Goal: Task Accomplishment & Management: Complete application form

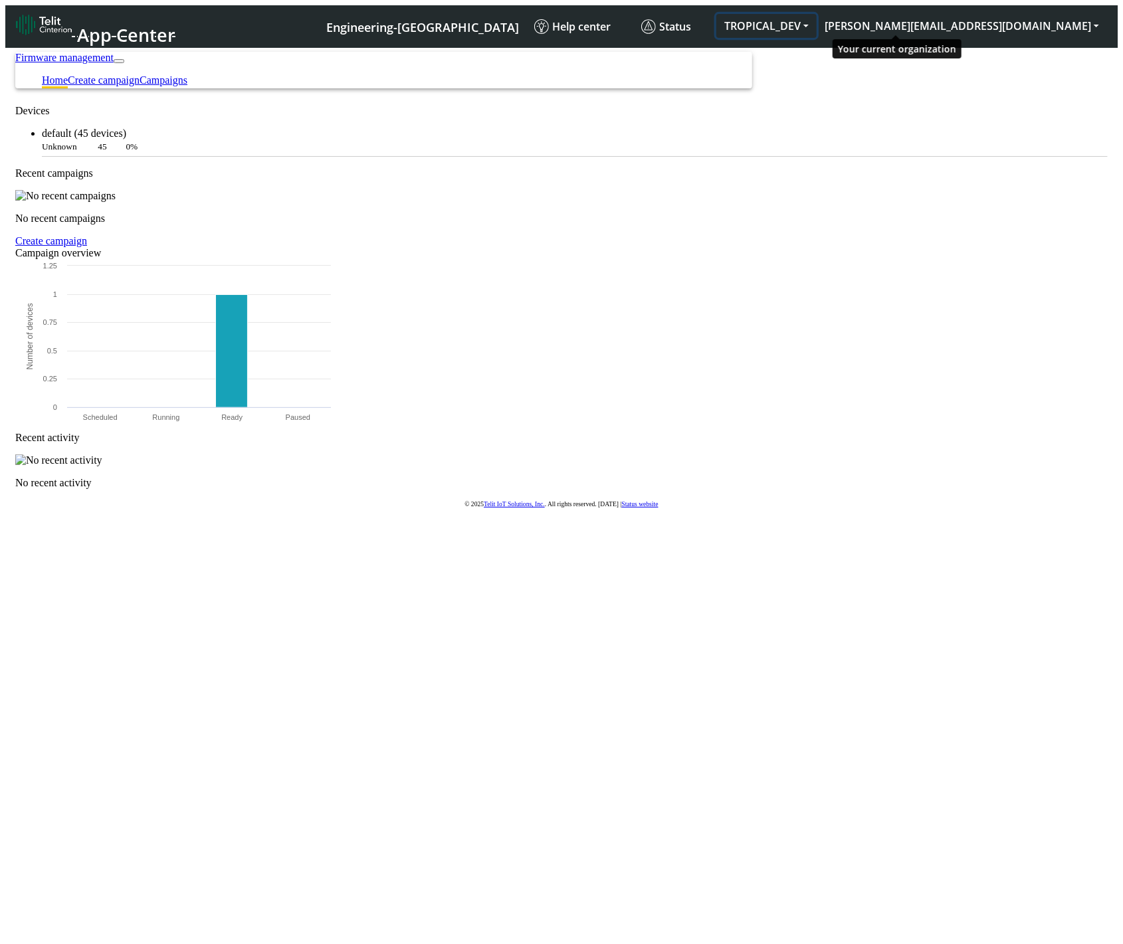
click at [816, 14] on button "TROPICAL_DEV" at bounding box center [766, 26] width 100 height 24
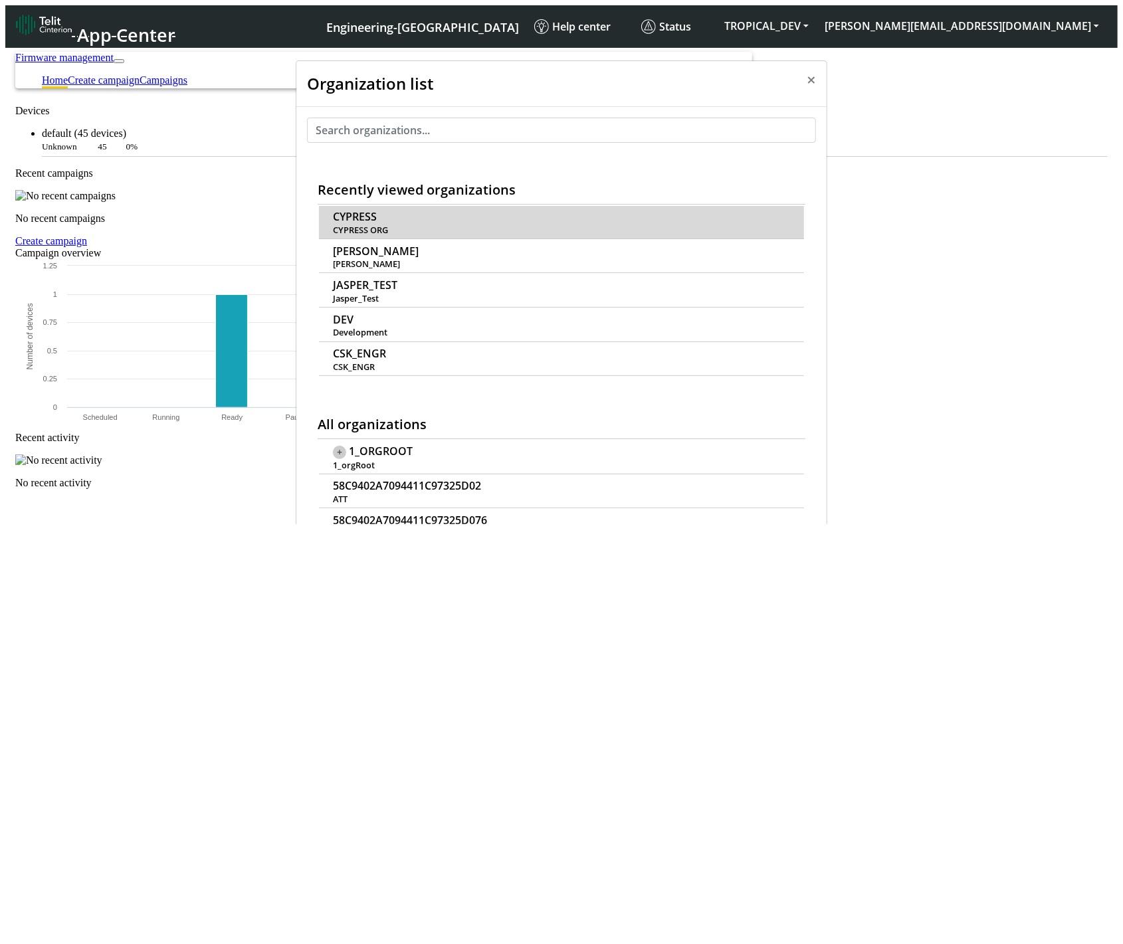
click at [371, 206] on td "CYPRESS CYPRESS ORG" at bounding box center [561, 222] width 485 height 33
click at [366, 211] on span "CYPRESS" at bounding box center [355, 217] width 44 height 13
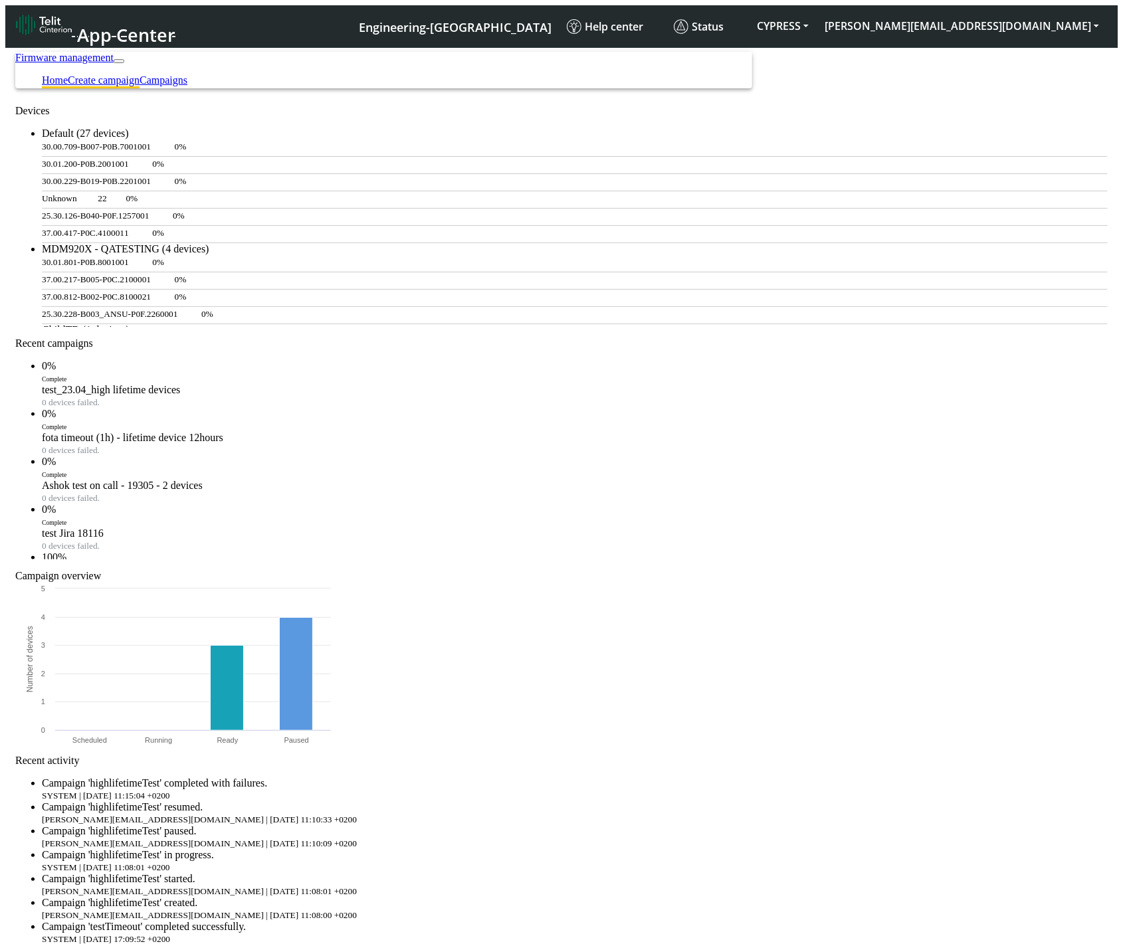
click at [139, 74] on link "Create campaign" at bounding box center [104, 79] width 72 height 11
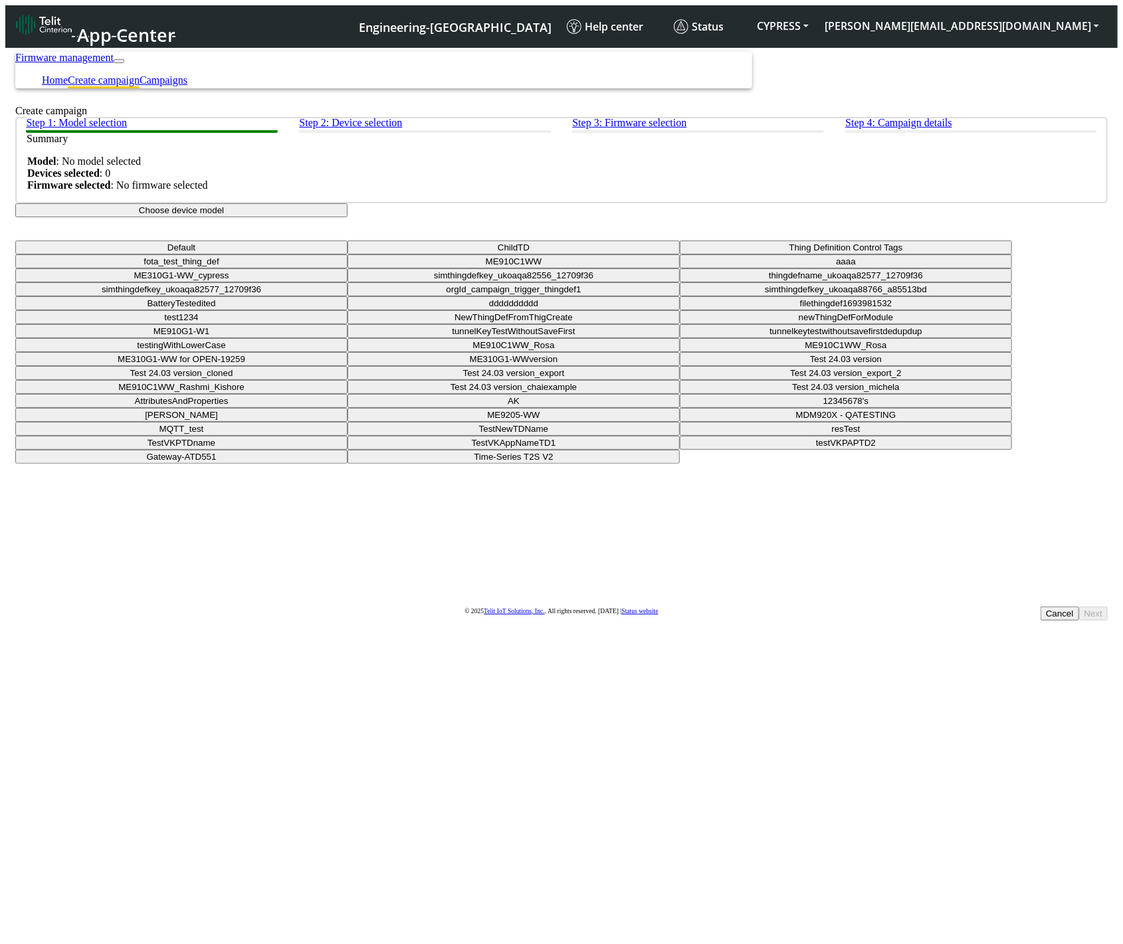
click at [347, 217] on button "Choose device model" at bounding box center [181, 210] width 332 height 14
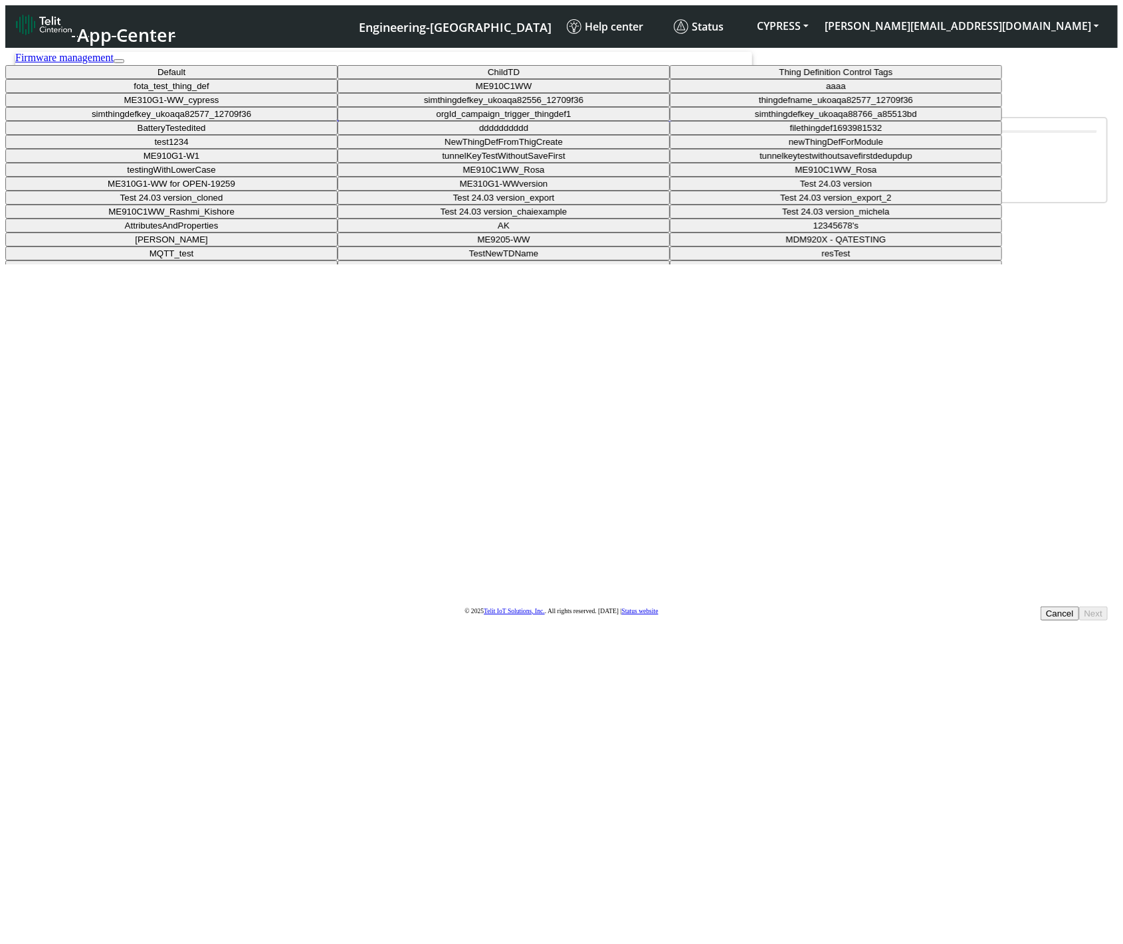
click at [337, 107] on button "ME310G1-WW_cypress" at bounding box center [171, 100] width 332 height 14
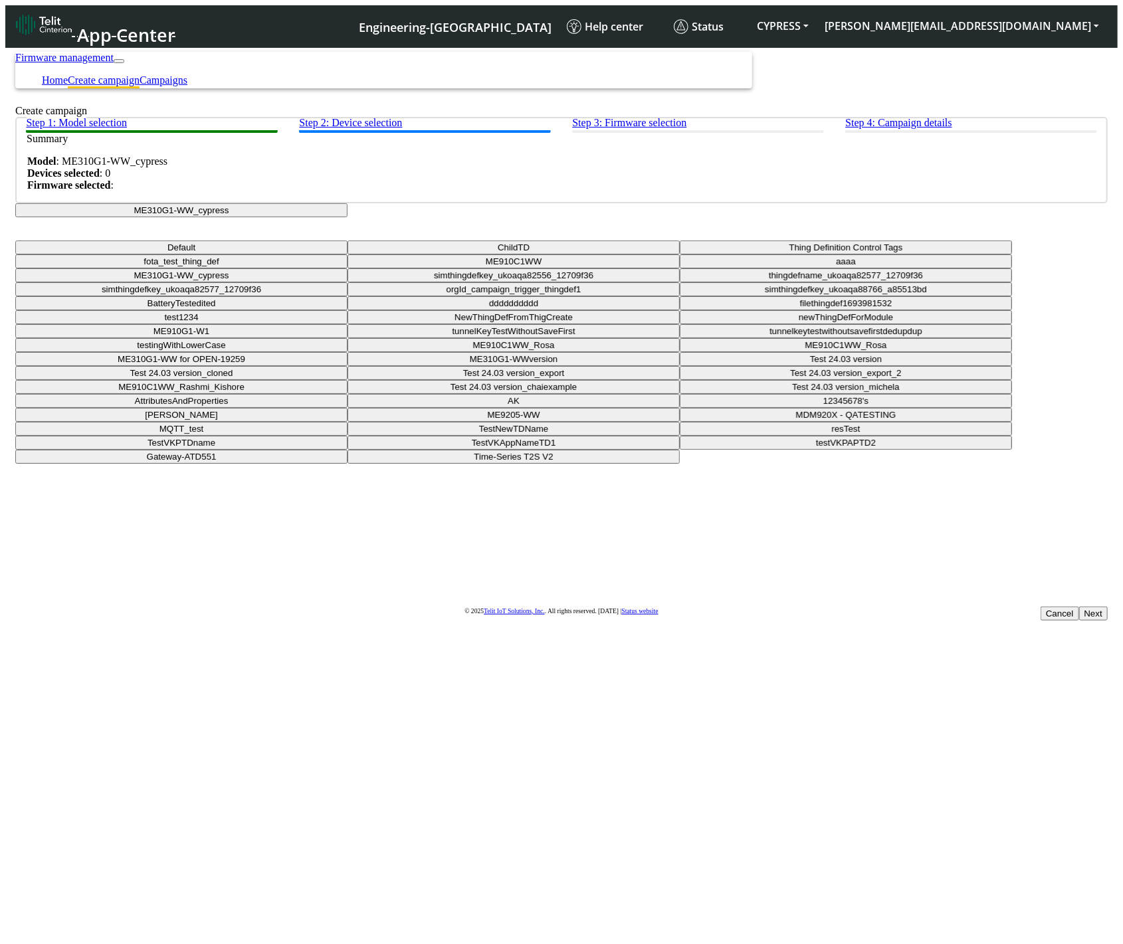
click at [1079, 606] on button "Next" at bounding box center [1093, 613] width 29 height 14
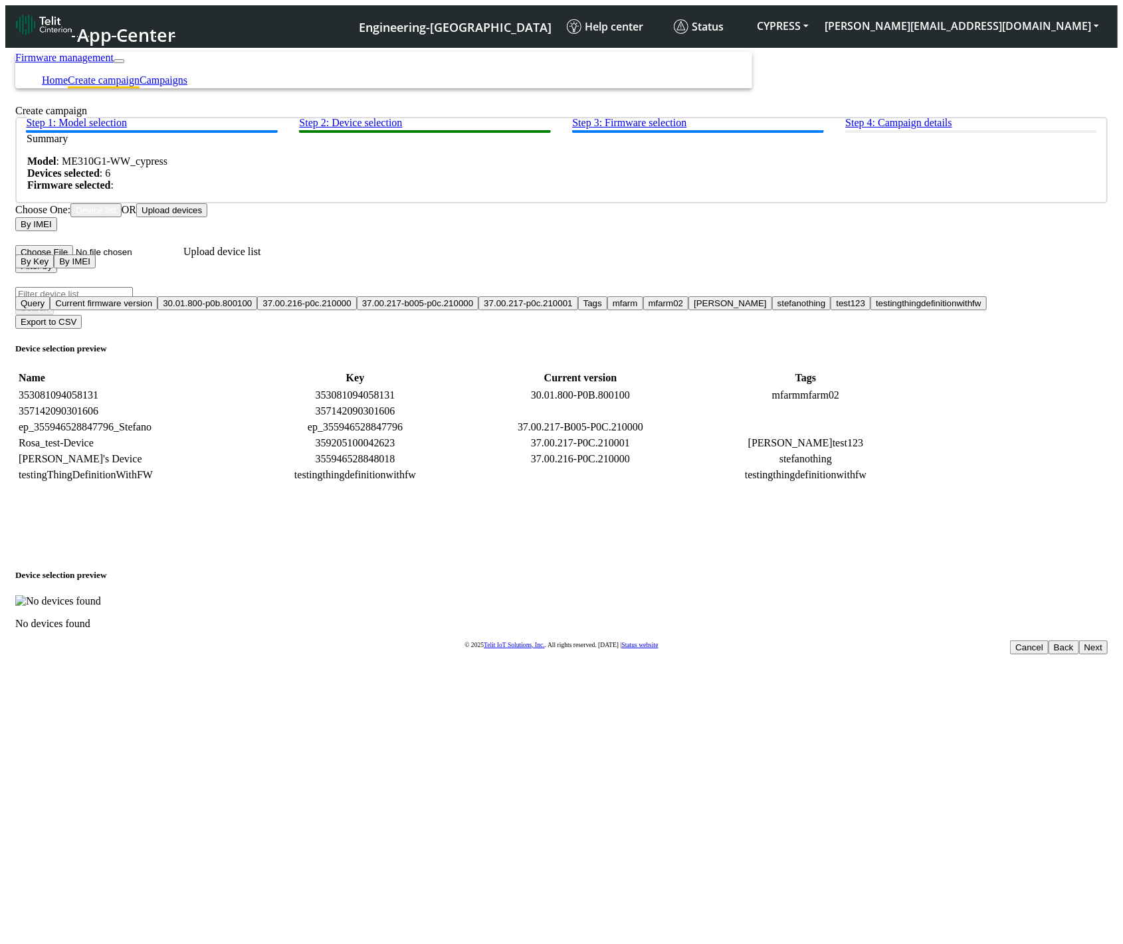
click at [133, 296] on input "Filter device list" at bounding box center [74, 294] width 118 height 14
drag, startPoint x: 262, startPoint y: 287, endPoint x: 257, endPoint y: 299, distance: 12.8
click at [57, 273] on button "Filter by" at bounding box center [36, 266] width 42 height 14
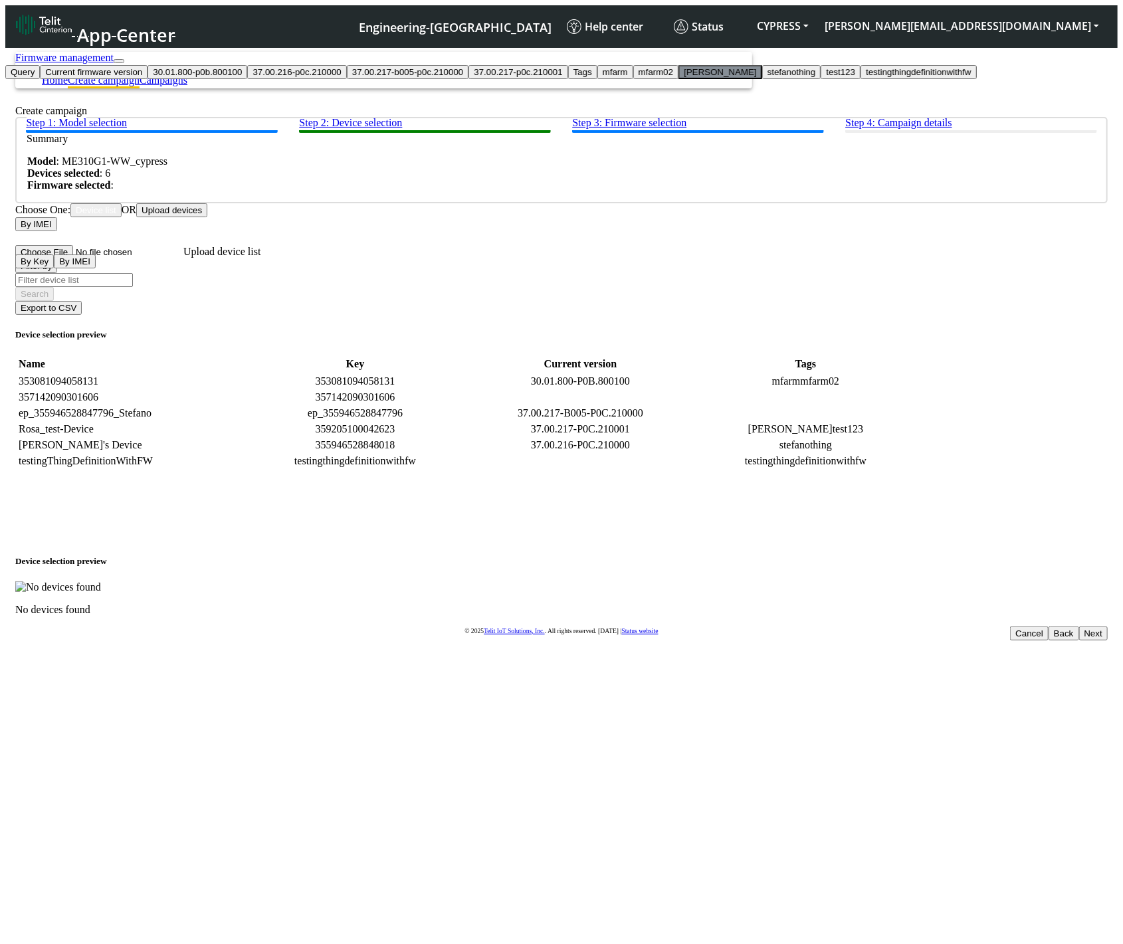
click at [678, 79] on button "[PERSON_NAME]" at bounding box center [720, 72] width 84 height 14
type input "[PERSON_NAME]"
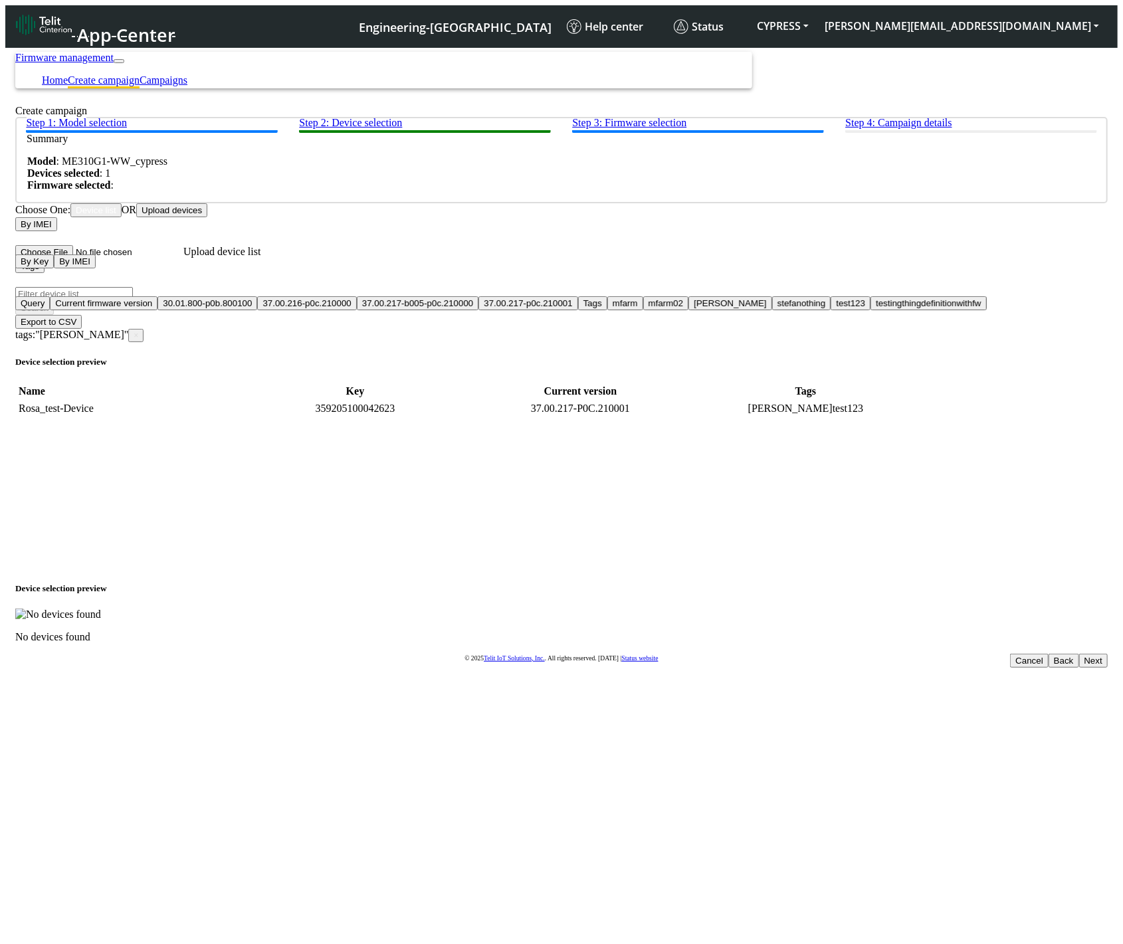
click at [1079, 654] on button "Next" at bounding box center [1093, 661] width 29 height 14
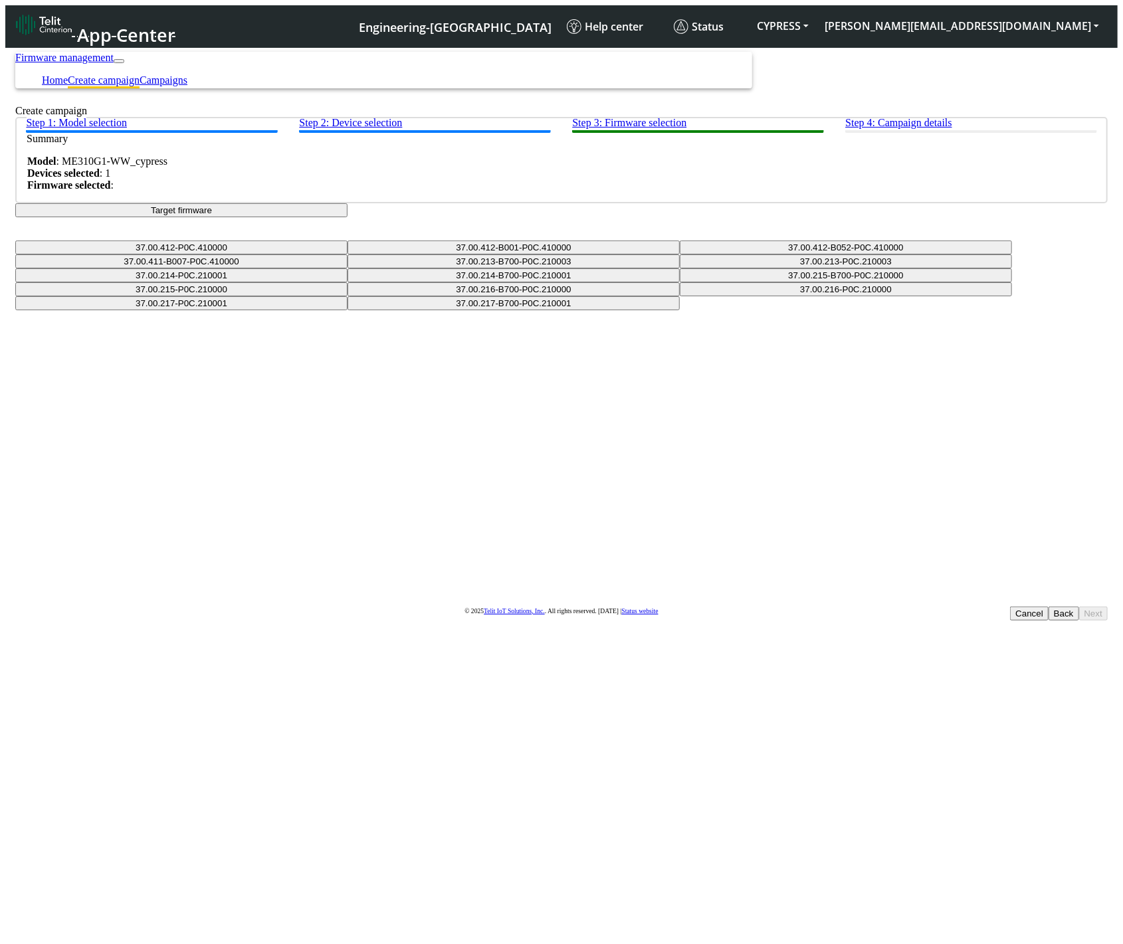
click at [347, 217] on button "Target firmware" at bounding box center [181, 210] width 332 height 14
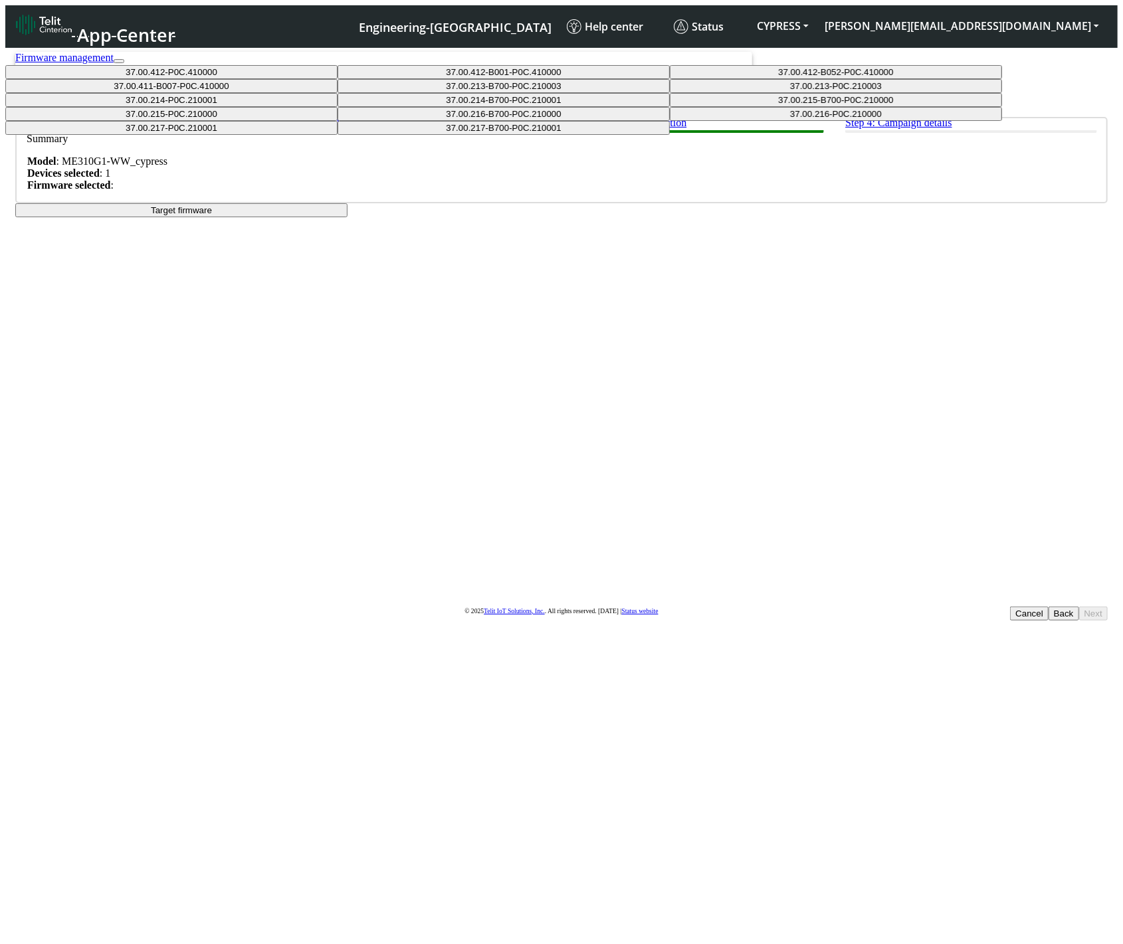
click at [337, 79] on button "37.00.412-P0C.410000" at bounding box center [171, 72] width 332 height 14
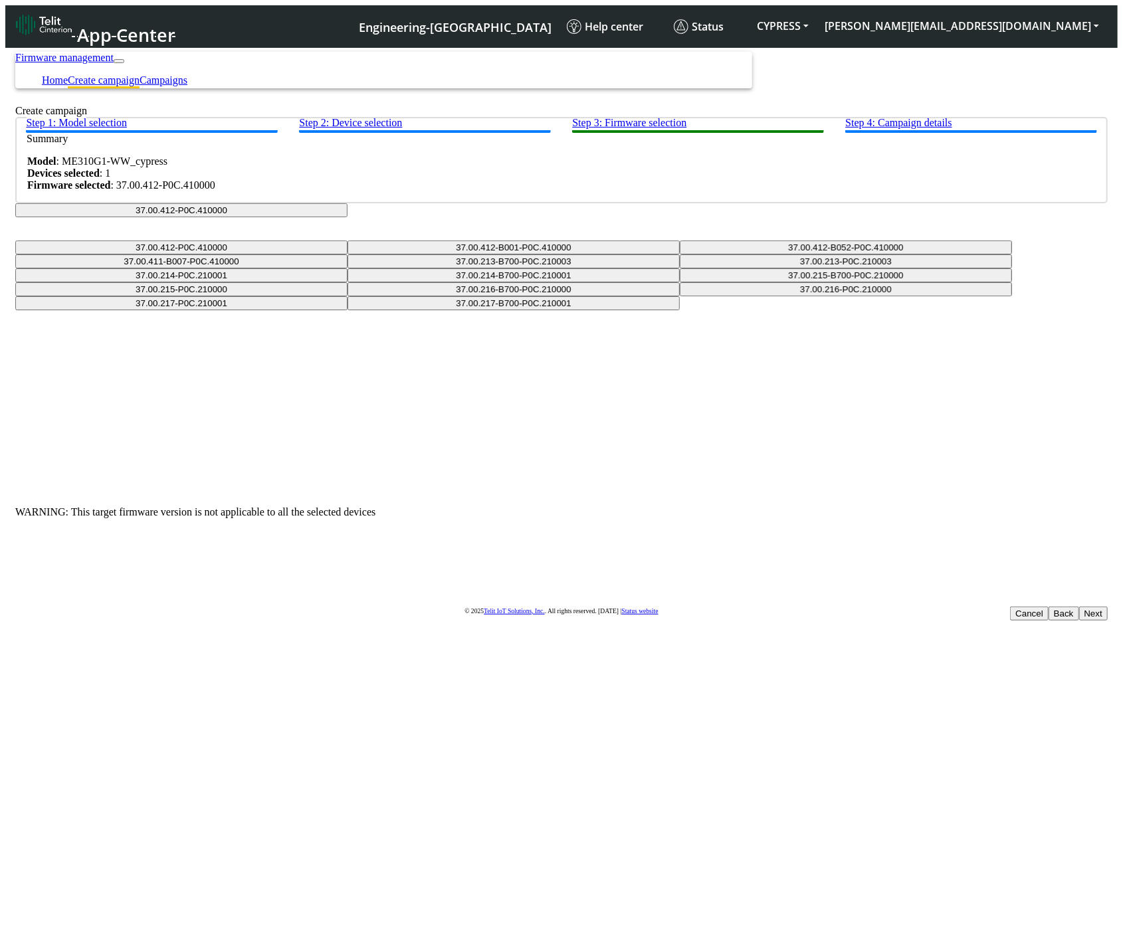
click at [347, 217] on button "37.00.412-P0C.410000" at bounding box center [181, 210] width 332 height 14
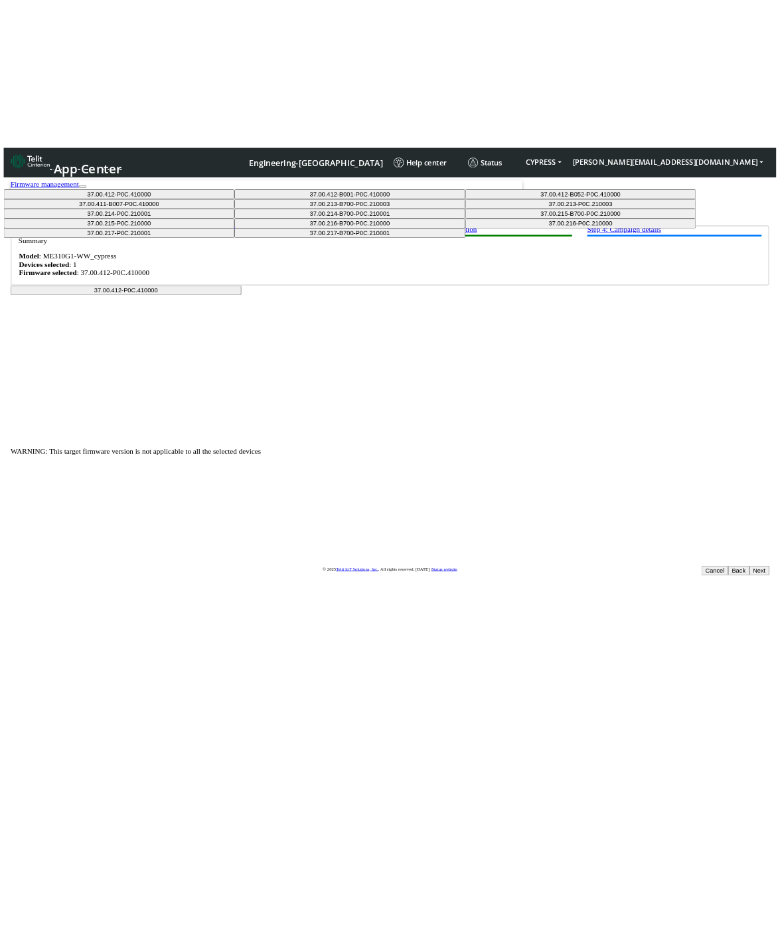
scroll to position [110, 0]
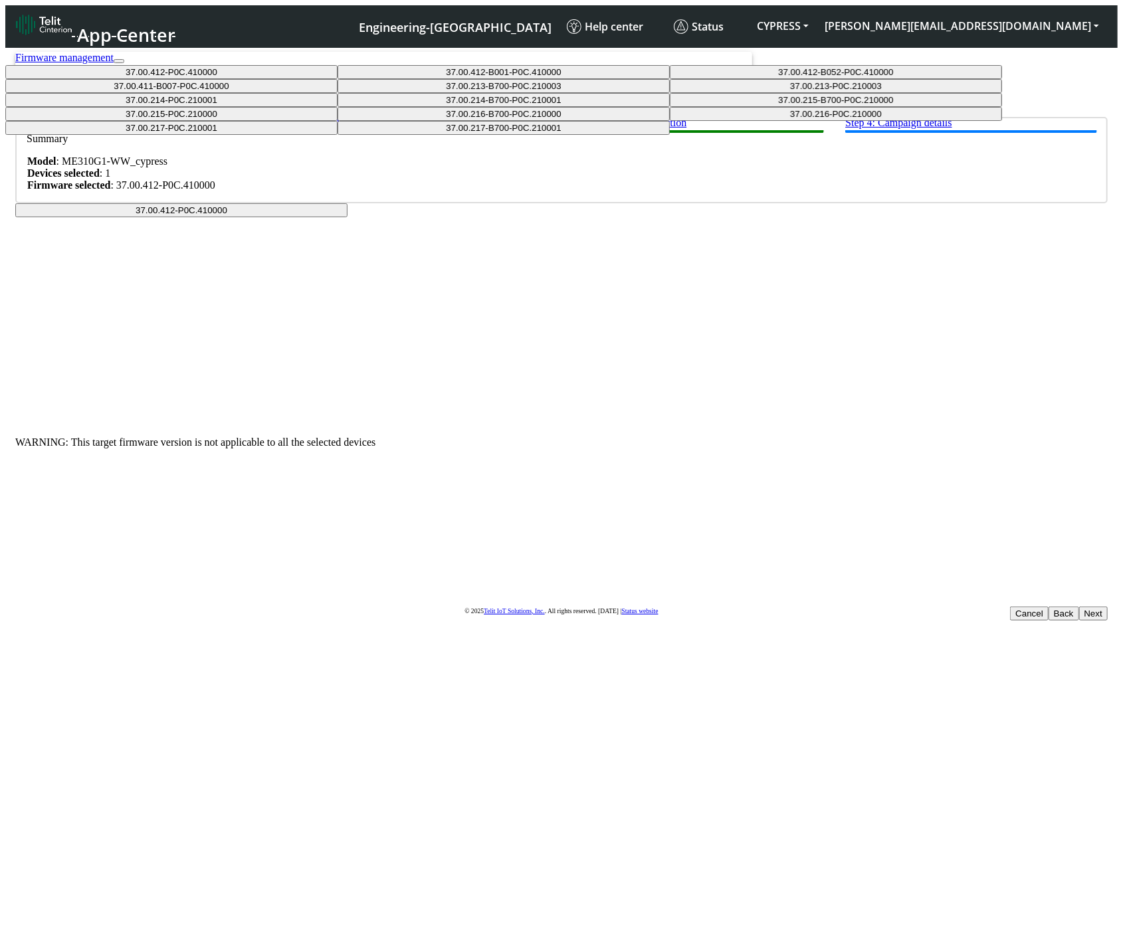
click at [567, 107] on button "37.00.214-B700-P0C.210001" at bounding box center [503, 100] width 332 height 14
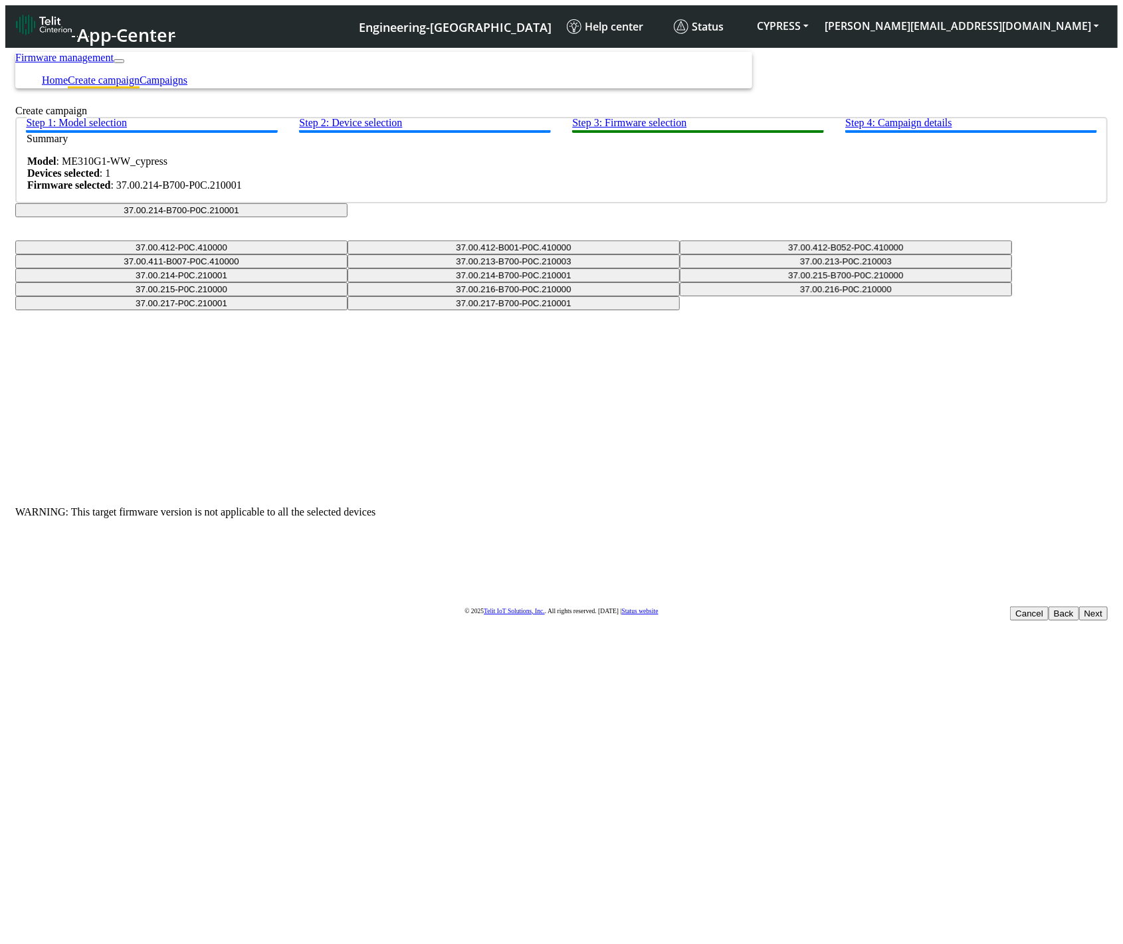
click at [347, 217] on button "37.00.214-B700-P0C.210001" at bounding box center [181, 210] width 332 height 14
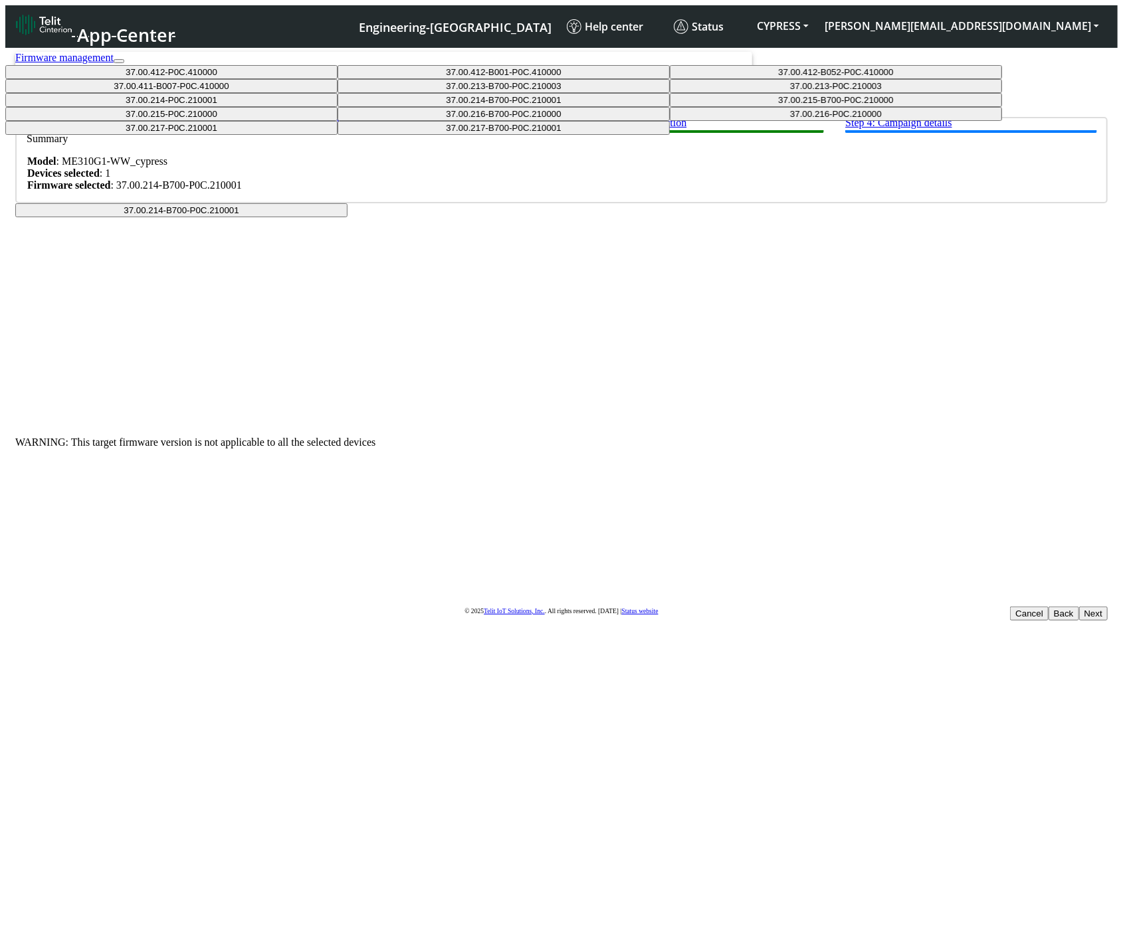
click at [337, 93] on button "37.00.411-B007-P0C.410000" at bounding box center [171, 86] width 332 height 14
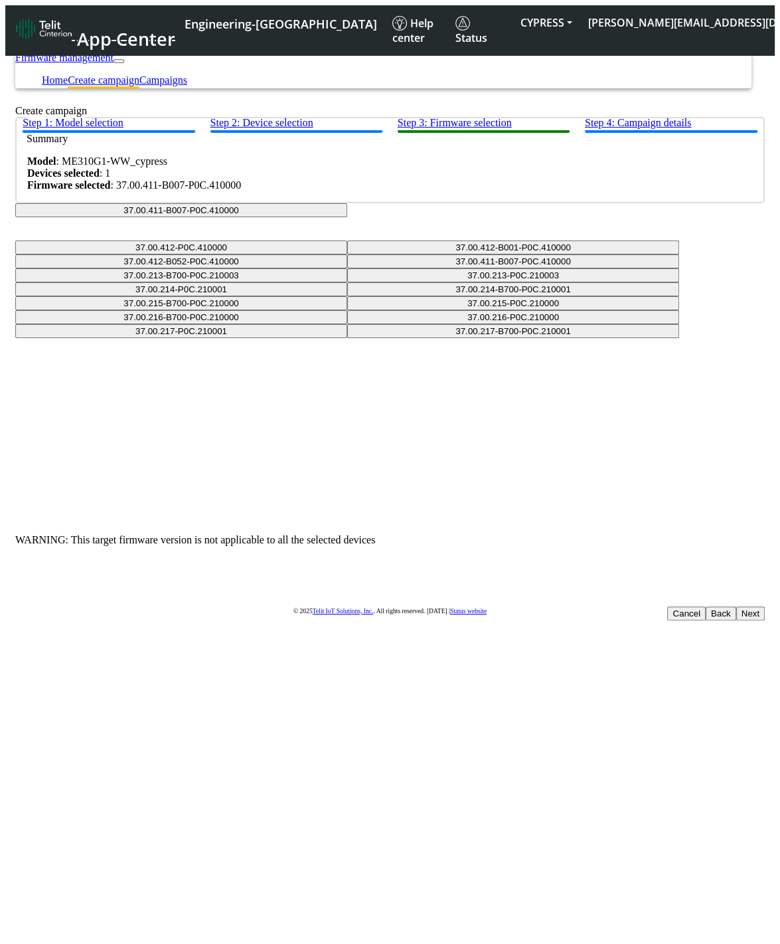
click at [706, 606] on button "Back" at bounding box center [721, 613] width 31 height 14
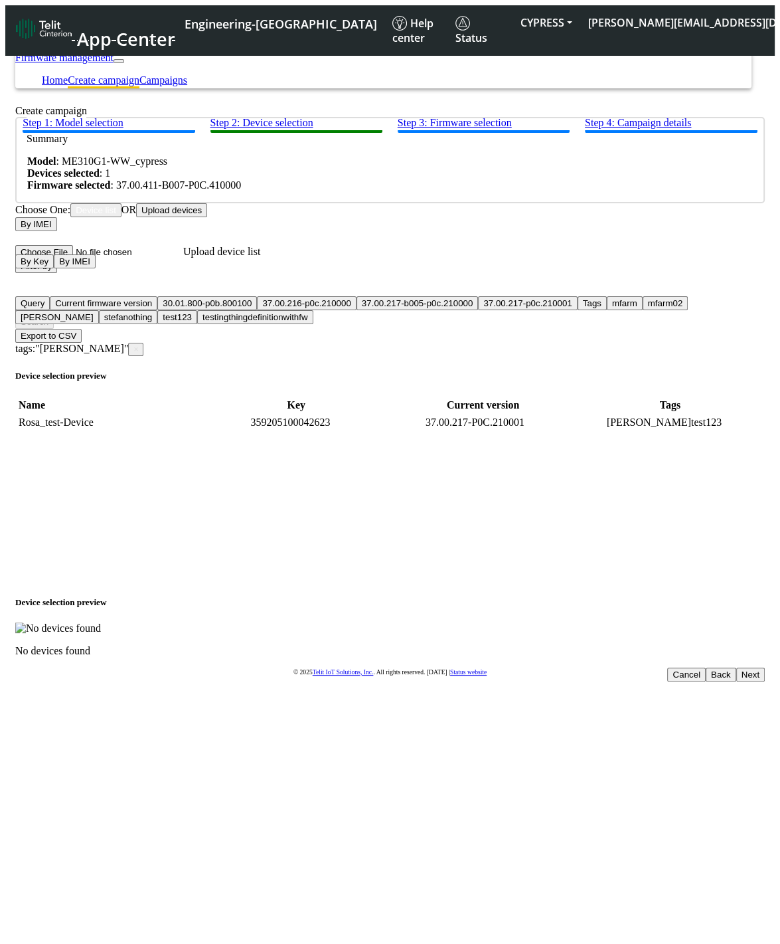
click at [737, 668] on button "Next" at bounding box center [751, 675] width 29 height 14
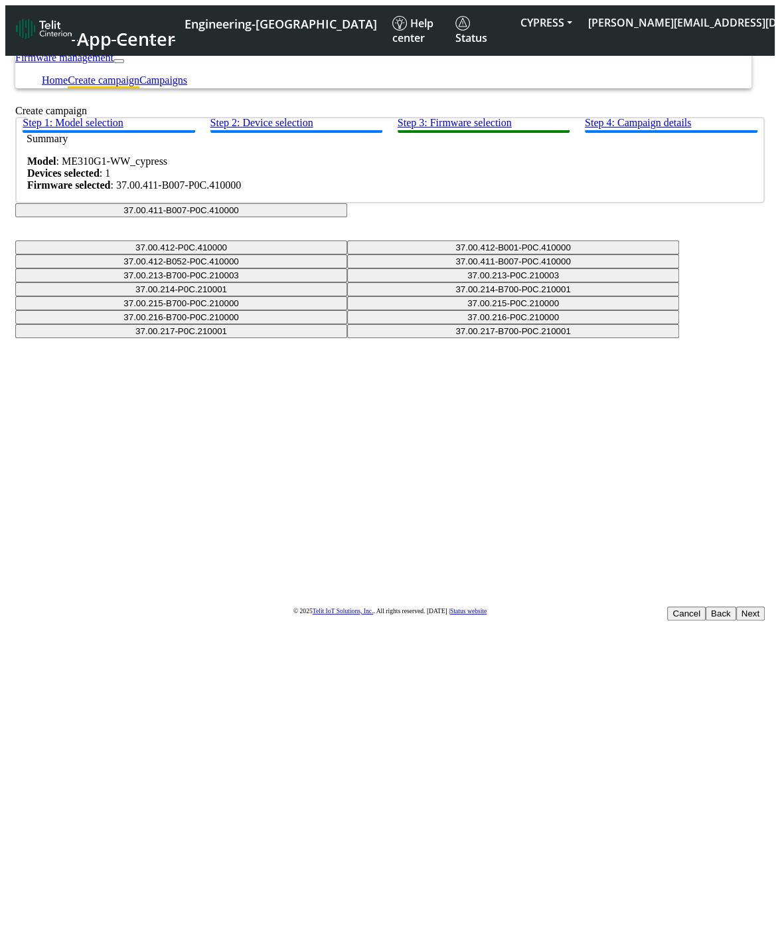
click at [347, 217] on button "37.00.411-B007-P0C.410000" at bounding box center [181, 210] width 332 height 14
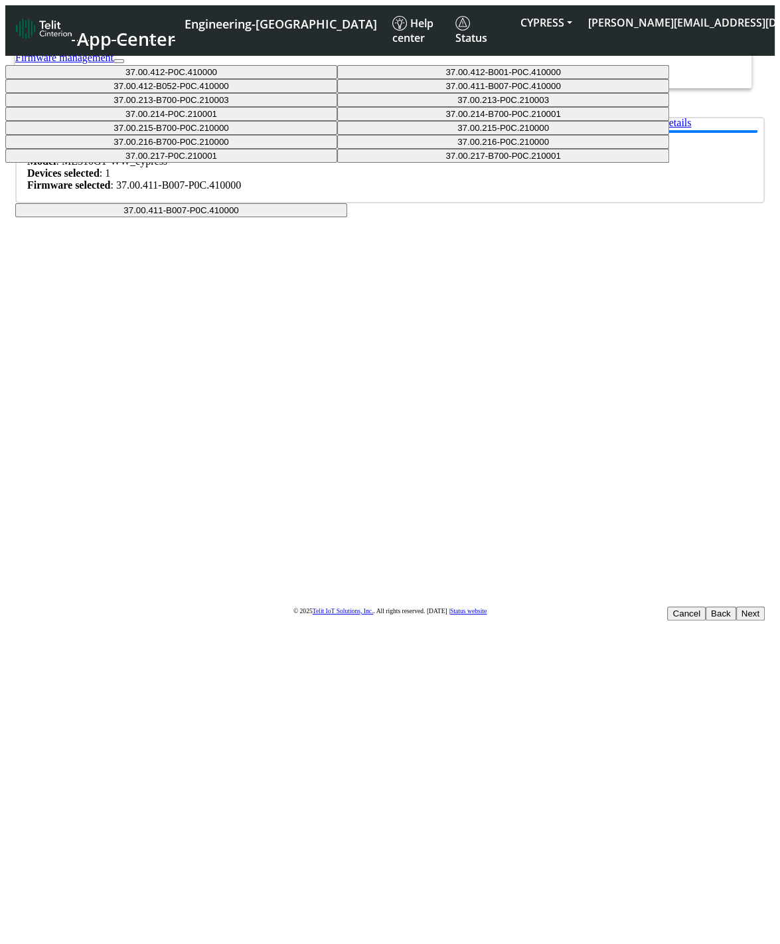
drag, startPoint x: 621, startPoint y: 494, endPoint x: 575, endPoint y: 556, distance: 77.8
click at [621, 217] on div "Step 1: Model selection Step 2: Device selection Step 3: Firmware selection Ste…" at bounding box center [390, 167] width 750 height 100
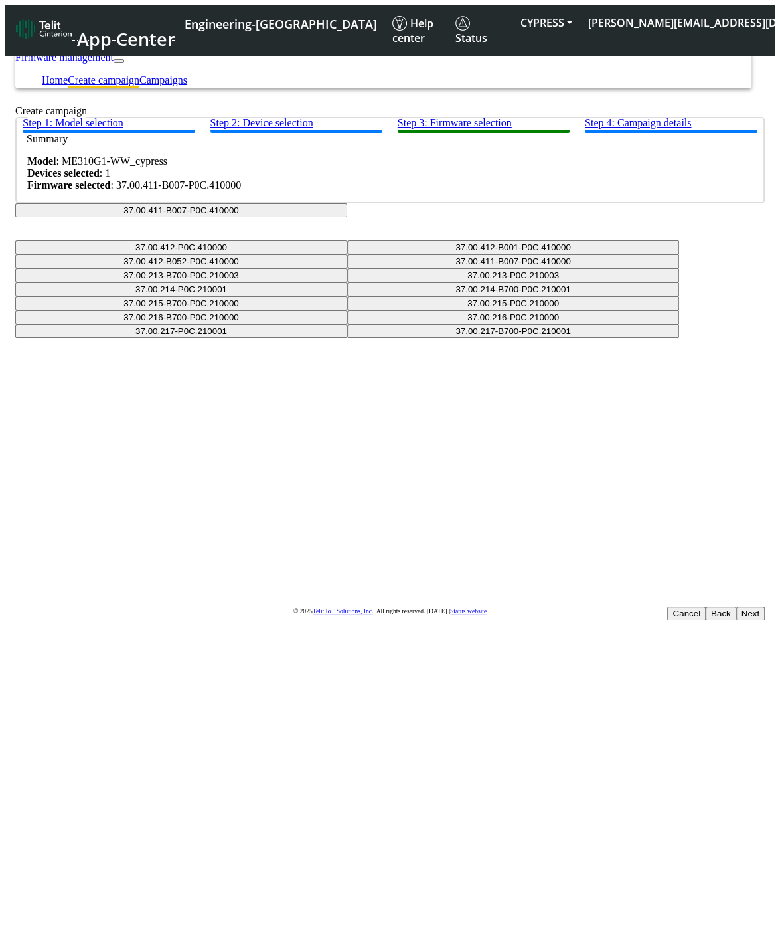
click at [575, 315] on div "Step 1: Model selection Step 2: Device selection Step 3: Firmware selection Ste…" at bounding box center [390, 216] width 750 height 198
click at [668, 606] on button "Cancel" at bounding box center [687, 613] width 39 height 14
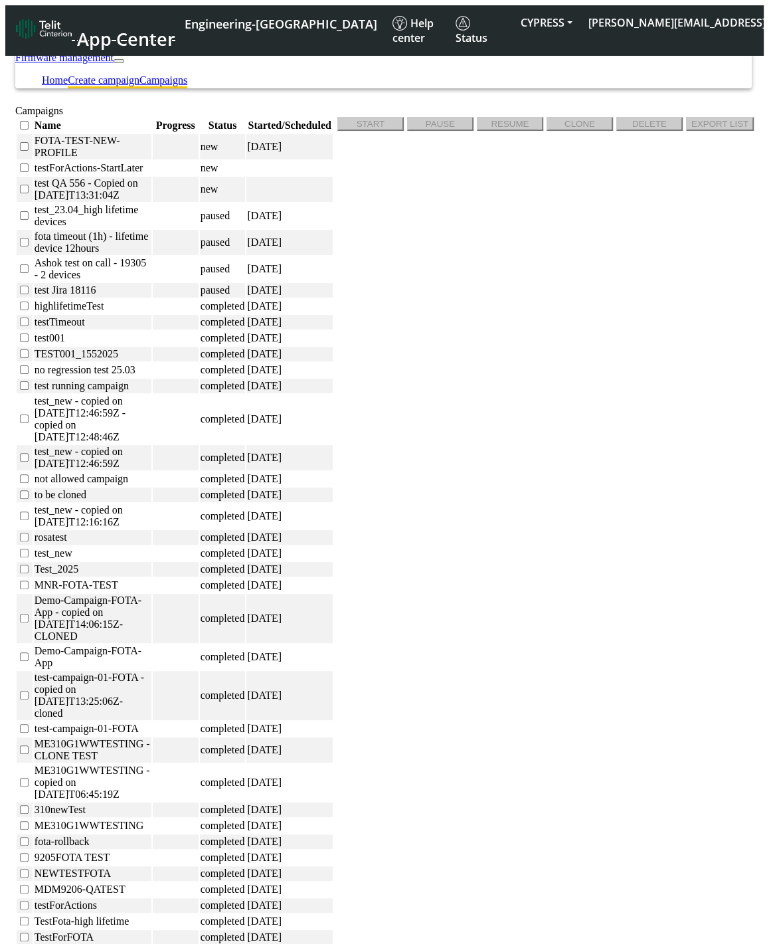
click at [139, 74] on link "Create campaign" at bounding box center [104, 79] width 72 height 11
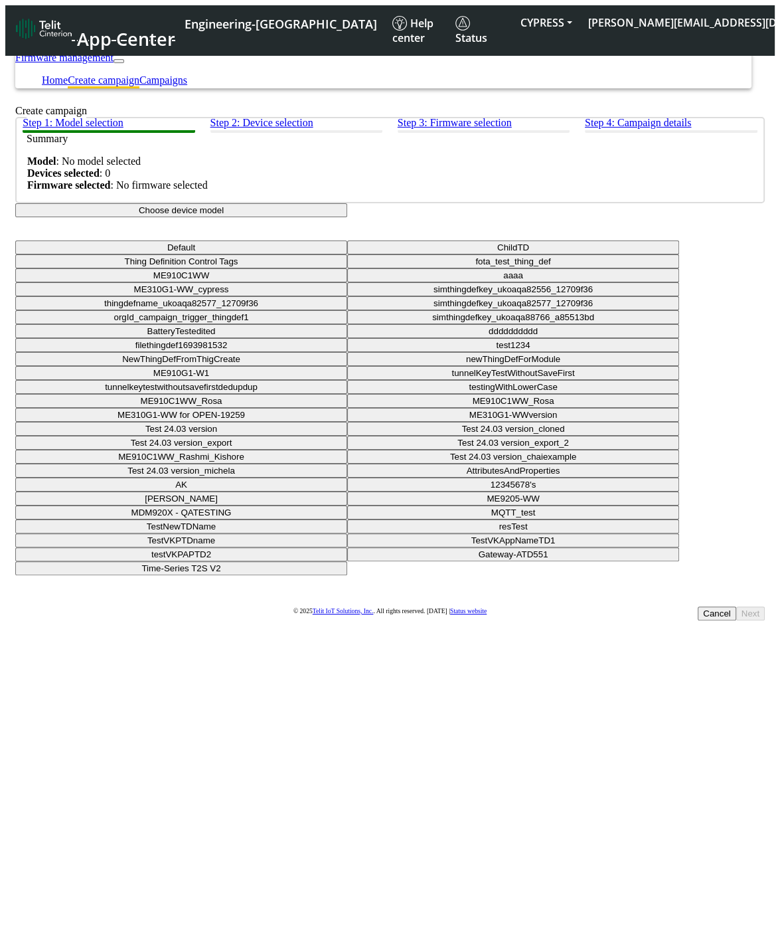
click at [347, 217] on button "Choose device model" at bounding box center [181, 210] width 332 height 14
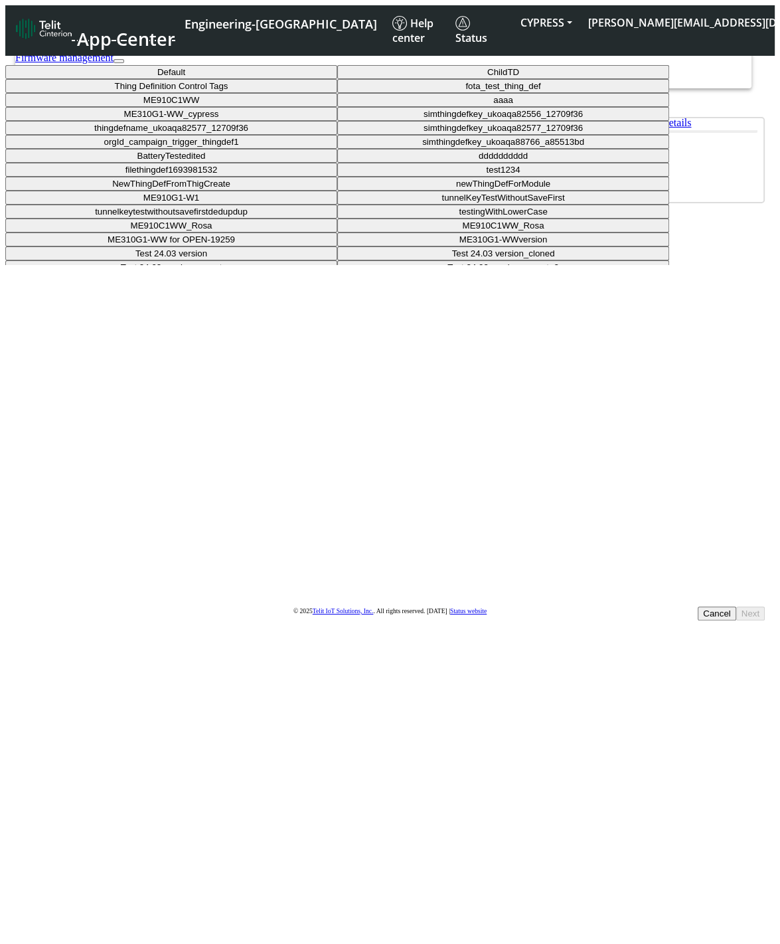
click at [337, 107] on button "ME910C1WW" at bounding box center [171, 100] width 332 height 14
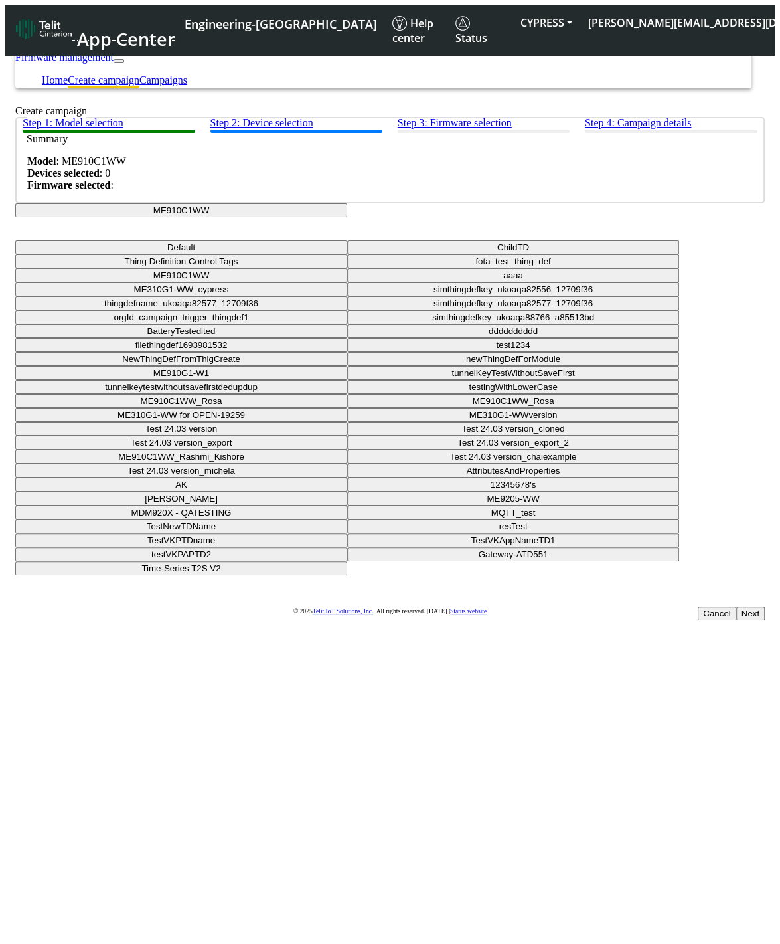
click at [737, 606] on button "Next" at bounding box center [751, 613] width 29 height 14
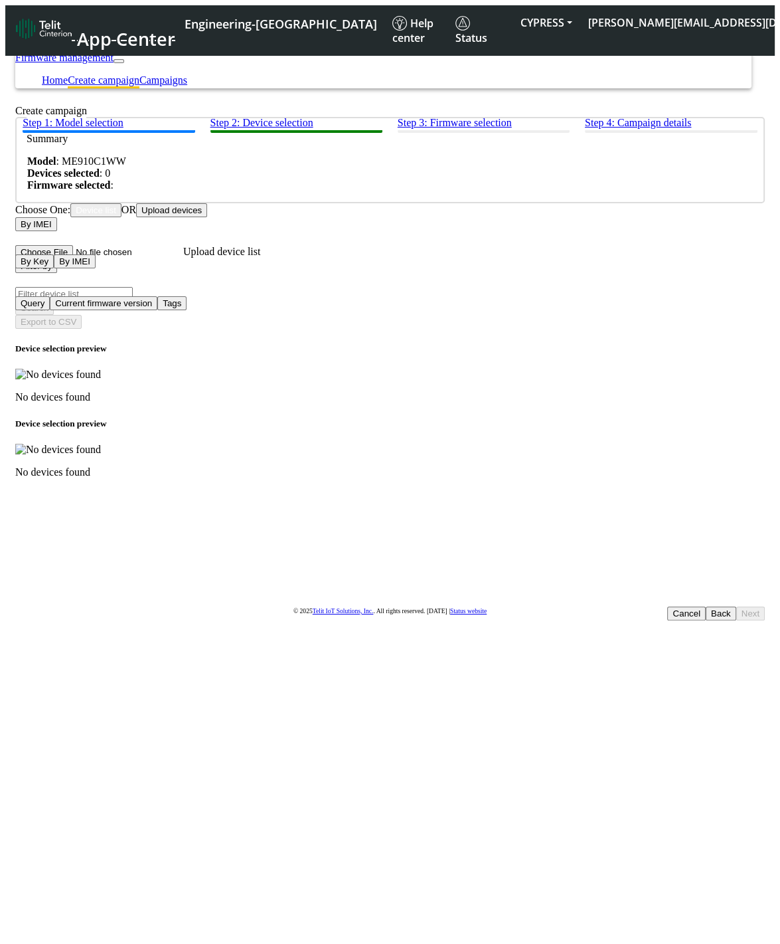
click at [57, 273] on button "Filter by" at bounding box center [36, 266] width 42 height 14
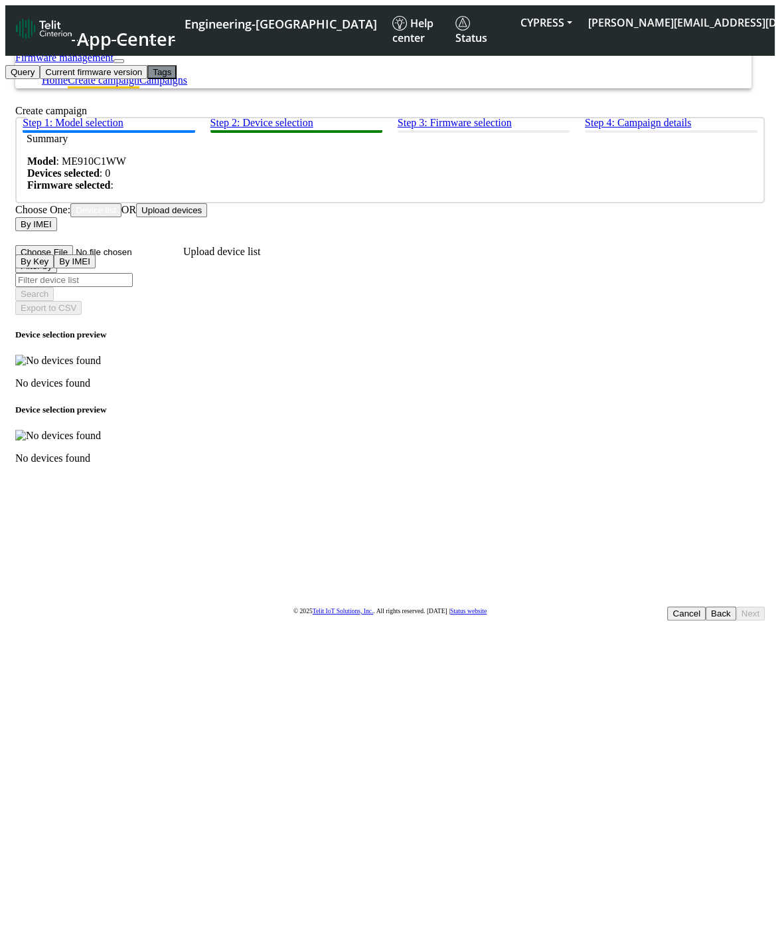
click at [171, 79] on button "Tags" at bounding box center [161, 72] width 29 height 14
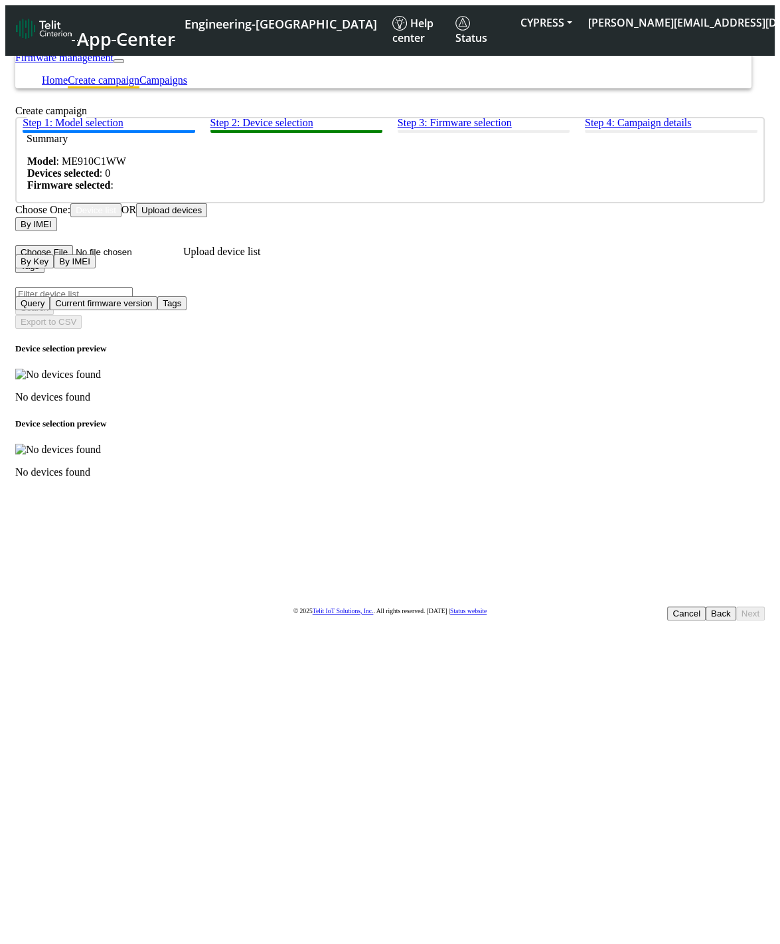
click at [133, 301] on input "Filter device list" at bounding box center [74, 294] width 118 height 14
click at [45, 273] on button "Tags" at bounding box center [29, 266] width 29 height 14
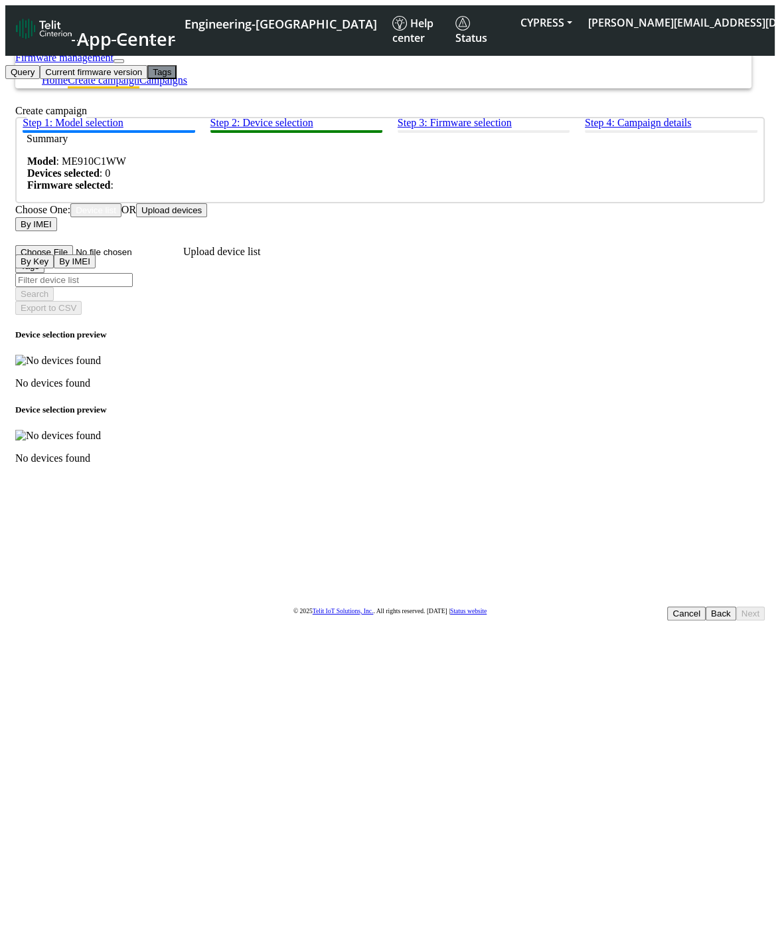
click at [157, 79] on button "Tags" at bounding box center [161, 72] width 29 height 14
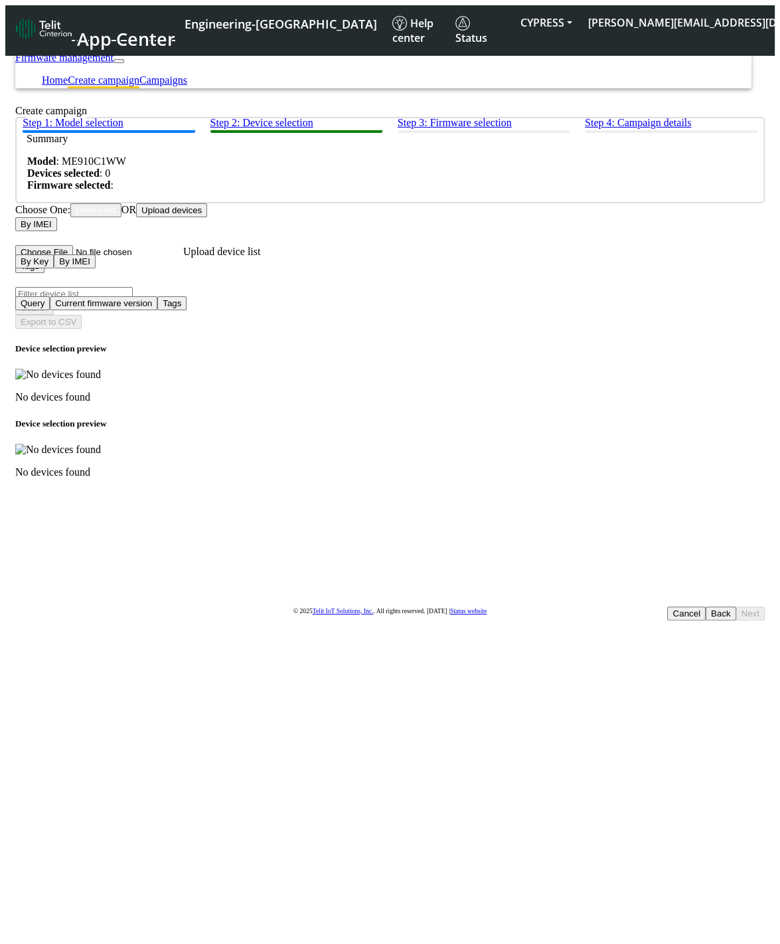
click at [133, 301] on input "Filter device list" at bounding box center [74, 294] width 118 height 14
click at [706, 606] on button "Back" at bounding box center [721, 613] width 31 height 14
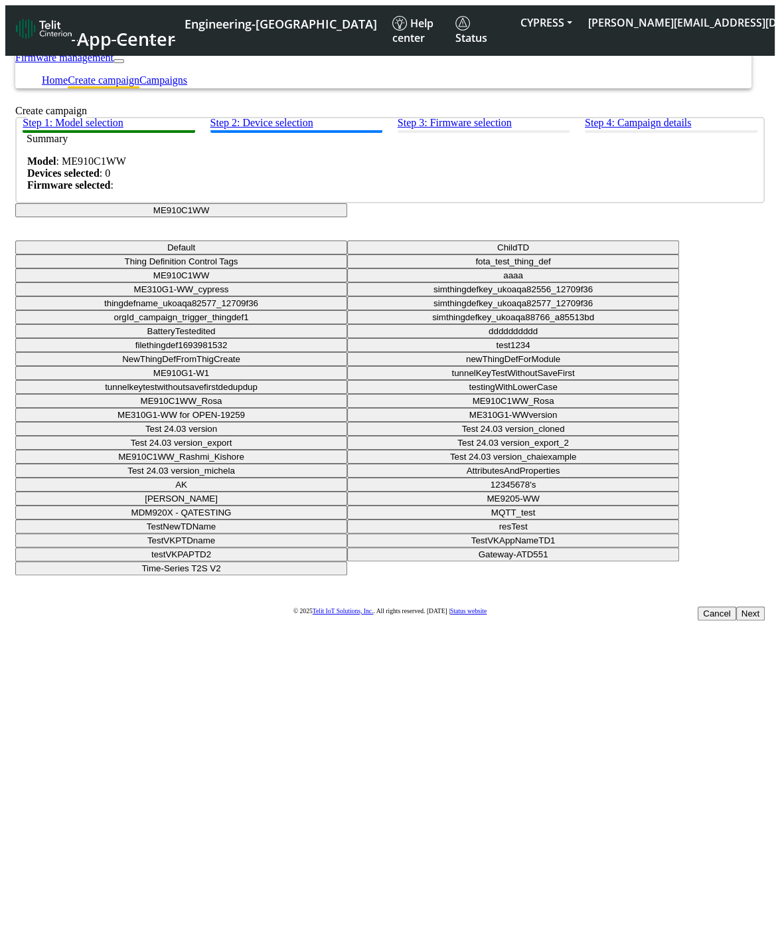
click at [290, 217] on button "ME910C1WW" at bounding box center [181, 210] width 332 height 14
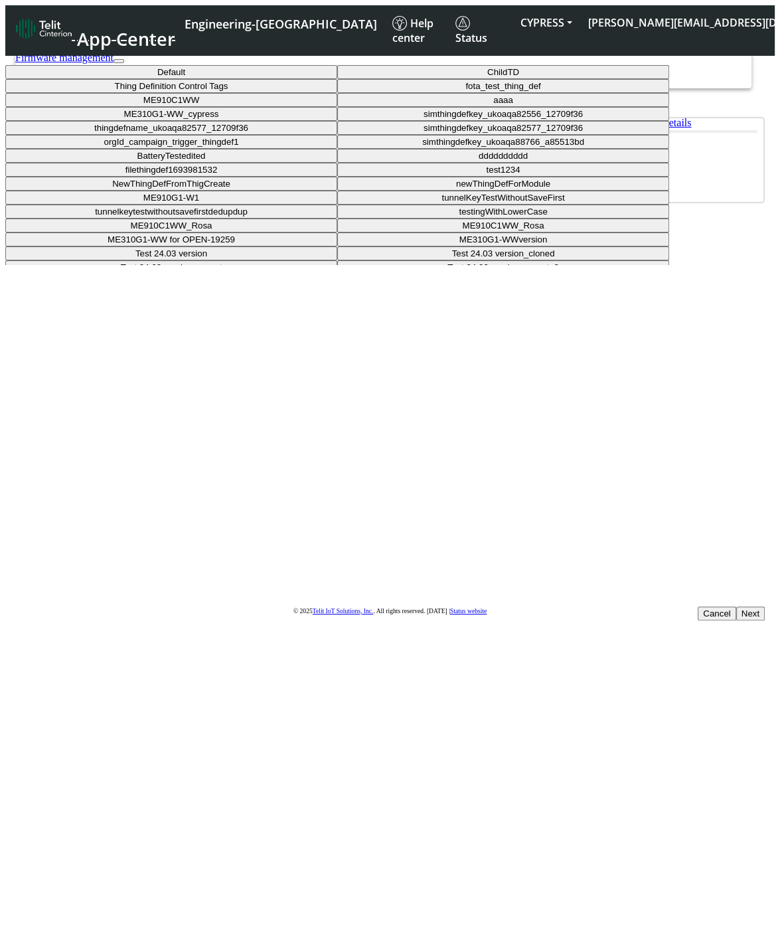
click at [335, 121] on button "ME310G1-WW_cypress" at bounding box center [171, 114] width 332 height 14
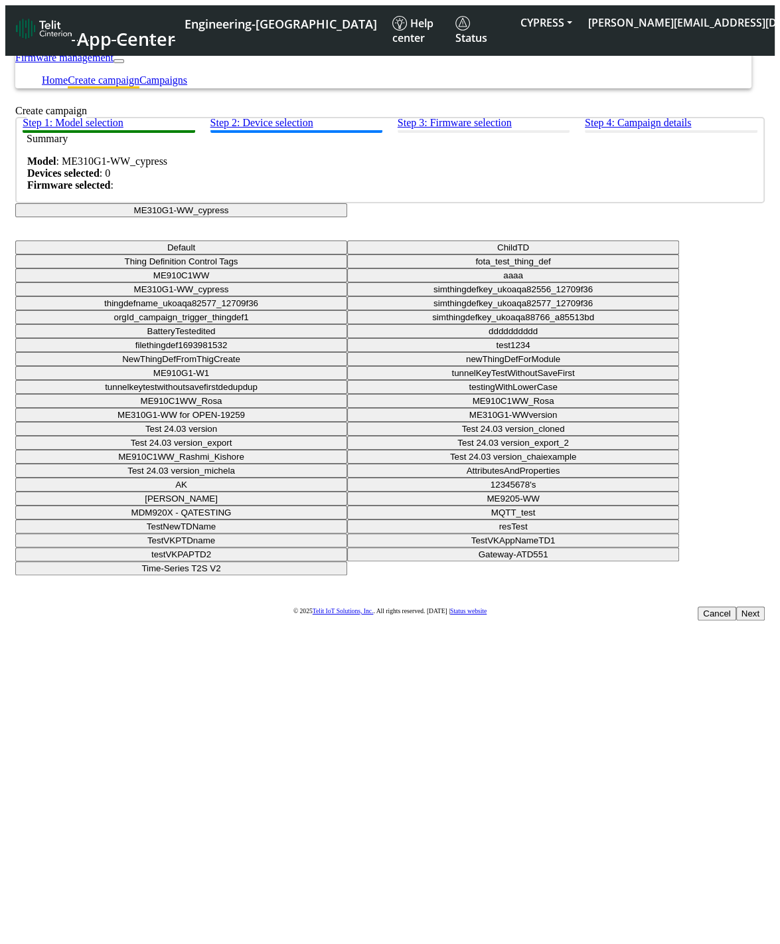
click at [737, 606] on button "Next" at bounding box center [751, 613] width 29 height 14
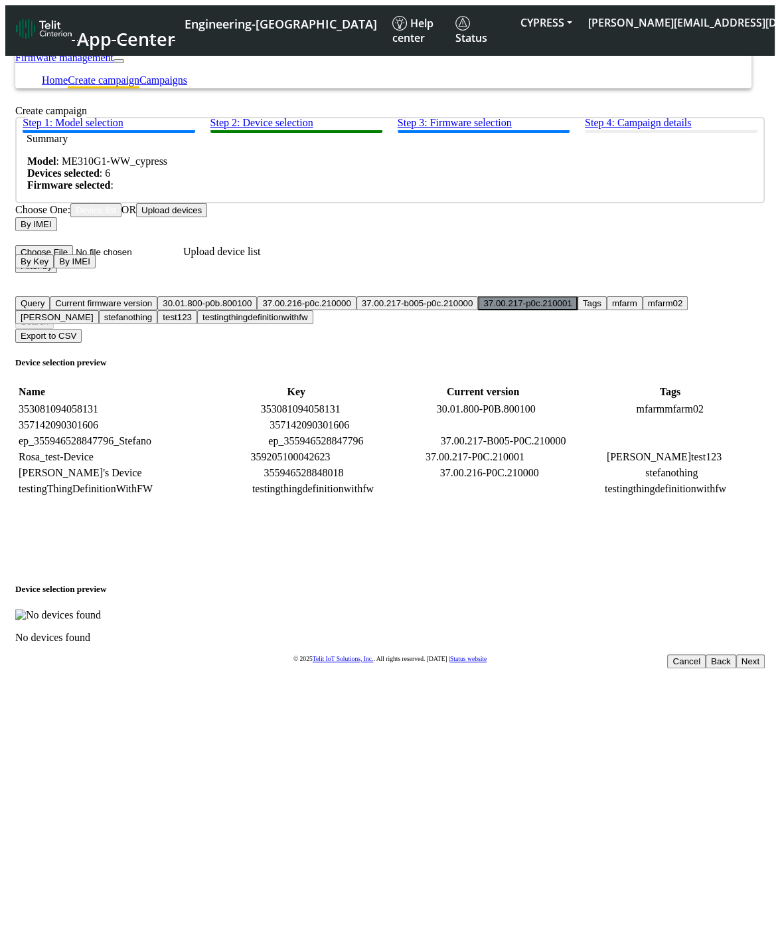
drag, startPoint x: 143, startPoint y: 307, endPoint x: 191, endPoint y: 430, distance: 132.1
click at [57, 273] on button "Filter by" at bounding box center [36, 266] width 42 height 14
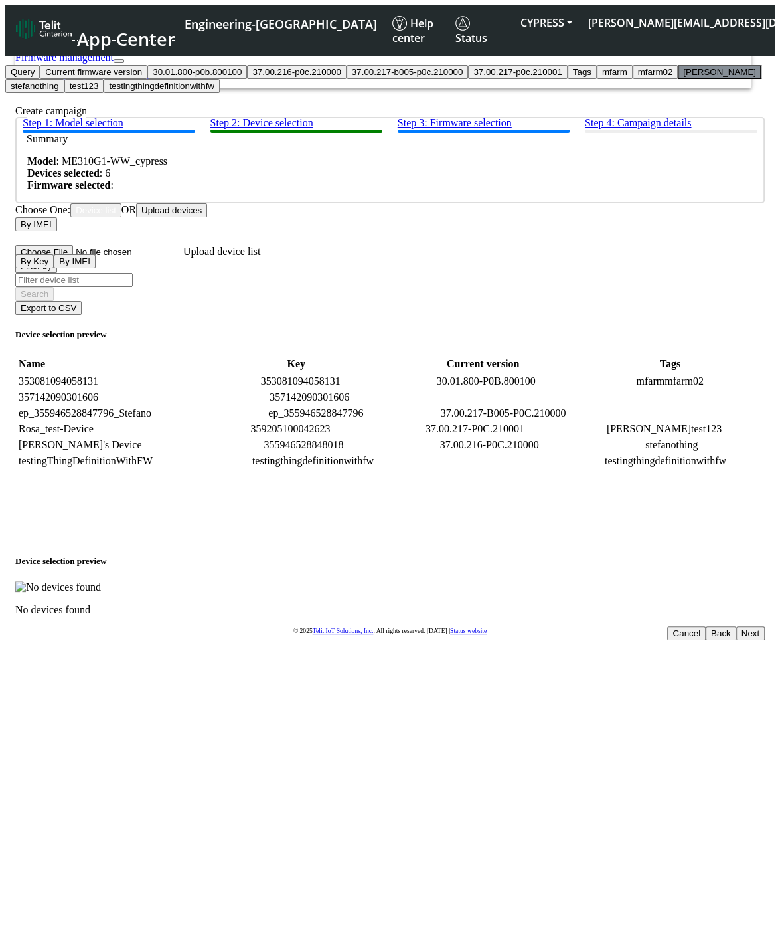
click at [678, 79] on button "[PERSON_NAME]" at bounding box center [720, 72] width 84 height 14
type input "[PERSON_NAME]"
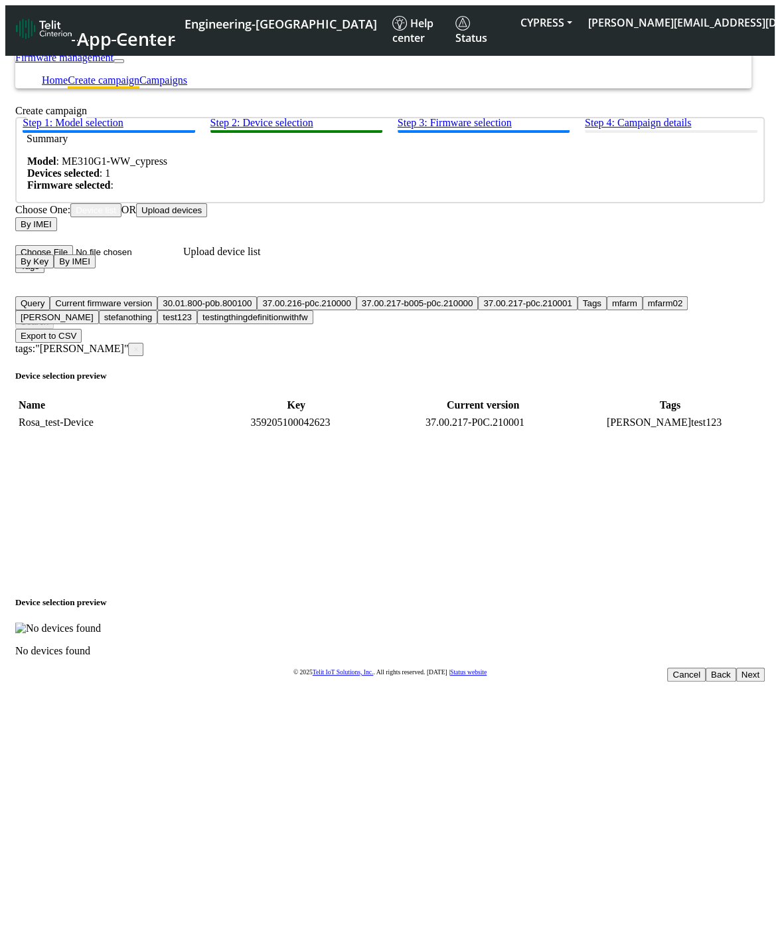
click at [737, 668] on button "Next" at bounding box center [751, 675] width 29 height 14
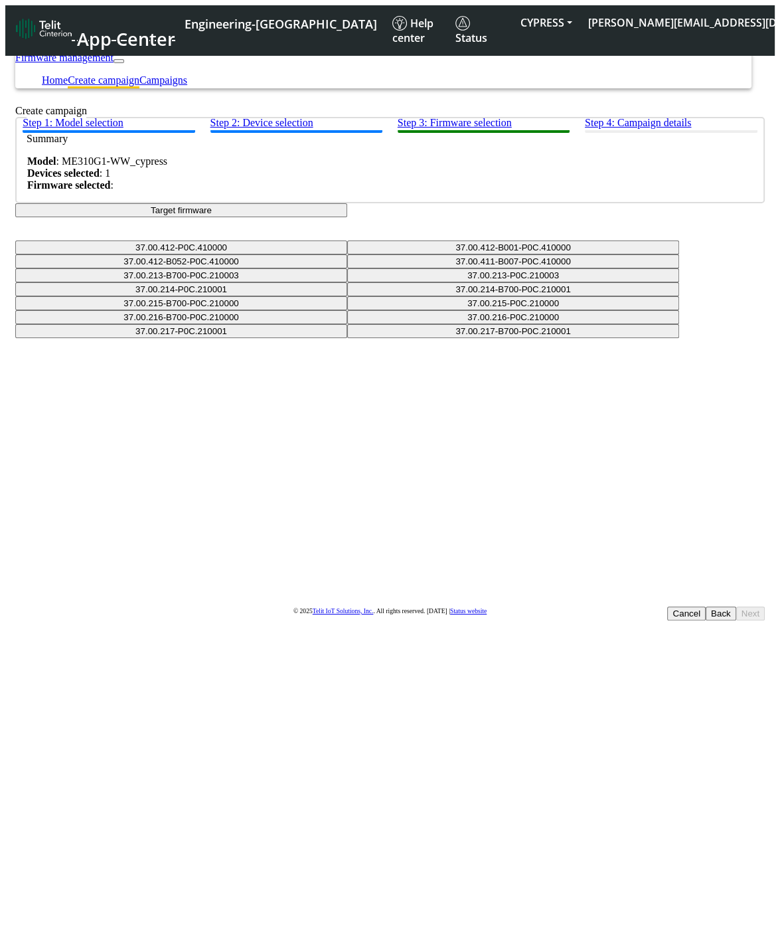
click at [347, 217] on button "Target firmware" at bounding box center [181, 210] width 332 height 14
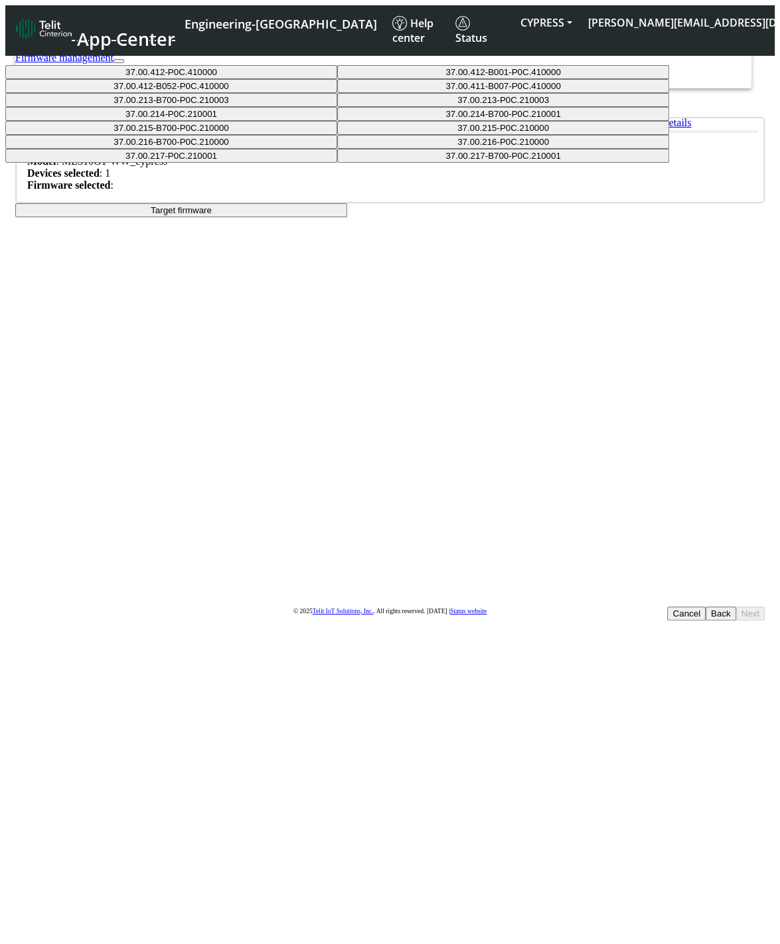
click at [648, 217] on div "Step 1: Model selection Step 2: Device selection Step 3: Firmware selection Ste…" at bounding box center [390, 167] width 750 height 100
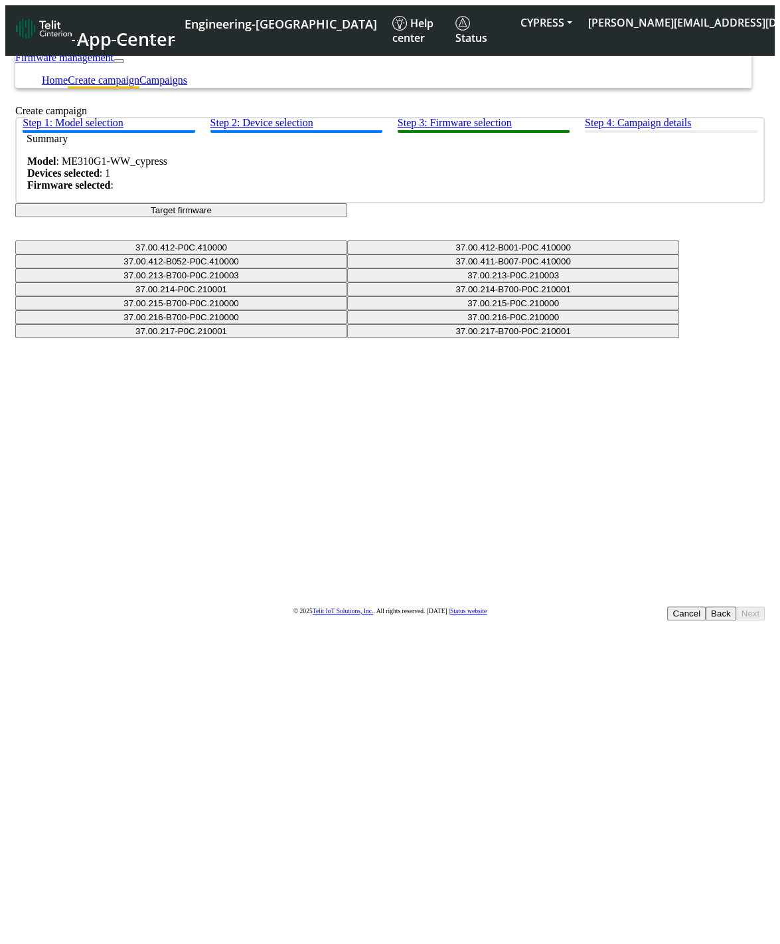
click at [484, 260] on div "Step 1: Model selection Step 2: Device selection Step 3: Firmware selection Ste…" at bounding box center [390, 216] width 750 height 198
click at [347, 217] on button "Target firmware" at bounding box center [181, 210] width 332 height 14
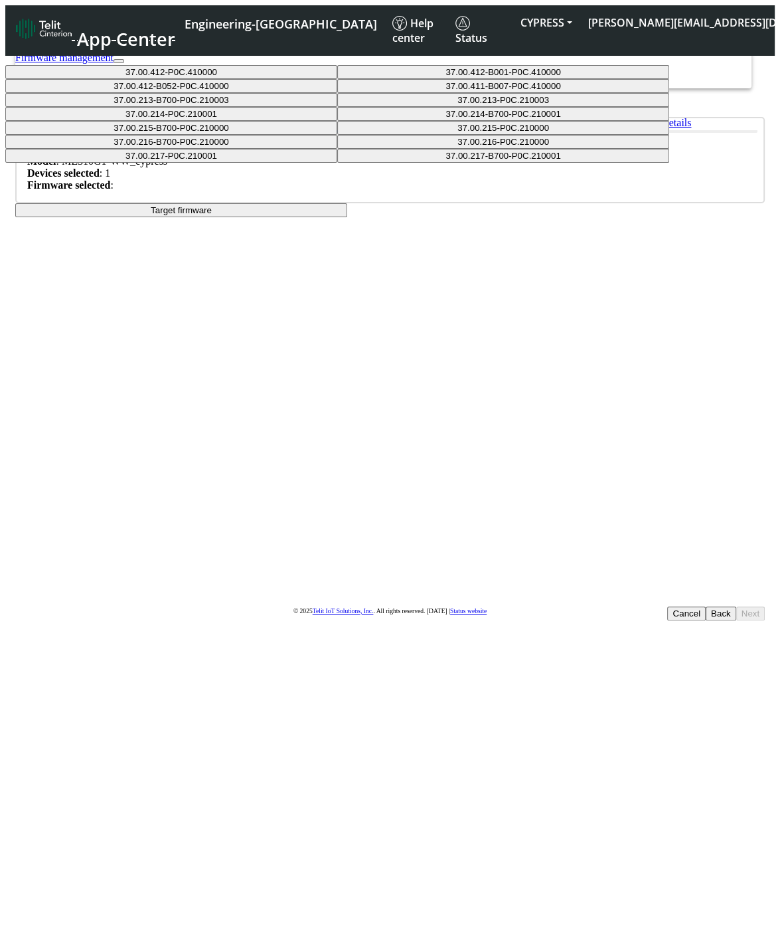
click at [337, 79] on button "37.00.412-P0C.410000" at bounding box center [171, 72] width 332 height 14
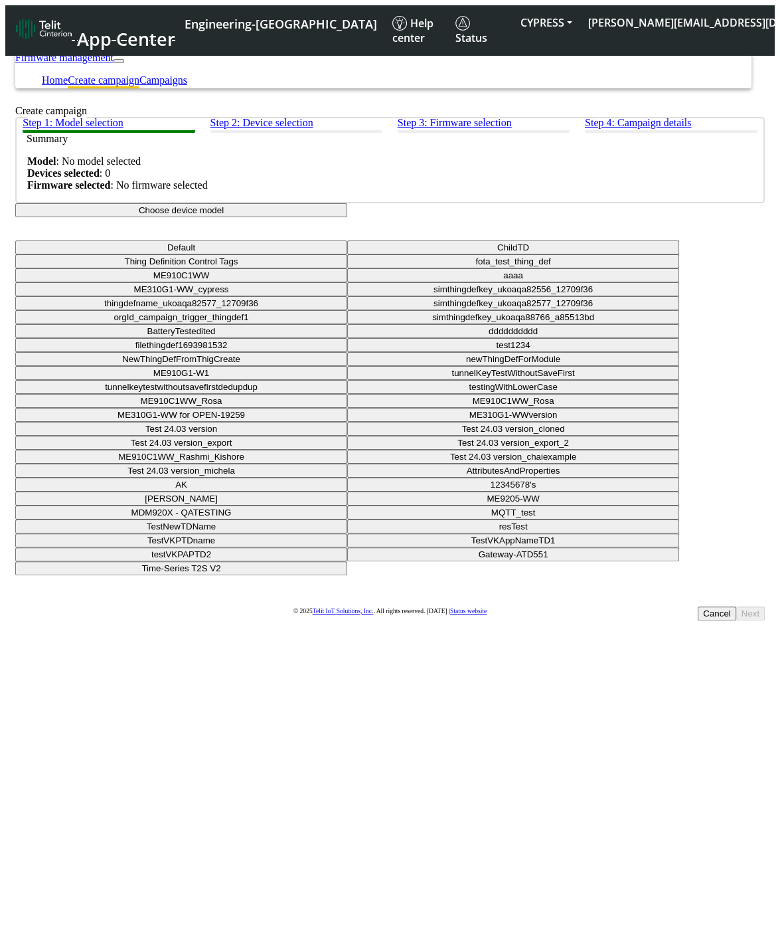
click at [347, 217] on button "Choose device model" at bounding box center [181, 210] width 332 height 14
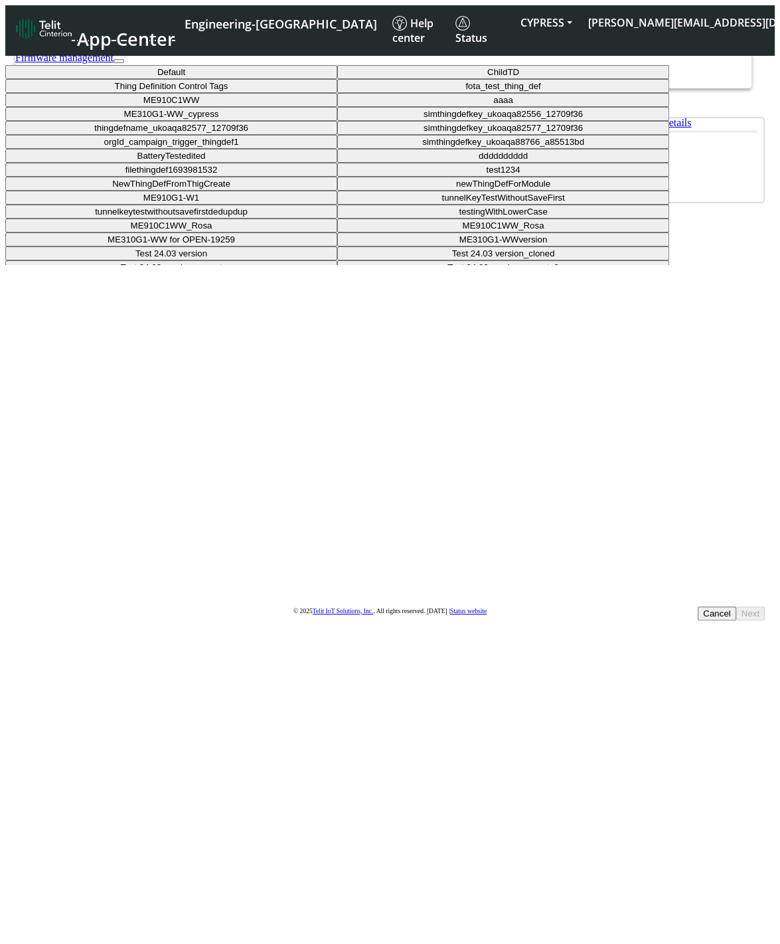
click at [333, 121] on button "ME310G1-WW_cypress" at bounding box center [171, 114] width 332 height 14
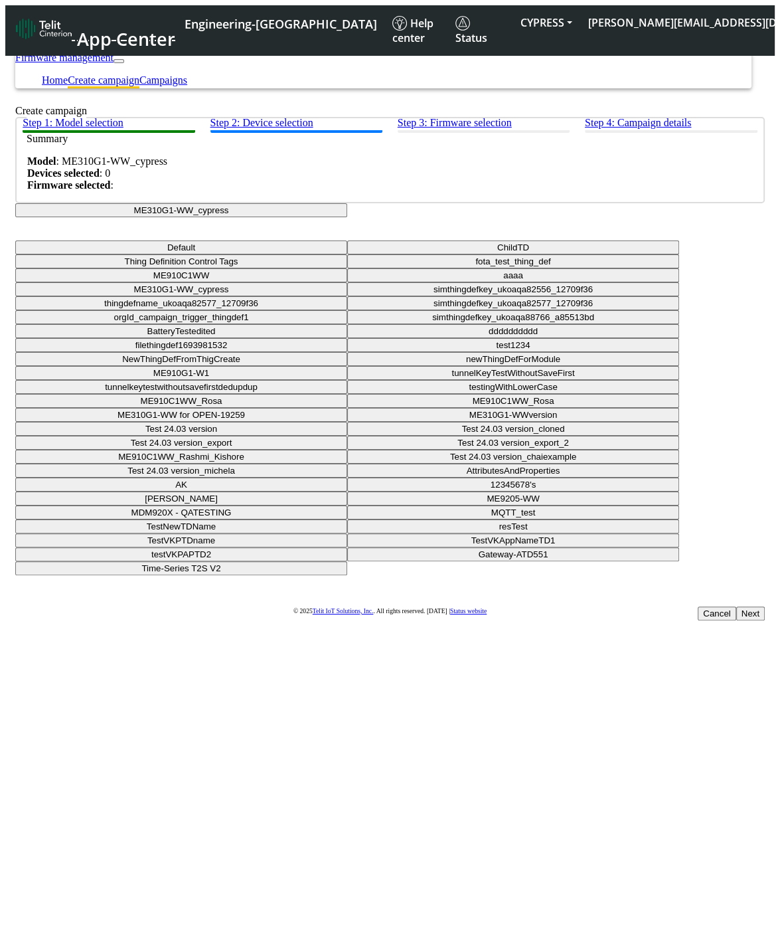
click at [737, 606] on button "Next" at bounding box center [751, 613] width 29 height 14
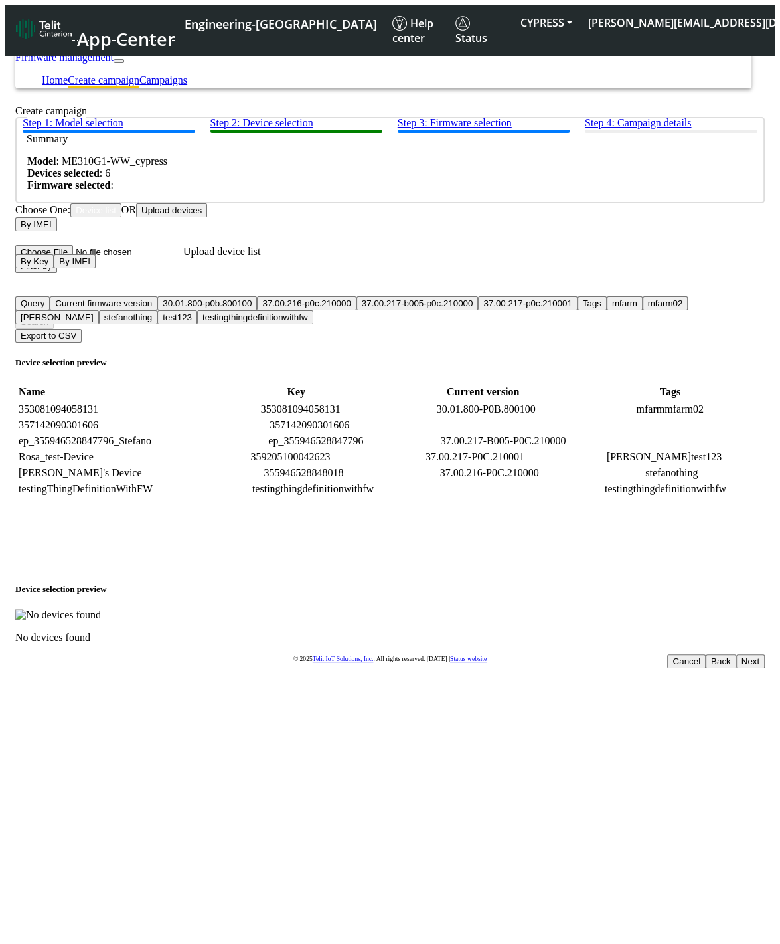
click at [57, 273] on button "Filter by" at bounding box center [36, 266] width 42 height 14
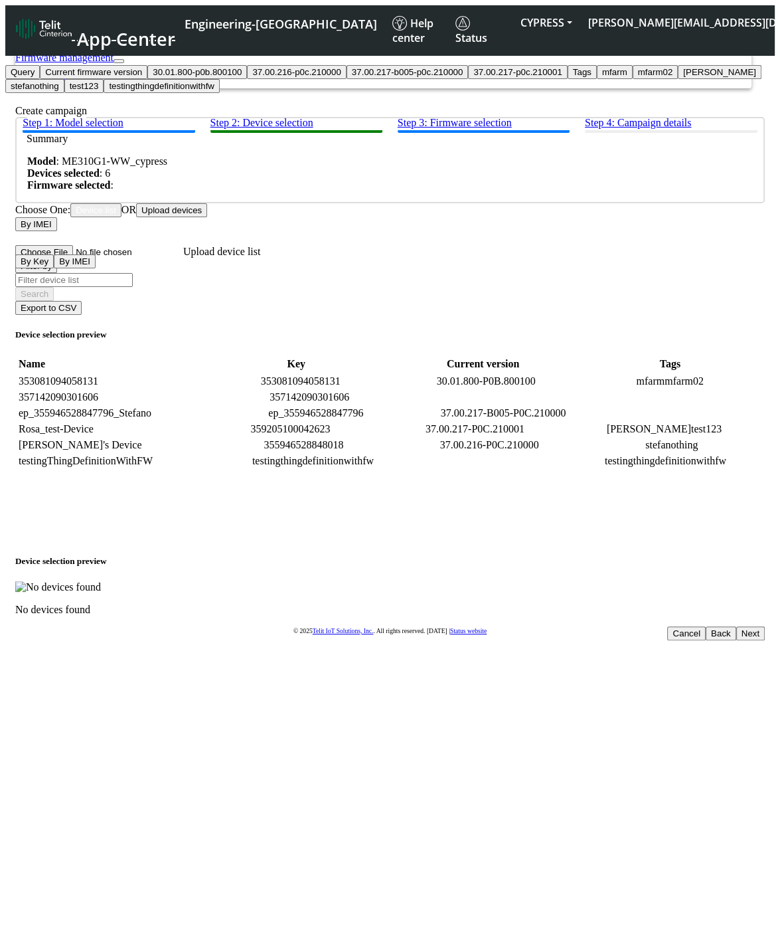
click at [678, 79] on button "[PERSON_NAME]" at bounding box center [720, 72] width 84 height 14
type input "[PERSON_NAME]"
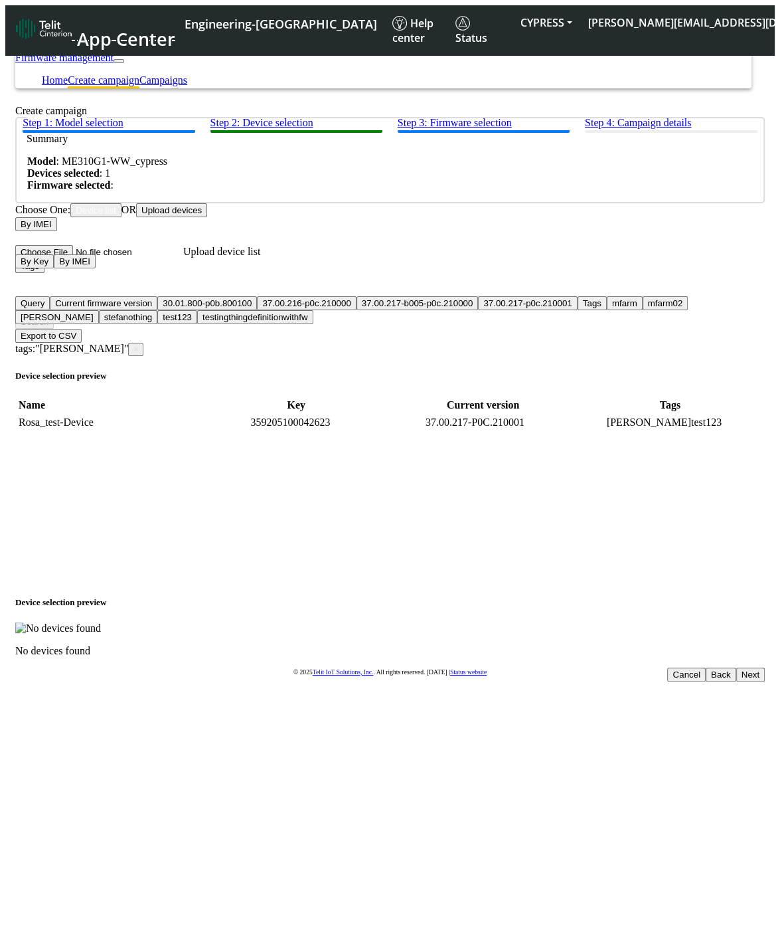
click at [737, 668] on button "Next" at bounding box center [751, 675] width 29 height 14
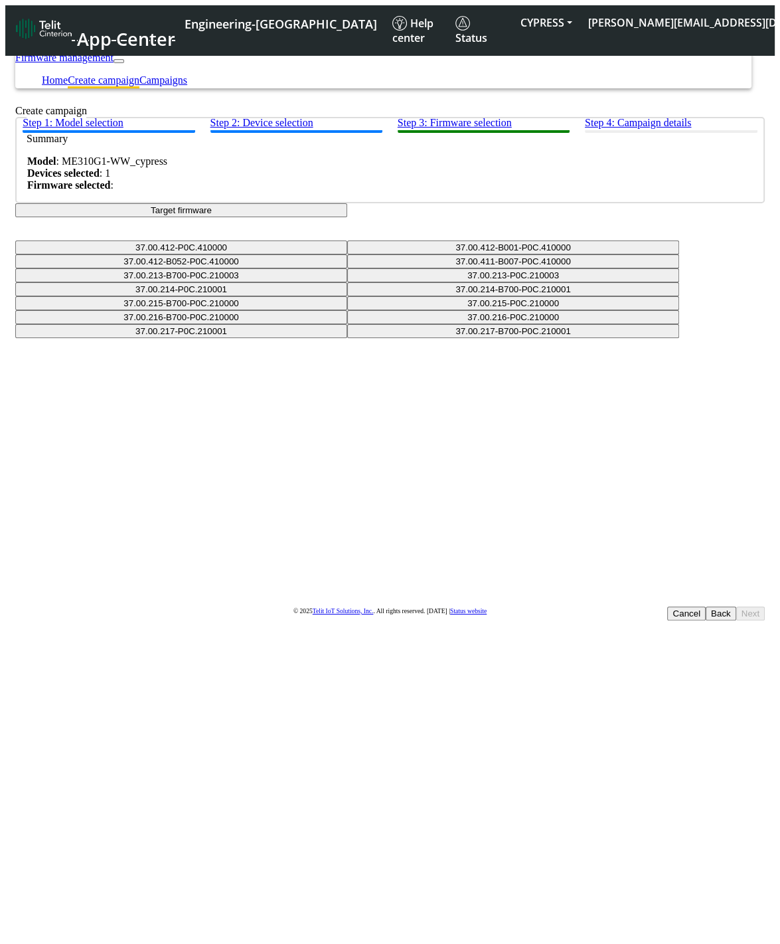
click at [347, 217] on button "Target firmware" at bounding box center [181, 210] width 332 height 14
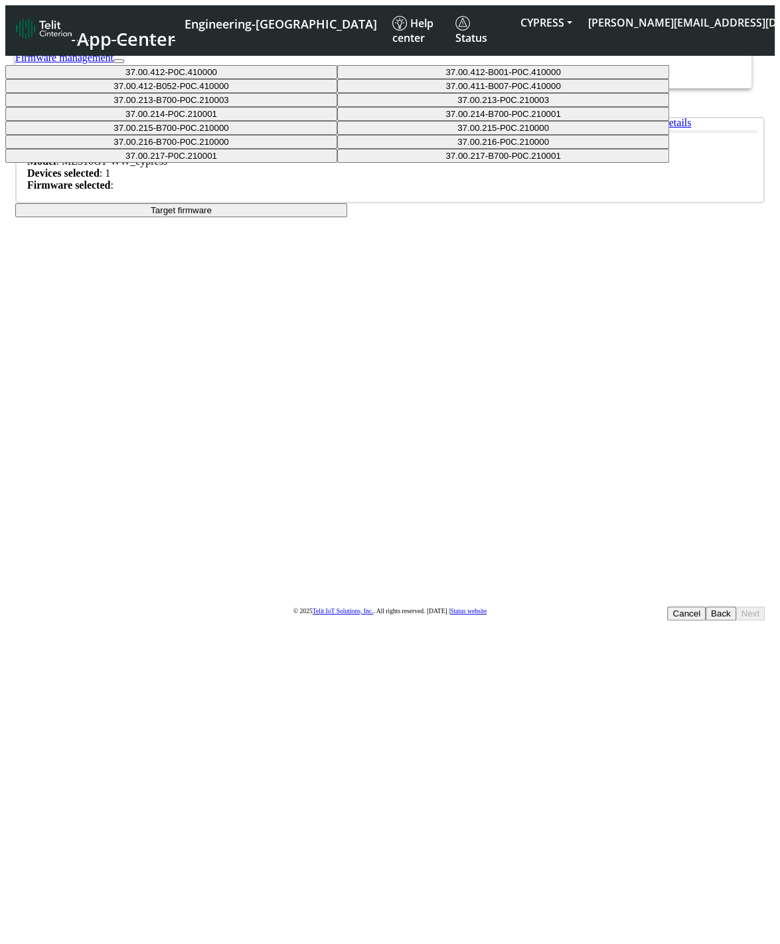
click at [365, 79] on button "37.00.412-B001-P0C.410000" at bounding box center [503, 72] width 332 height 14
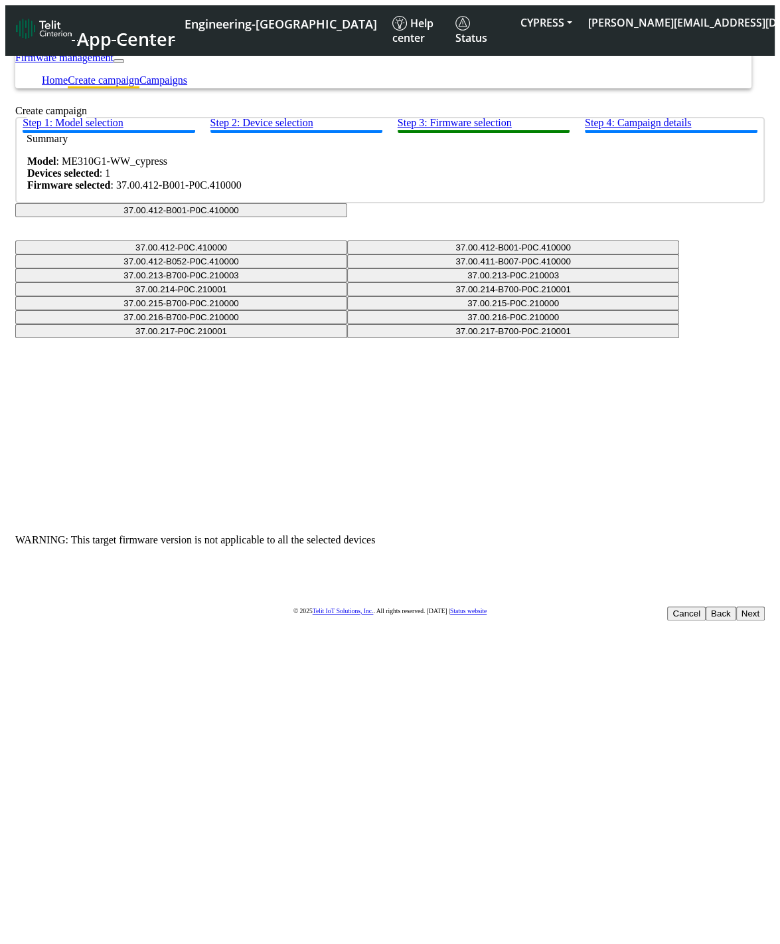
click at [347, 217] on button "37.00.412-B001-P0C.410000" at bounding box center [181, 210] width 332 height 14
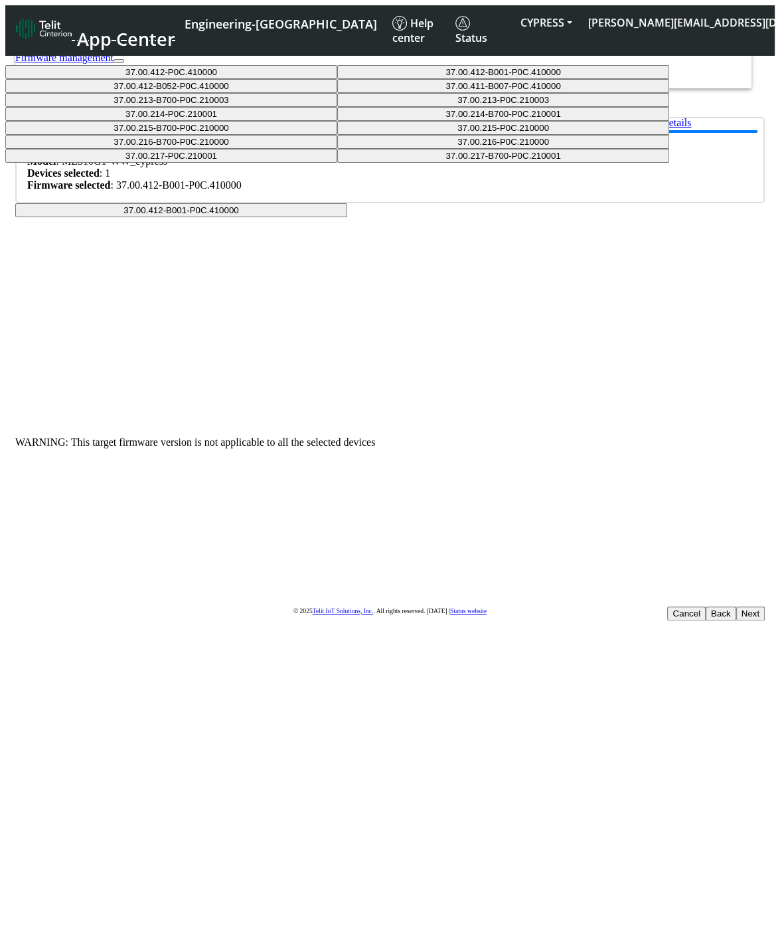
click at [337, 121] on button "37.00.214-P0C.210001" at bounding box center [171, 114] width 332 height 14
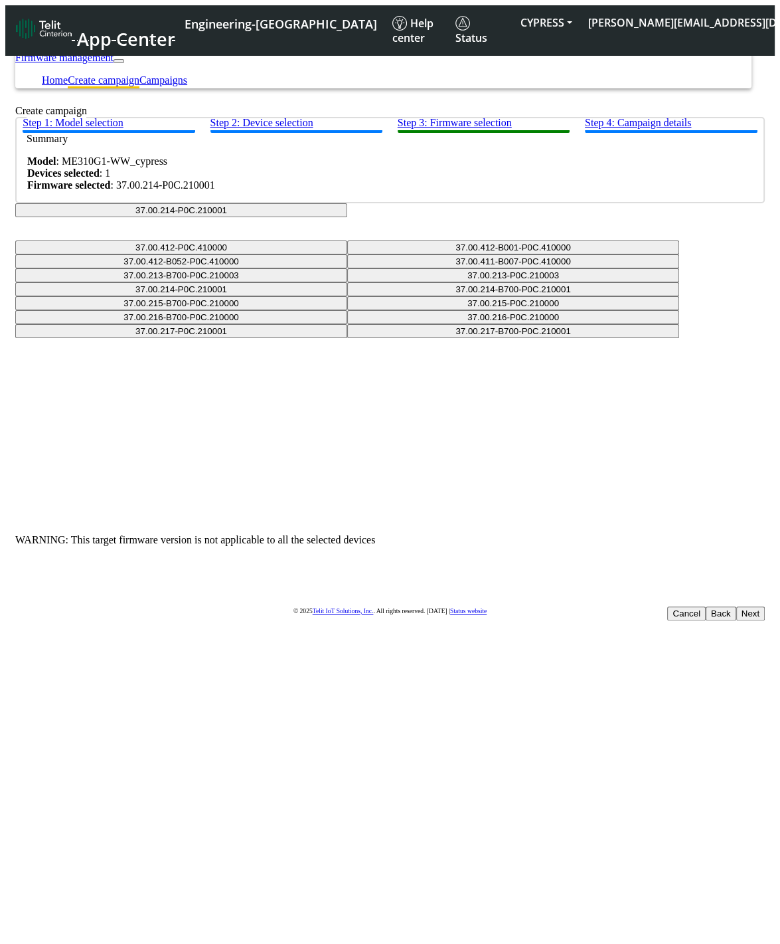
click at [347, 217] on button "37.00.214-P0C.210001" at bounding box center [181, 210] width 332 height 14
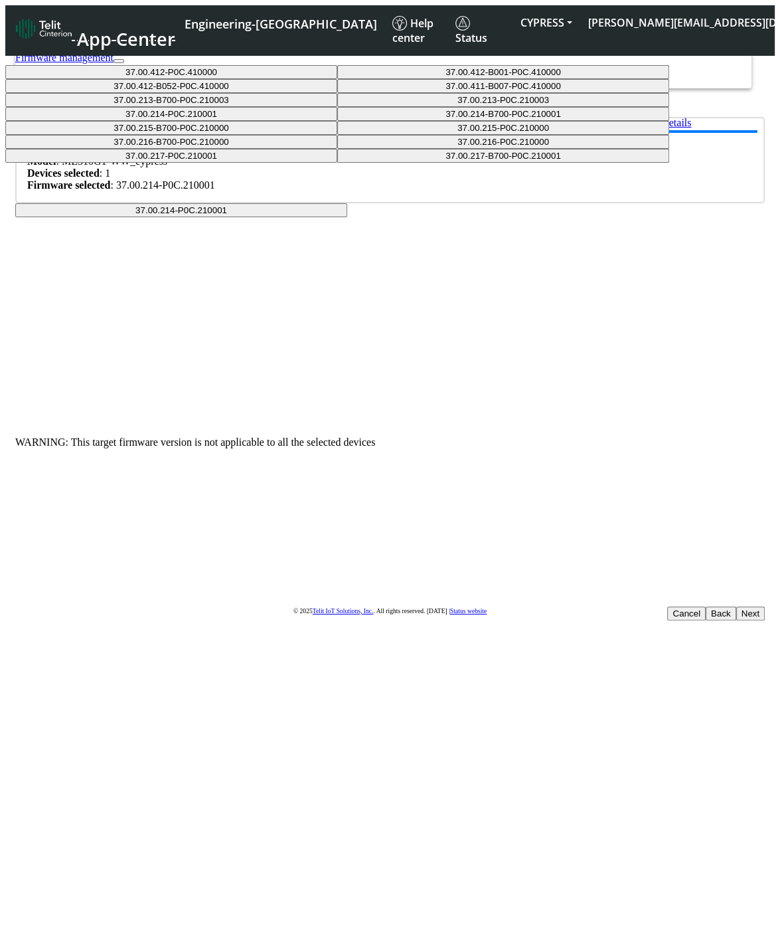
scroll to position [110, 0]
click at [360, 163] on button "37.00.217-B700-P0C.210001" at bounding box center [503, 156] width 332 height 14
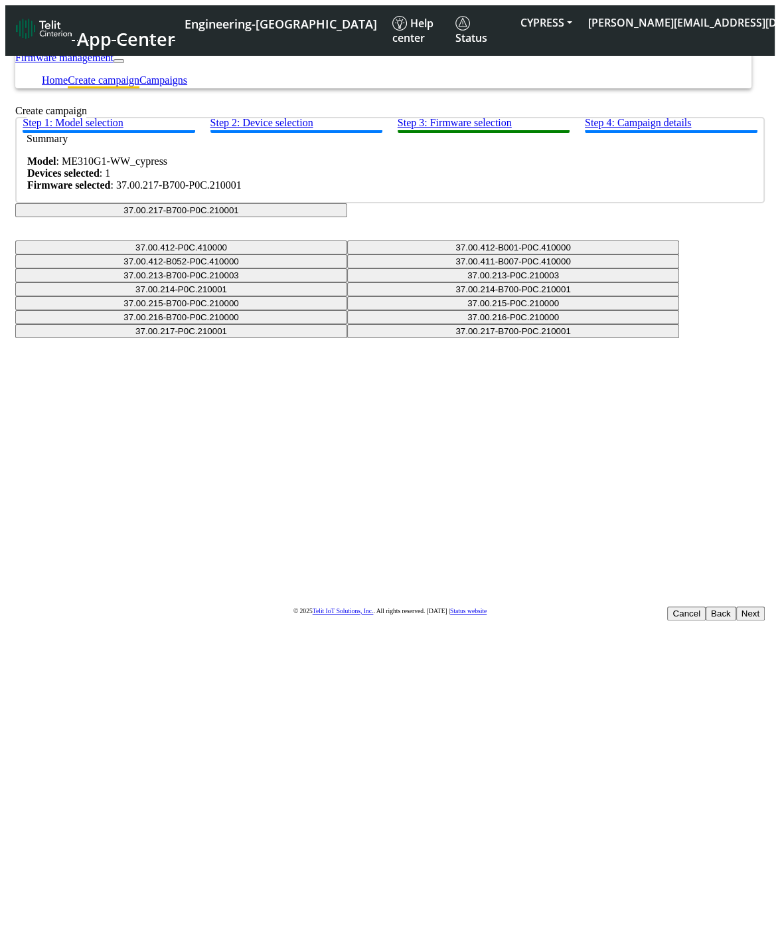
click at [347, 217] on button "37.00.217-B700-P0C.210001" at bounding box center [181, 210] width 332 height 14
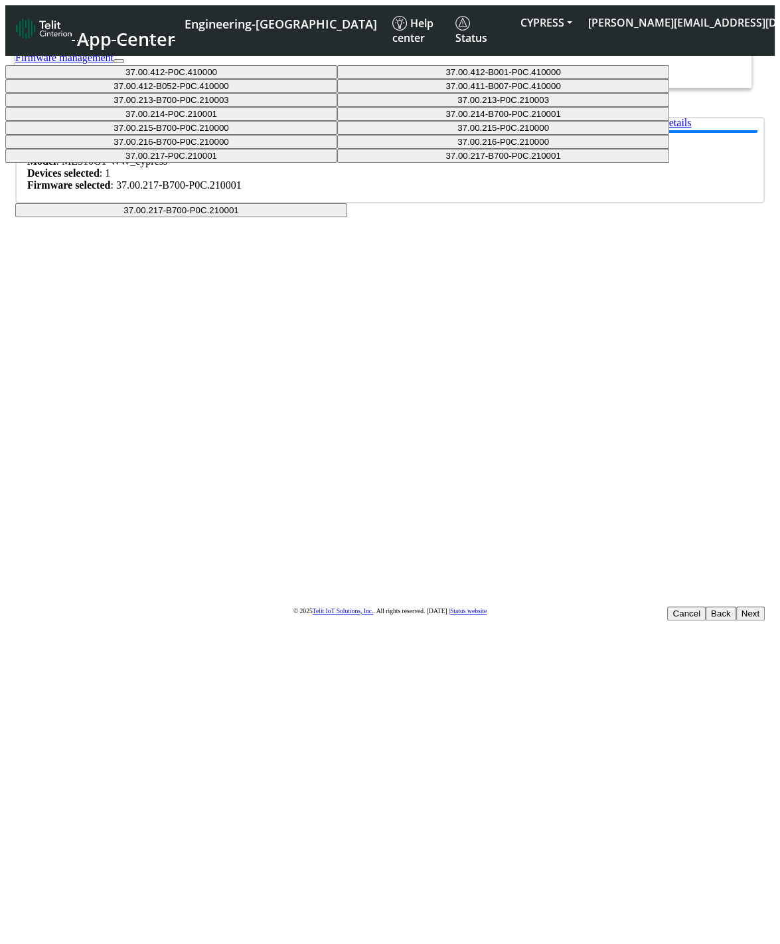
click at [337, 79] on button "37.00.412-P0C.410000" at bounding box center [171, 72] width 332 height 14
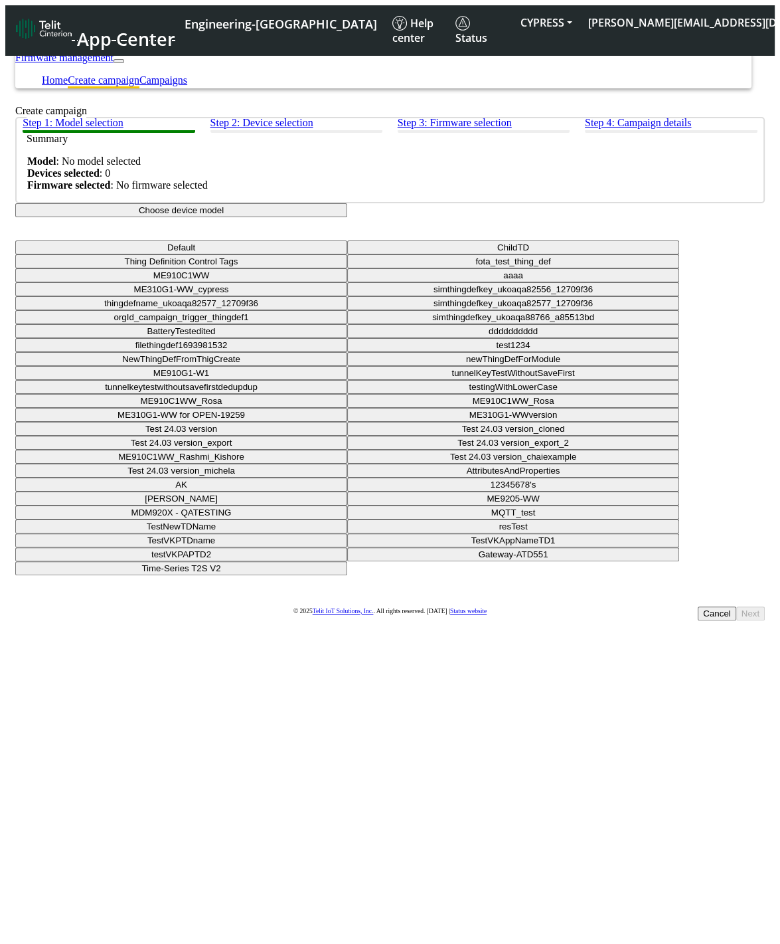
click at [347, 217] on button "Choose device model" at bounding box center [181, 210] width 332 height 14
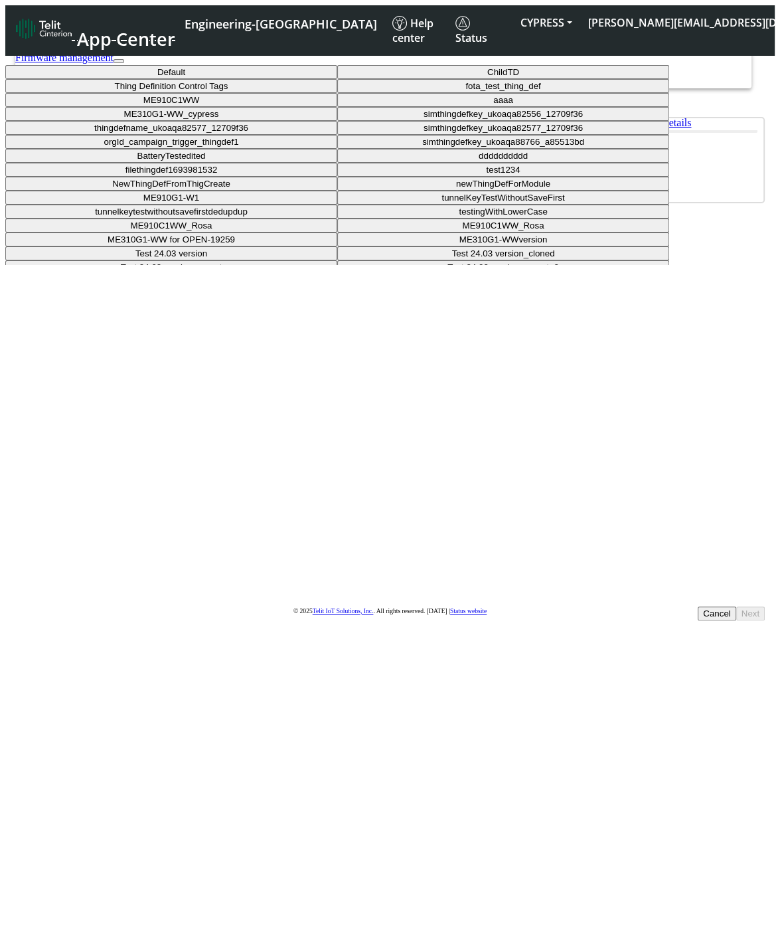
click at [337, 121] on button "ME310G1-WW_cypress" at bounding box center [171, 114] width 332 height 14
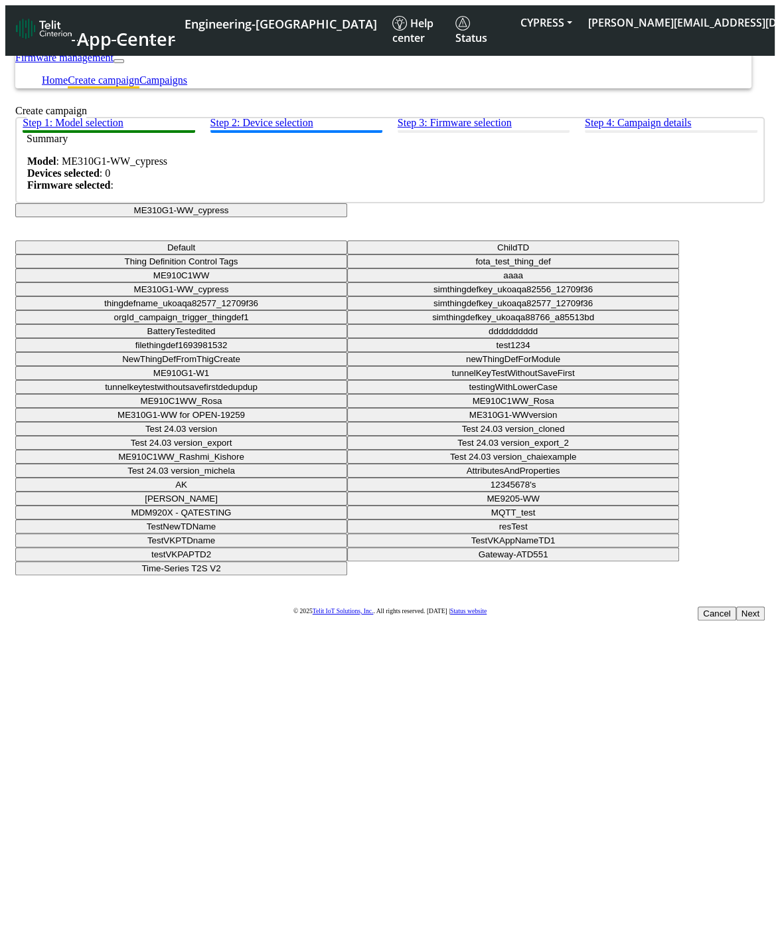
click at [737, 606] on button "Next" at bounding box center [751, 613] width 29 height 14
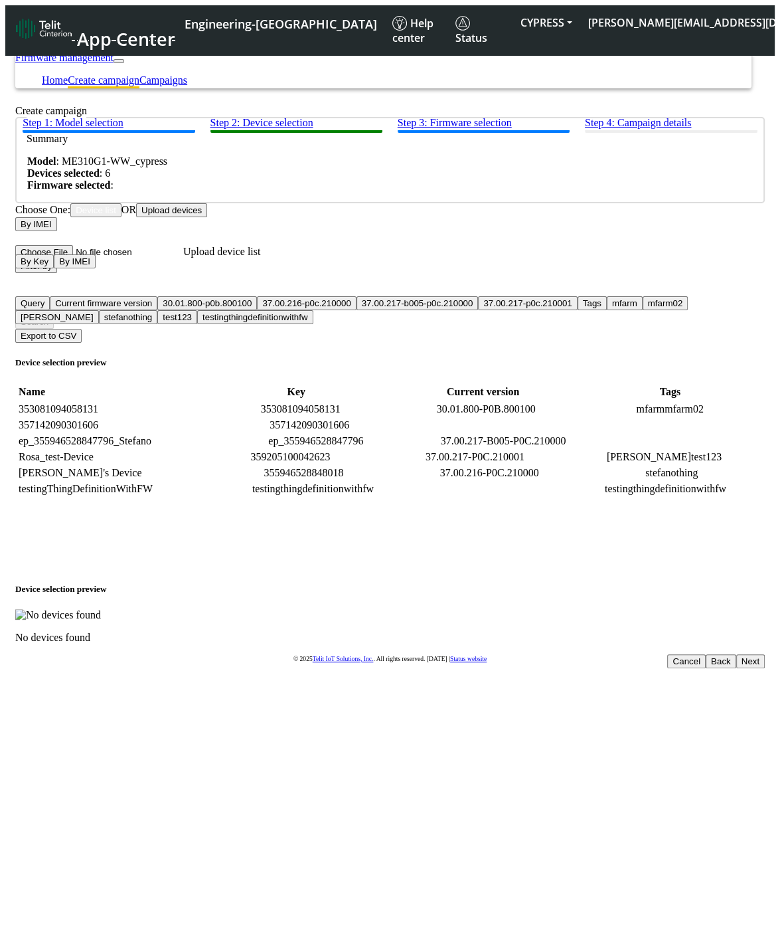
click at [57, 273] on button "Filter by" at bounding box center [36, 266] width 42 height 14
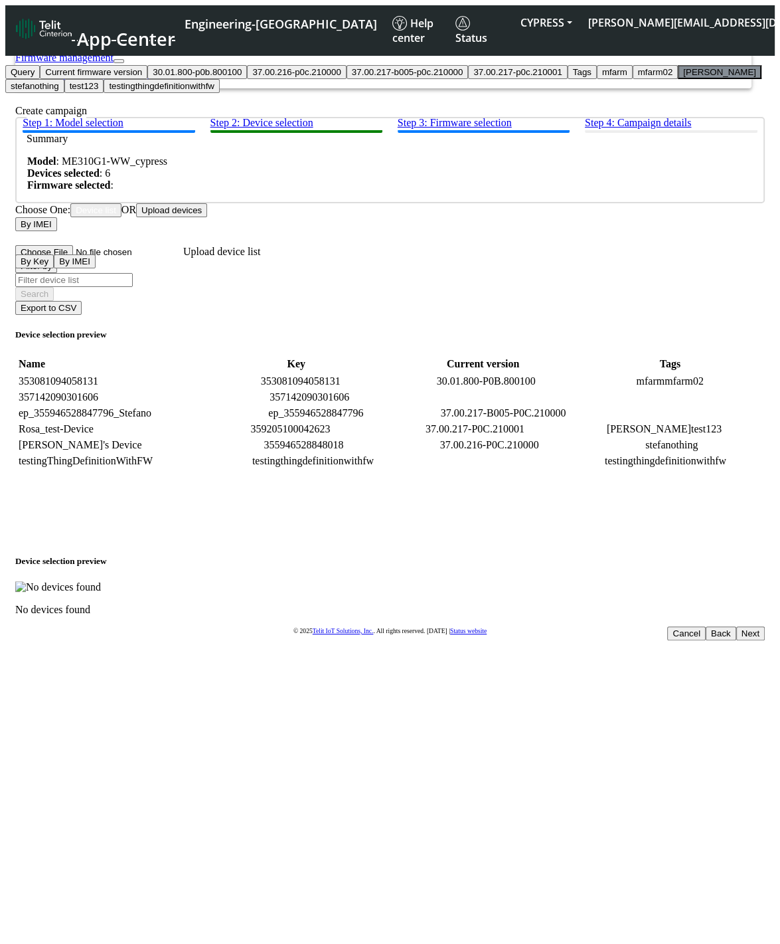
click at [678, 79] on button "[PERSON_NAME]" at bounding box center [720, 72] width 84 height 14
type input "[PERSON_NAME]"
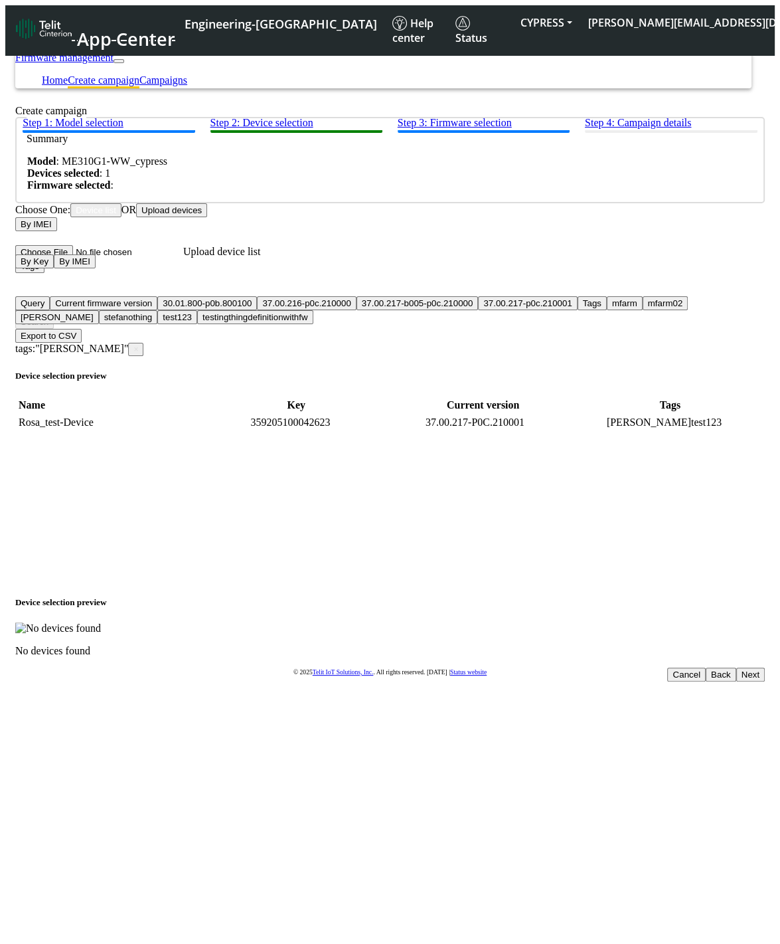
click at [737, 668] on button "Next" at bounding box center [751, 675] width 29 height 14
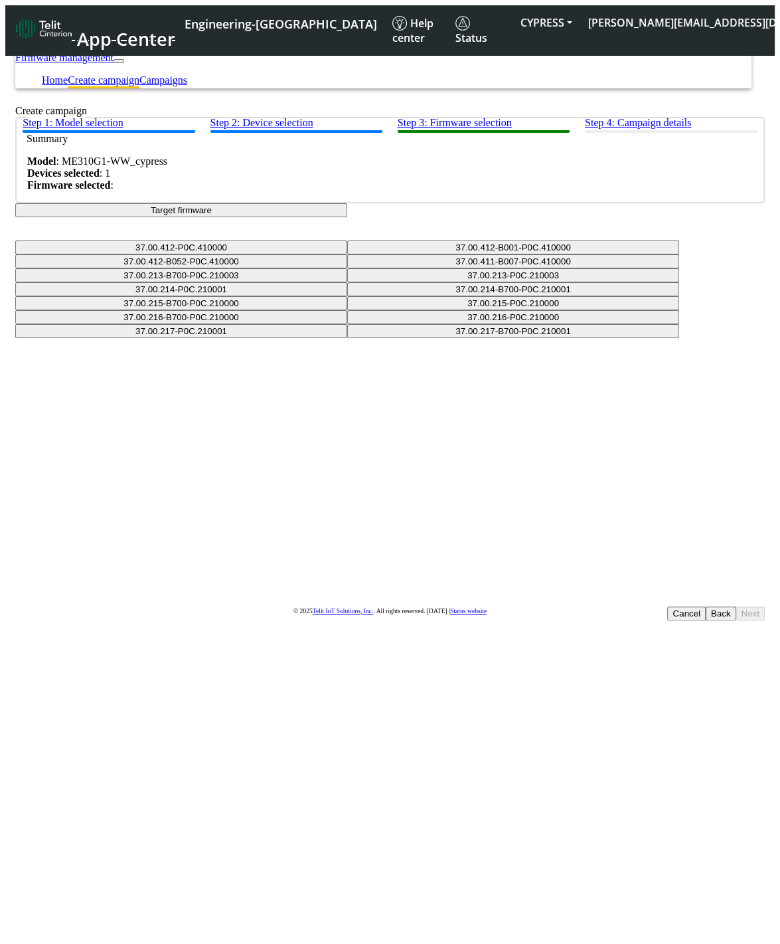
click at [457, 291] on div "Step 1: Model selection Step 2: Device selection Step 3: Firmware selection Ste…" at bounding box center [390, 216] width 750 height 198
click at [347, 217] on button "Target firmware" at bounding box center [181, 210] width 332 height 14
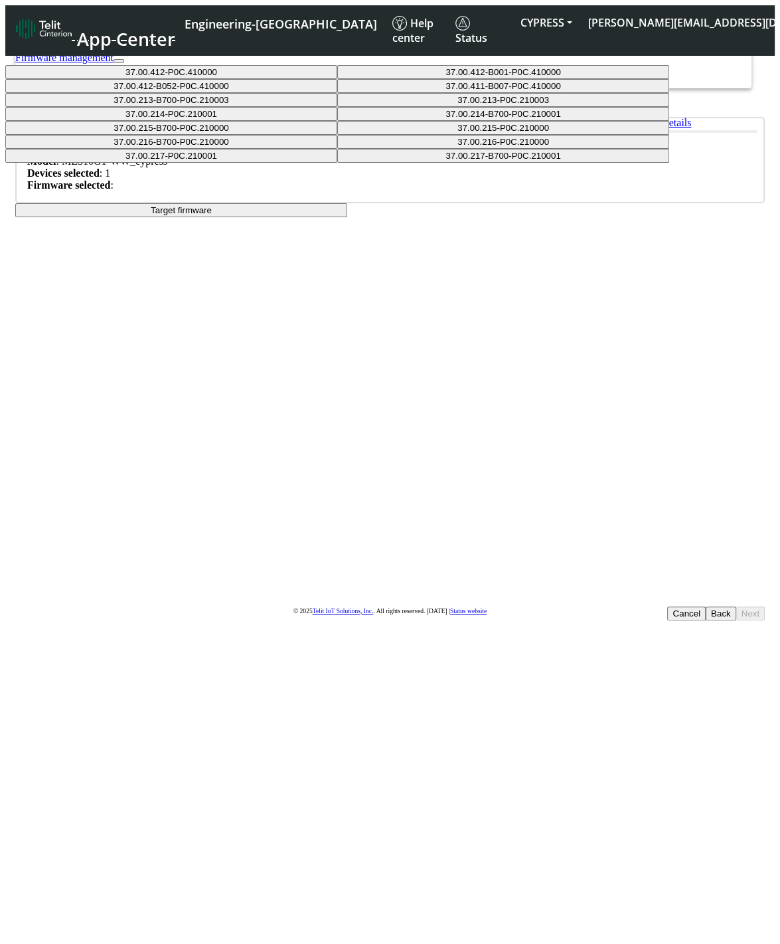
scroll to position [110, 0]
click at [400, 163] on button "37.00.217-B700-P0C.210001" at bounding box center [503, 156] width 332 height 14
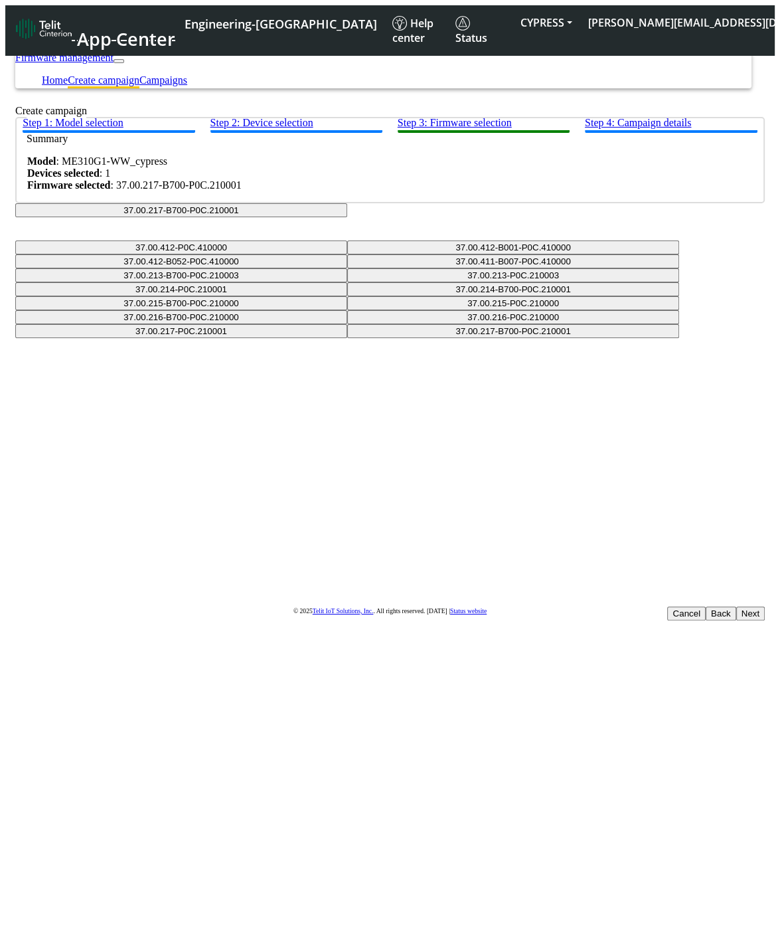
click at [347, 217] on button "37.00.217-B700-P0C.210001" at bounding box center [181, 210] width 332 height 14
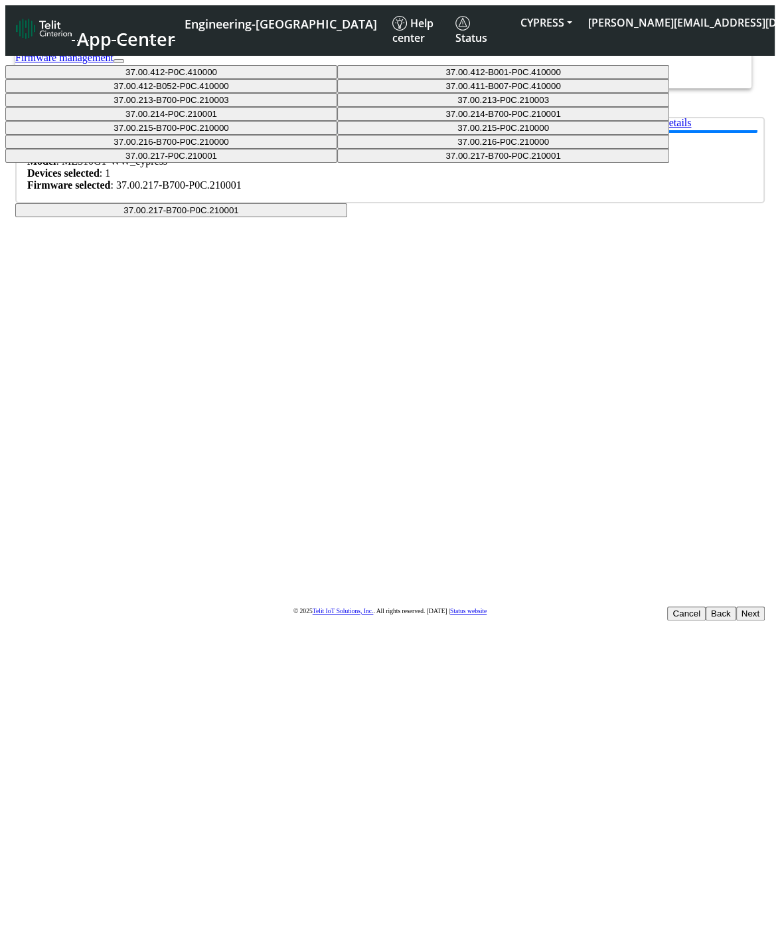
click at [412, 121] on button "37.00.214-B700-P0C.210001" at bounding box center [503, 114] width 332 height 14
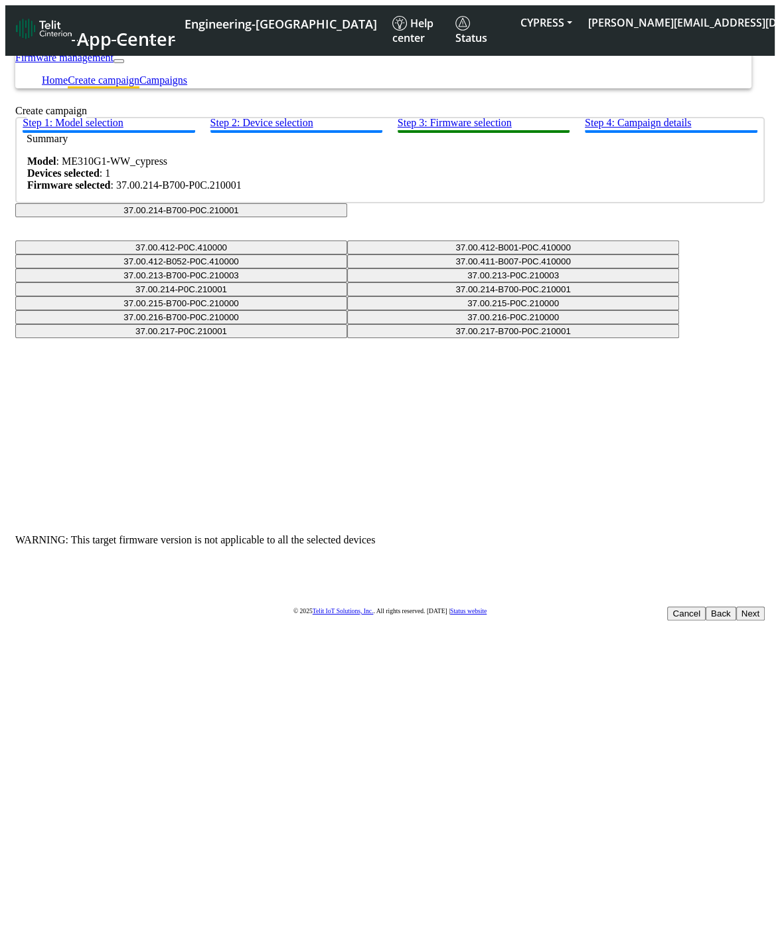
click at [737, 606] on button "Next" at bounding box center [751, 613] width 29 height 14
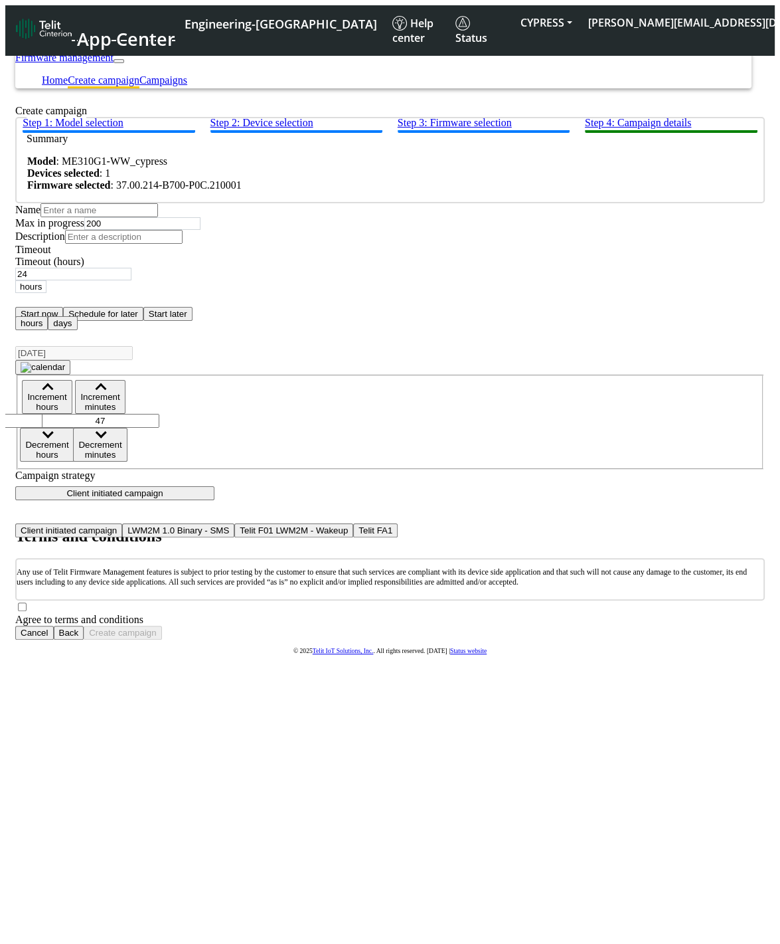
scroll to position [34, 0]
click at [84, 626] on button "Back" at bounding box center [69, 633] width 31 height 14
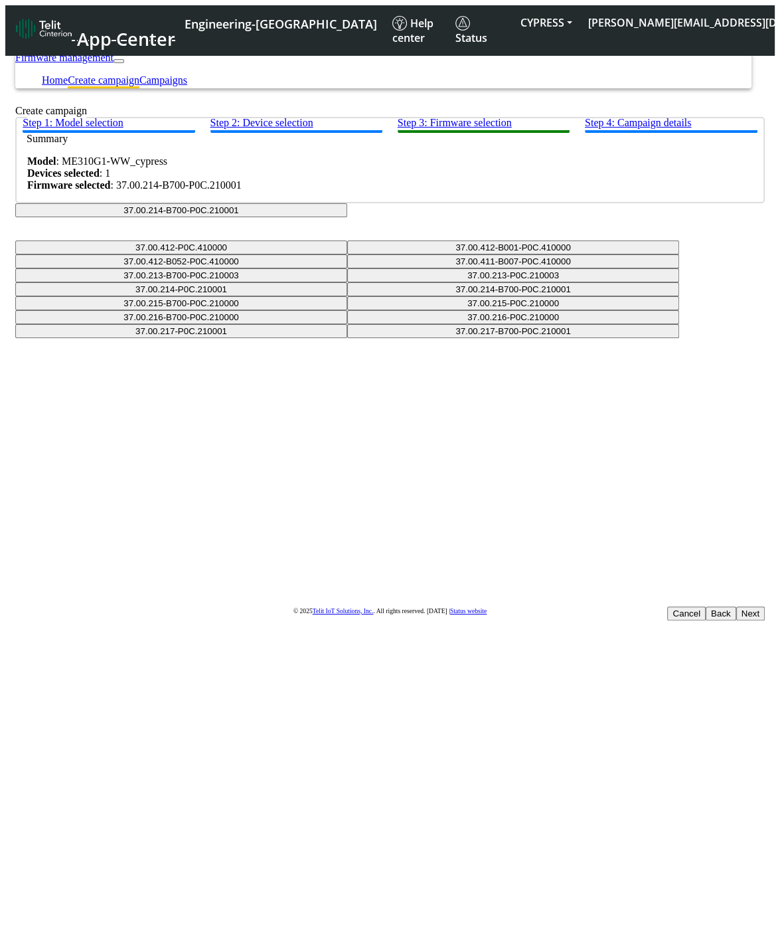
click at [347, 217] on button "37.00.214-B700-P0C.210001" at bounding box center [181, 210] width 332 height 14
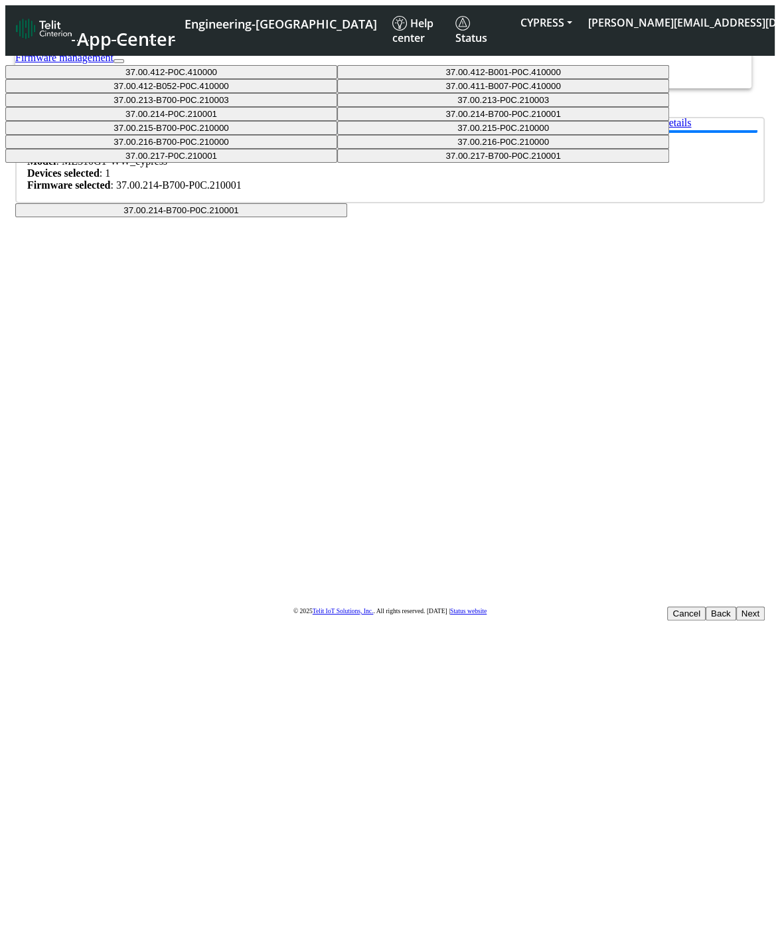
scroll to position [110, 0]
click at [337, 163] on button "37.00.217-P0C.210001" at bounding box center [171, 156] width 332 height 14
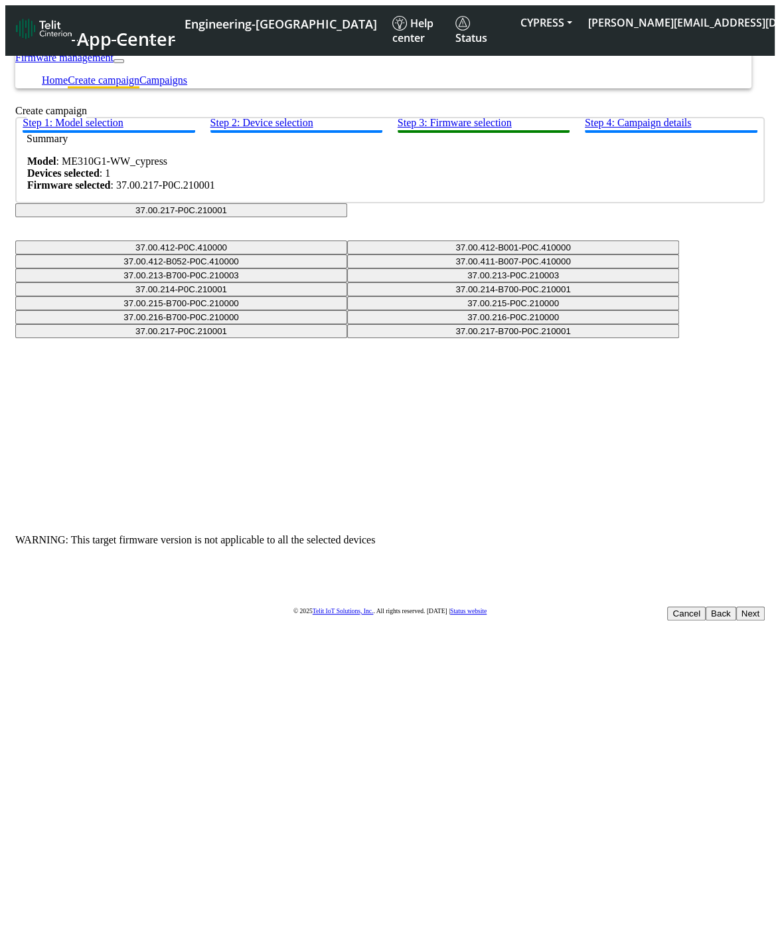
click at [737, 606] on button "Next" at bounding box center [751, 613] width 29 height 14
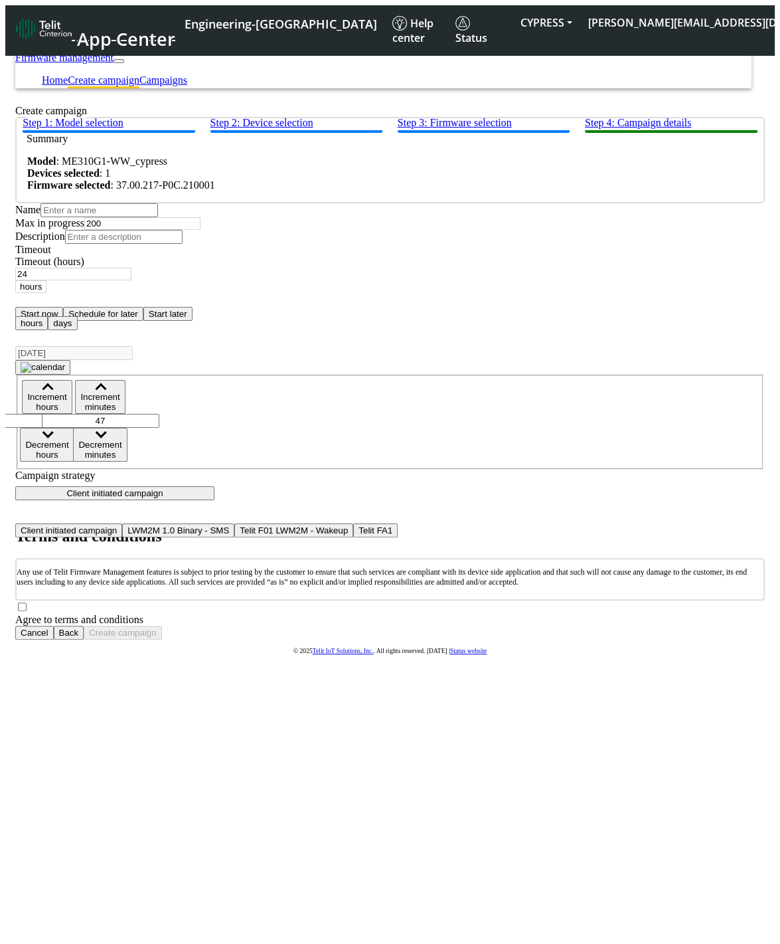
scroll to position [13, 0]
click at [84, 626] on button "Back" at bounding box center [69, 633] width 31 height 14
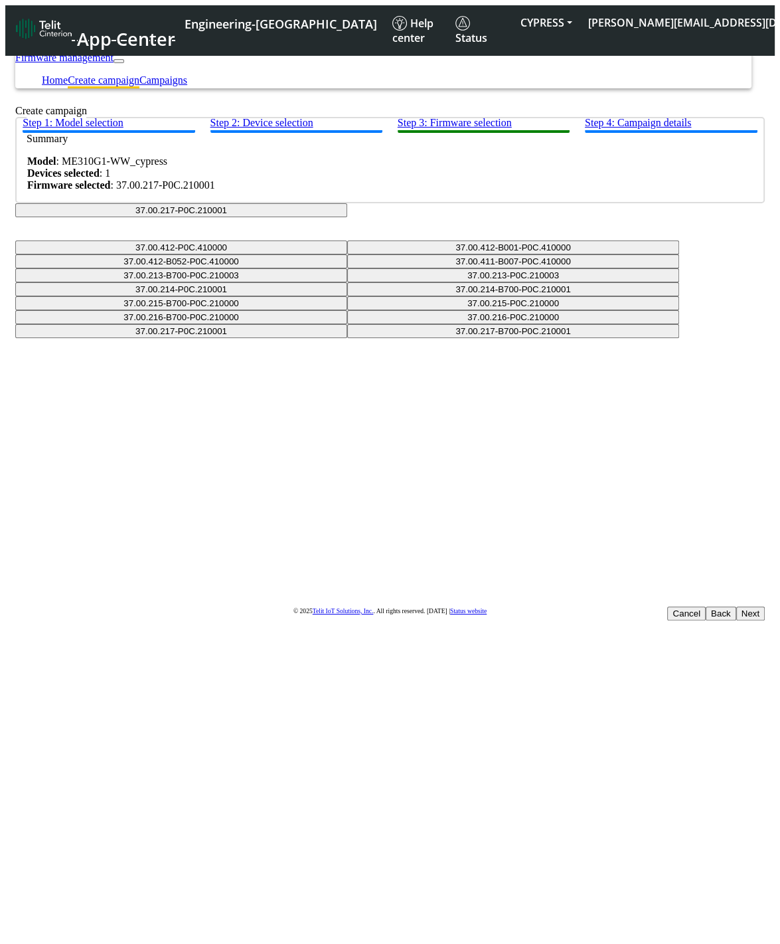
click at [347, 217] on button "37.00.217-P0C.210001" at bounding box center [181, 210] width 332 height 14
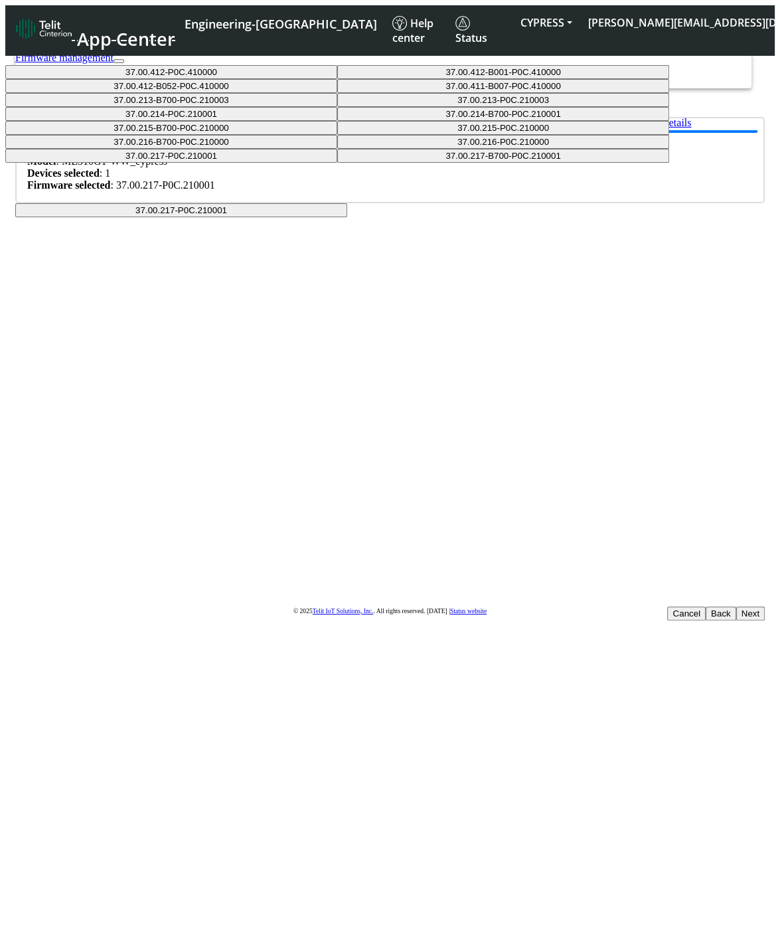
scroll to position [110, 0]
click at [377, 163] on button "37.00.217-B700-P0C.210001" at bounding box center [503, 156] width 332 height 14
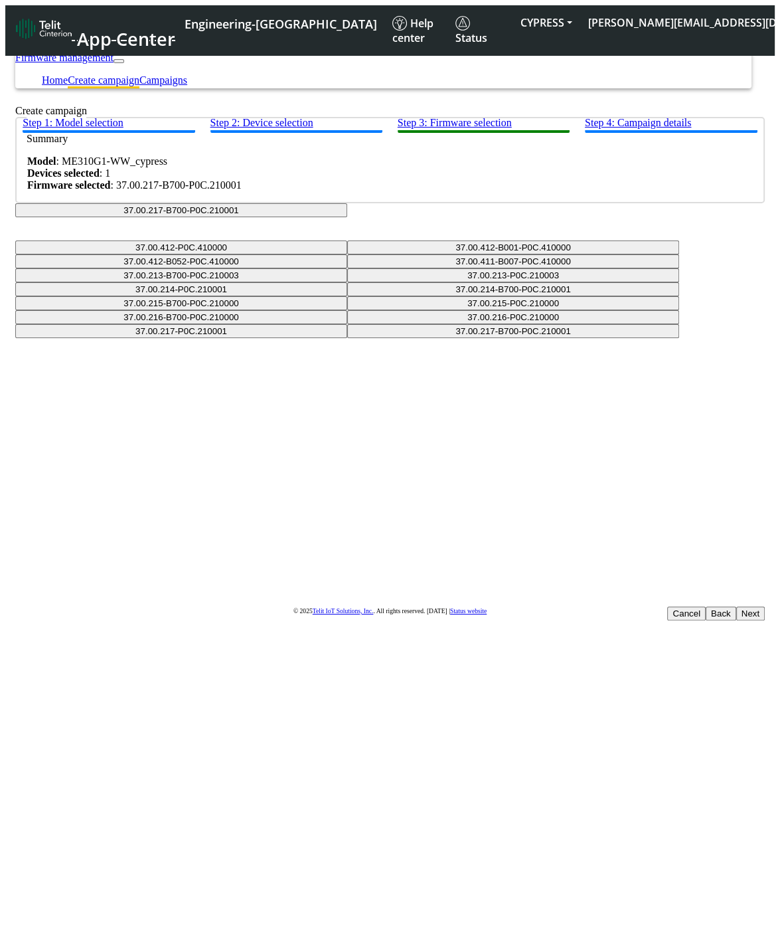
click at [512, 306] on div "Step 1: Model selection Step 2: Device selection Step 3: Firmware selection Ste…" at bounding box center [390, 216] width 750 height 198
click at [347, 217] on button "37.00.217-B700-P0C.210001" at bounding box center [181, 210] width 332 height 14
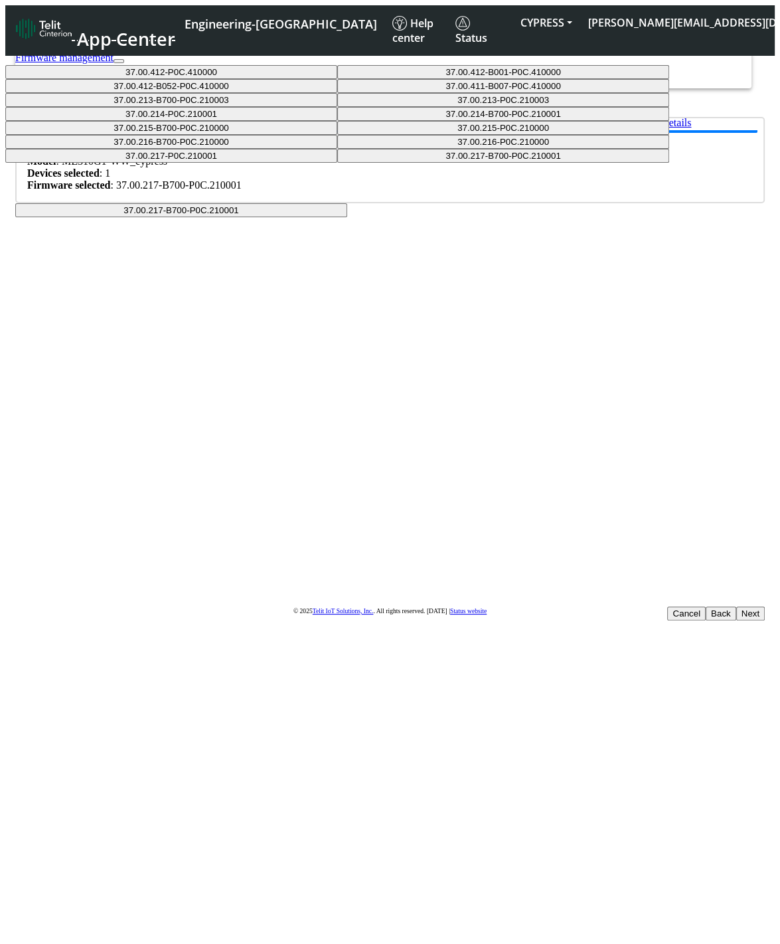
click at [384, 149] on button "37.00.216-P0C.210000" at bounding box center [503, 142] width 332 height 14
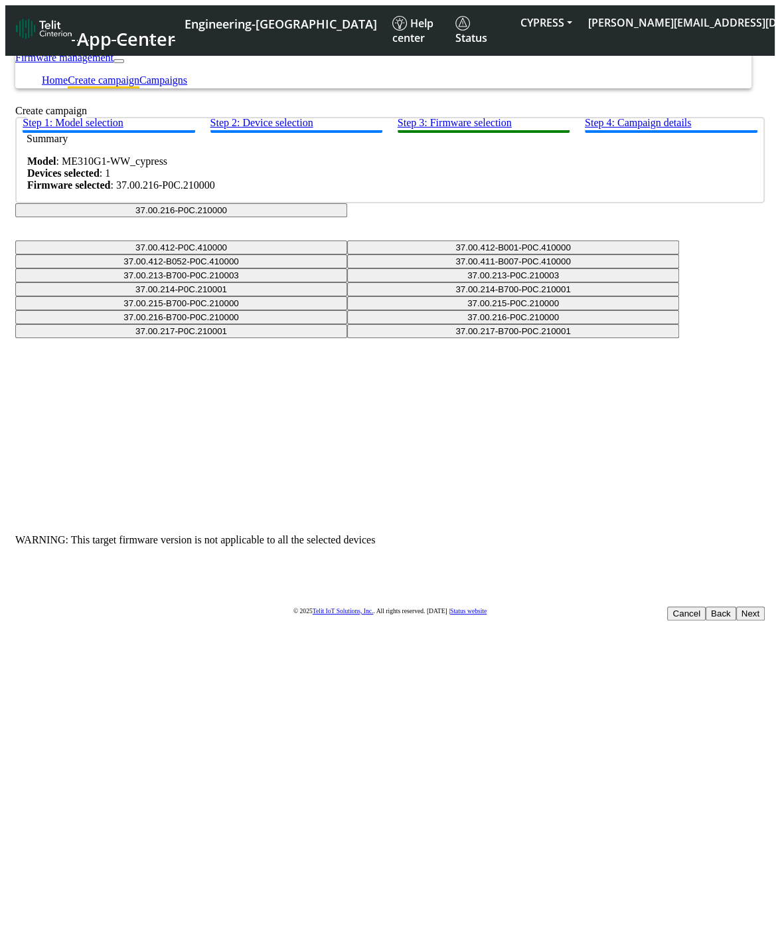
click at [737, 606] on button "Next" at bounding box center [751, 613] width 29 height 14
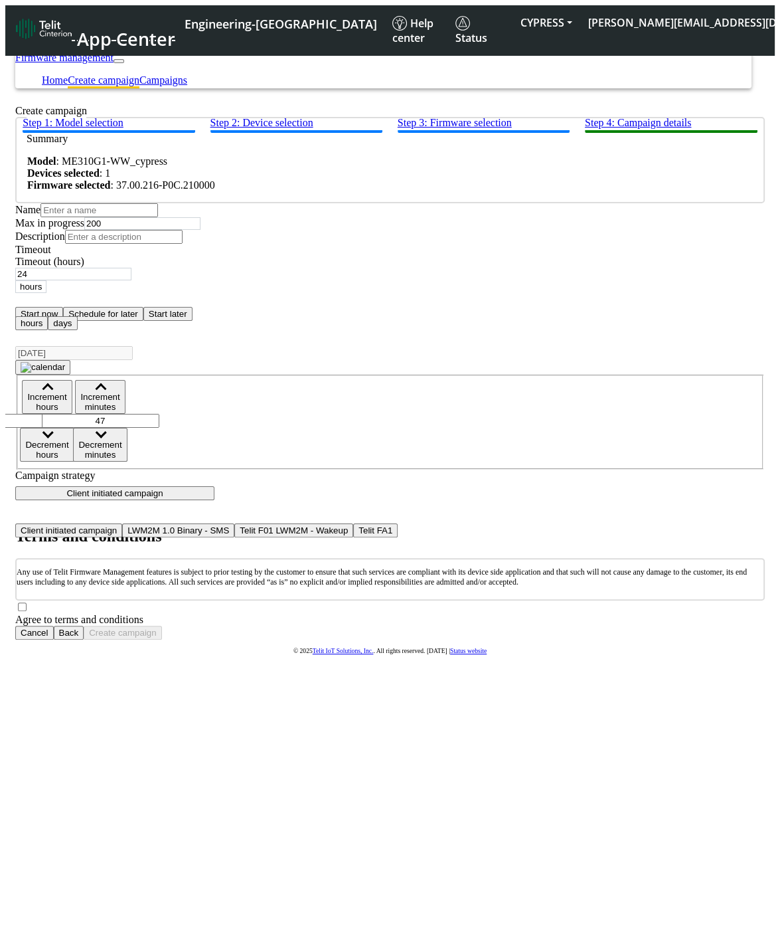
scroll to position [34, 0]
click at [84, 626] on button "Back" at bounding box center [69, 633] width 31 height 14
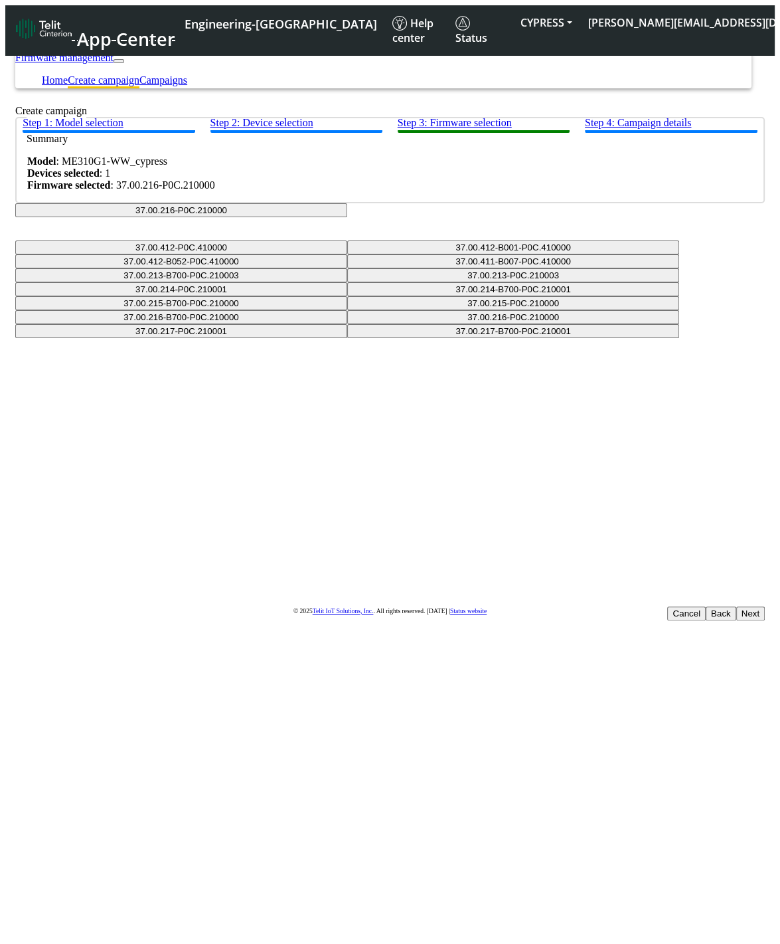
click at [347, 217] on button "37.00.216-P0C.210000" at bounding box center [181, 210] width 332 height 14
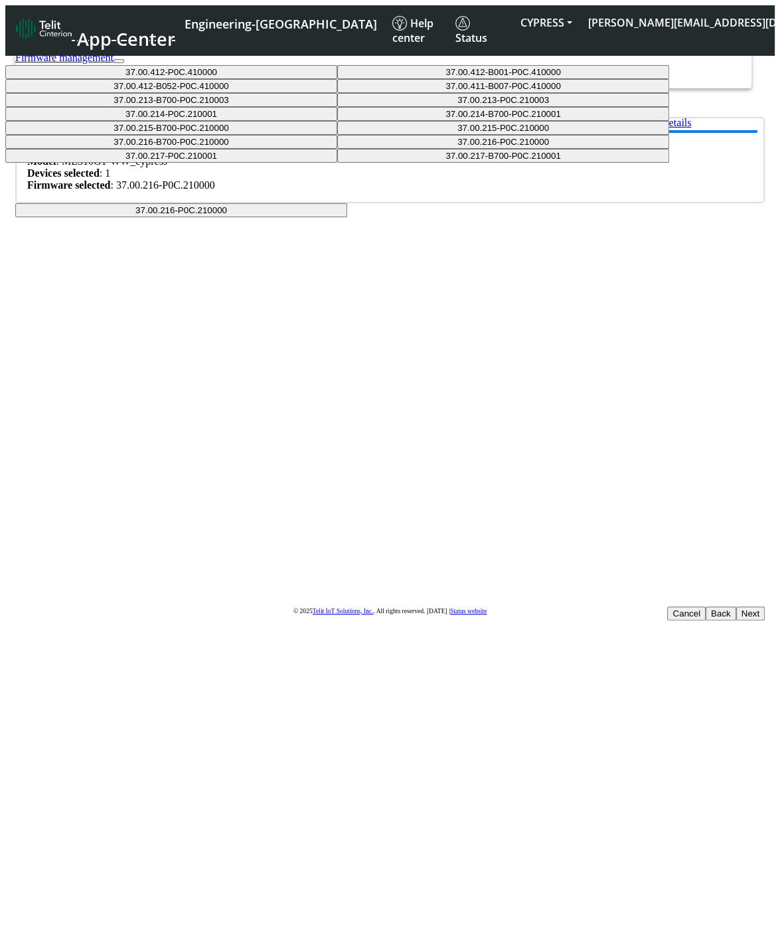
click at [337, 79] on button "37.00.412-P0C.410000" at bounding box center [171, 72] width 332 height 14
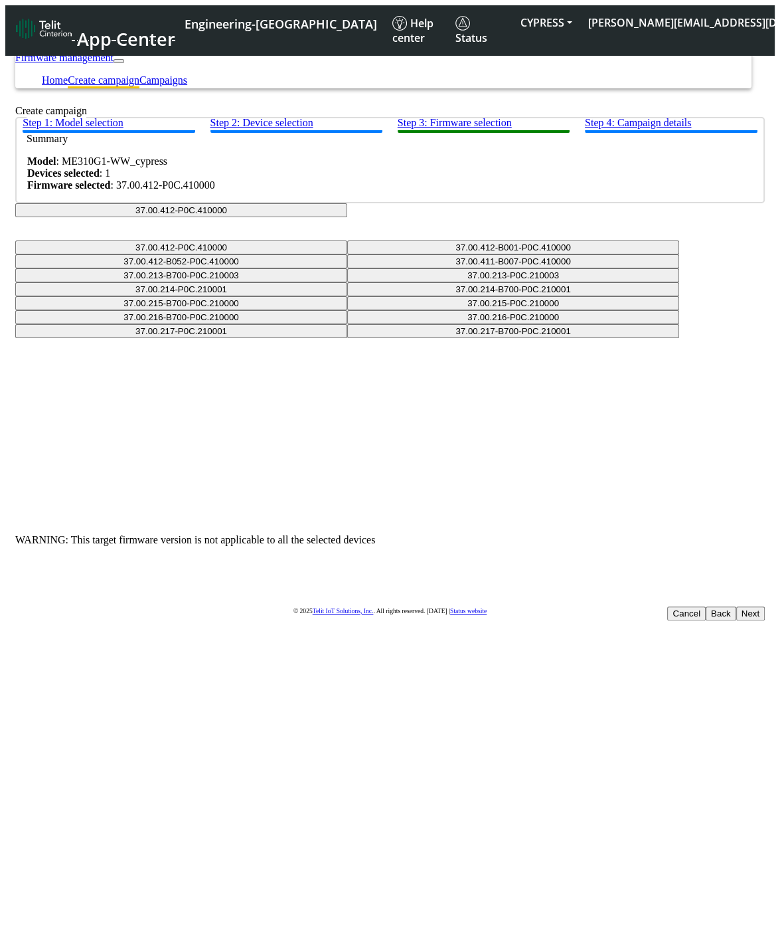
click at [737, 606] on button "Next" at bounding box center [751, 613] width 29 height 14
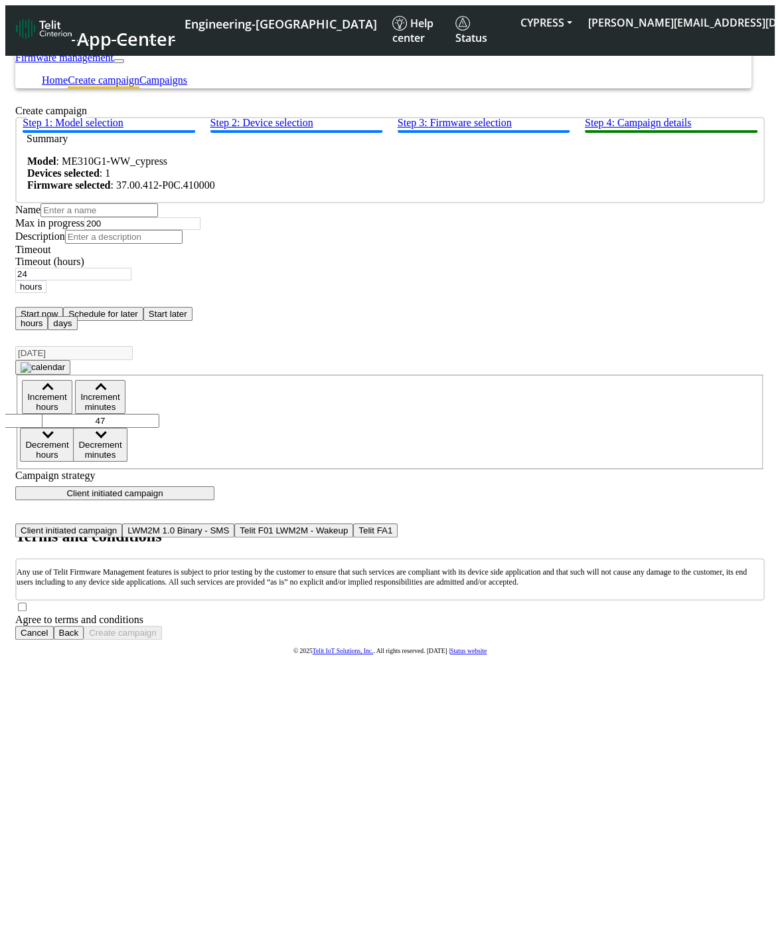
scroll to position [13, 0]
click at [84, 626] on button "Back" at bounding box center [69, 633] width 31 height 14
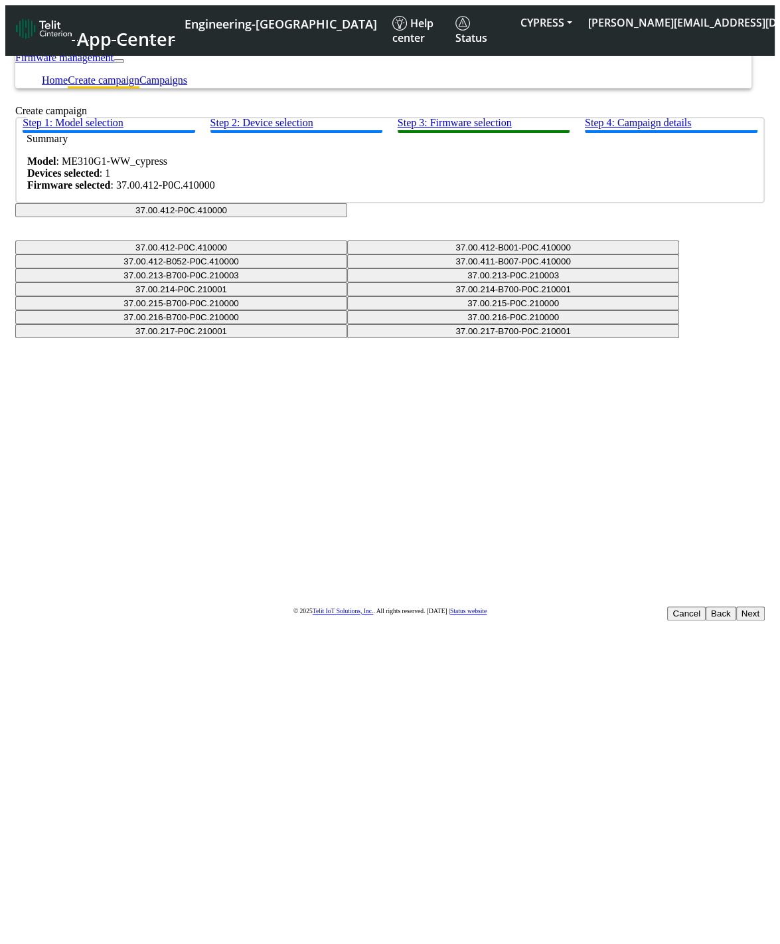
click at [706, 606] on button "Back" at bounding box center [721, 613] width 31 height 14
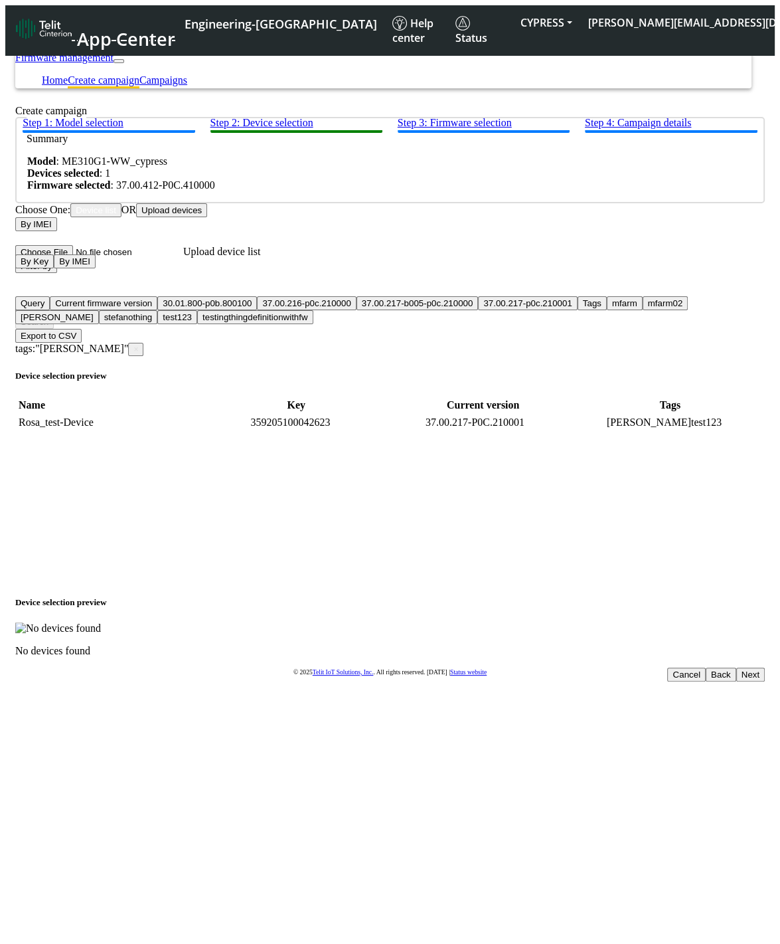
click at [138, 345] on span "×" at bounding box center [136, 349] width 5 height 9
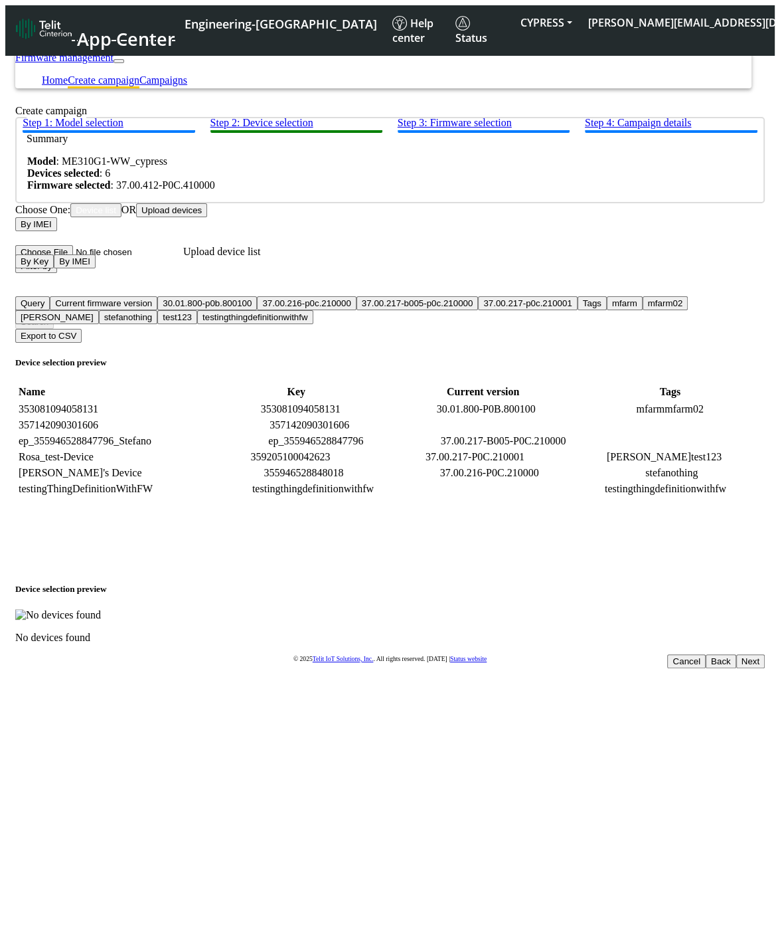
click at [148, 321] on div at bounding box center [390, 360] width 770 height 636
click at [296, 464] on td "359205100042623" at bounding box center [290, 456] width 187 height 13
click at [150, 464] on td "Rosa_test-Device" at bounding box center [107, 456] width 178 height 13
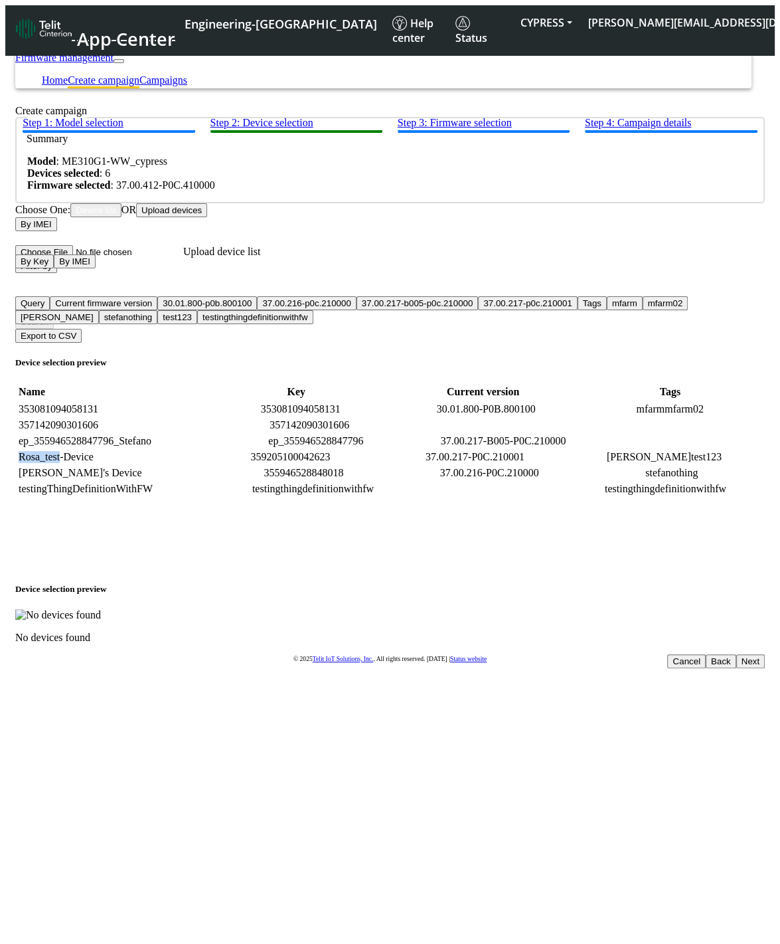
click at [150, 464] on td "Rosa_test-Device" at bounding box center [107, 456] width 178 height 13
click at [320, 464] on td "359205100042623" at bounding box center [290, 456] width 187 height 13
copy td "359205100042623"
click at [133, 315] on input "Filter device list" at bounding box center [74, 308] width 118 height 14
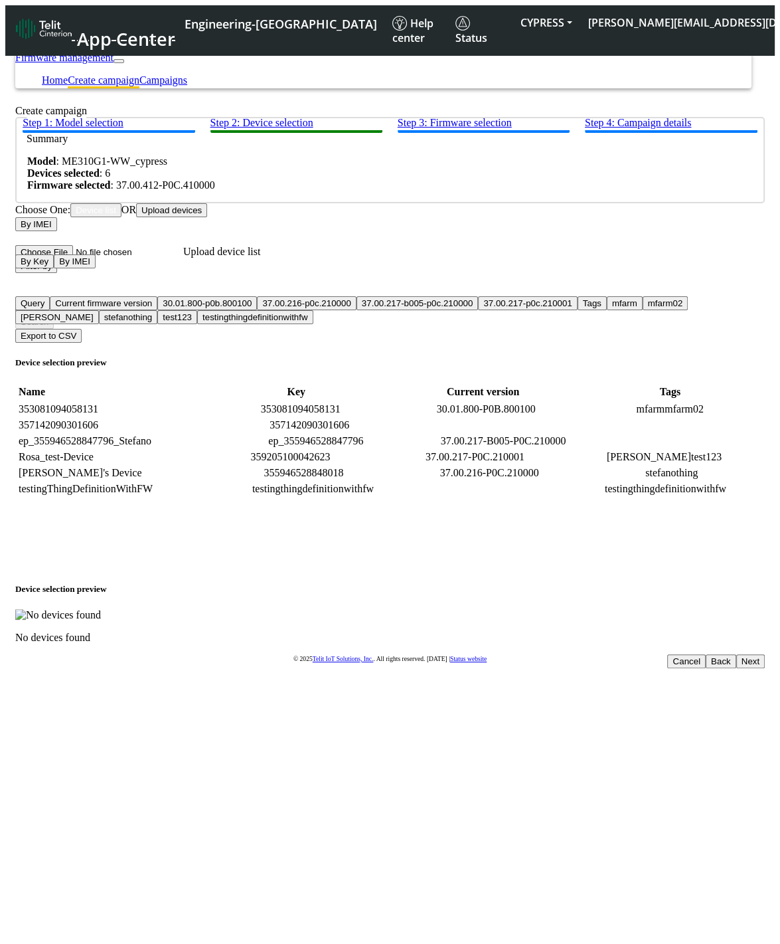
paste input "359205100042623"
click at [335, 480] on td "355946528848018" at bounding box center [304, 472] width 188 height 13
copy td "355946528848018"
click at [133, 315] on input "359205100042623 OR" at bounding box center [74, 308] width 118 height 14
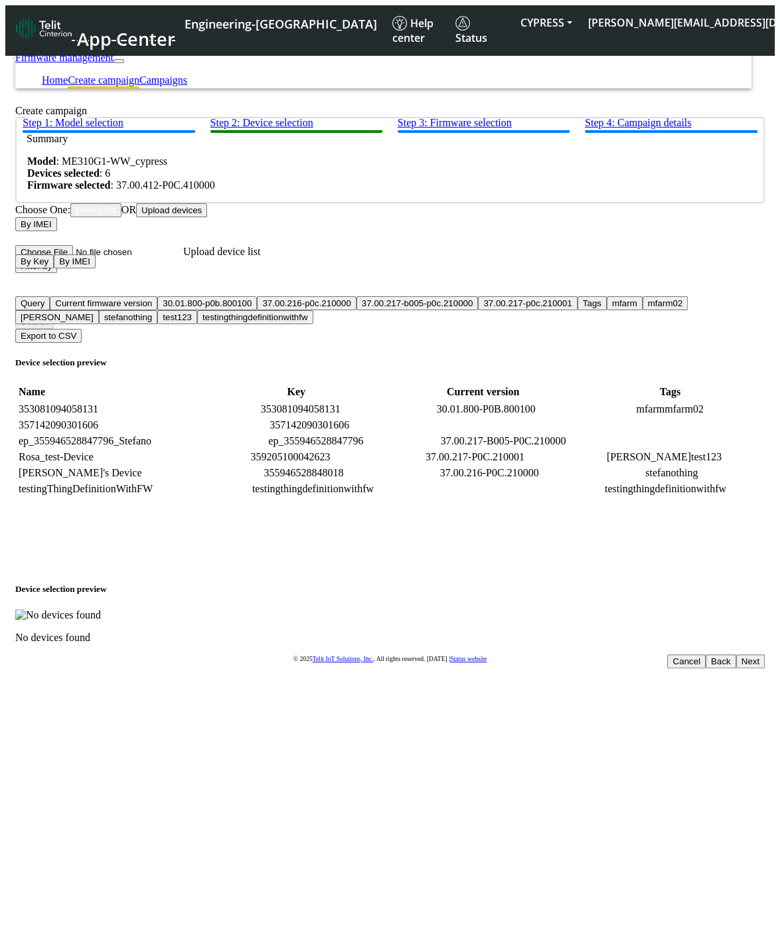
paste input "355946528848018"
click at [563, 329] on div "Search" at bounding box center [390, 322] width 750 height 14
click at [559, 326] on div "Search" at bounding box center [390, 322] width 750 height 14
click at [133, 315] on input "359205100042623 OR 355946528848018" at bounding box center [74, 308] width 118 height 14
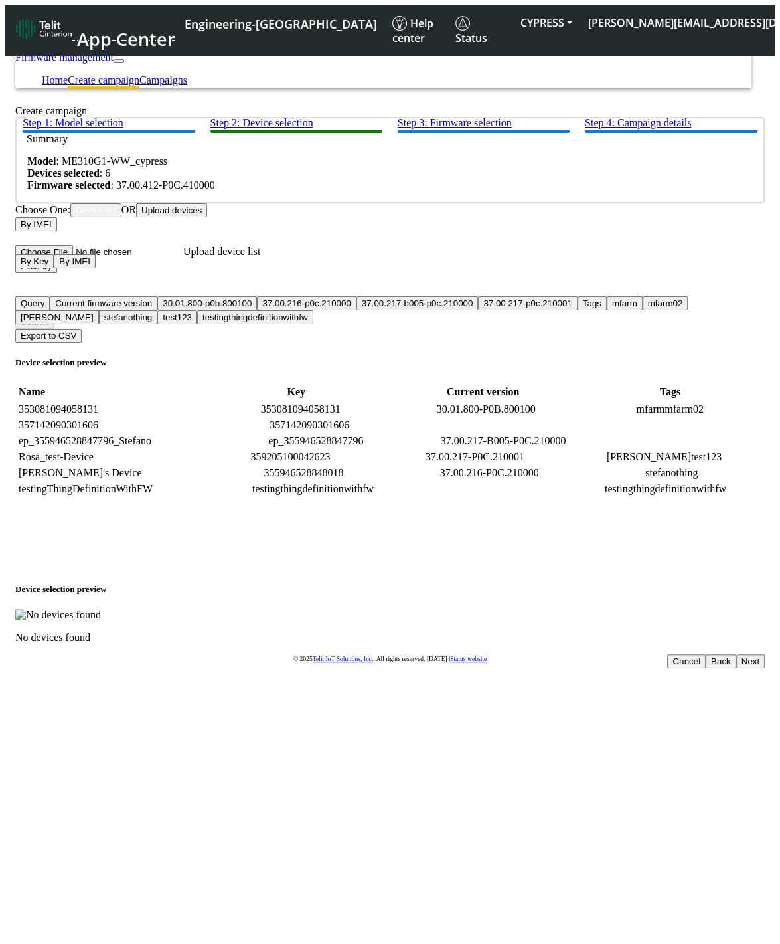
click at [57, 273] on button "Filter by" at bounding box center [36, 266] width 42 height 14
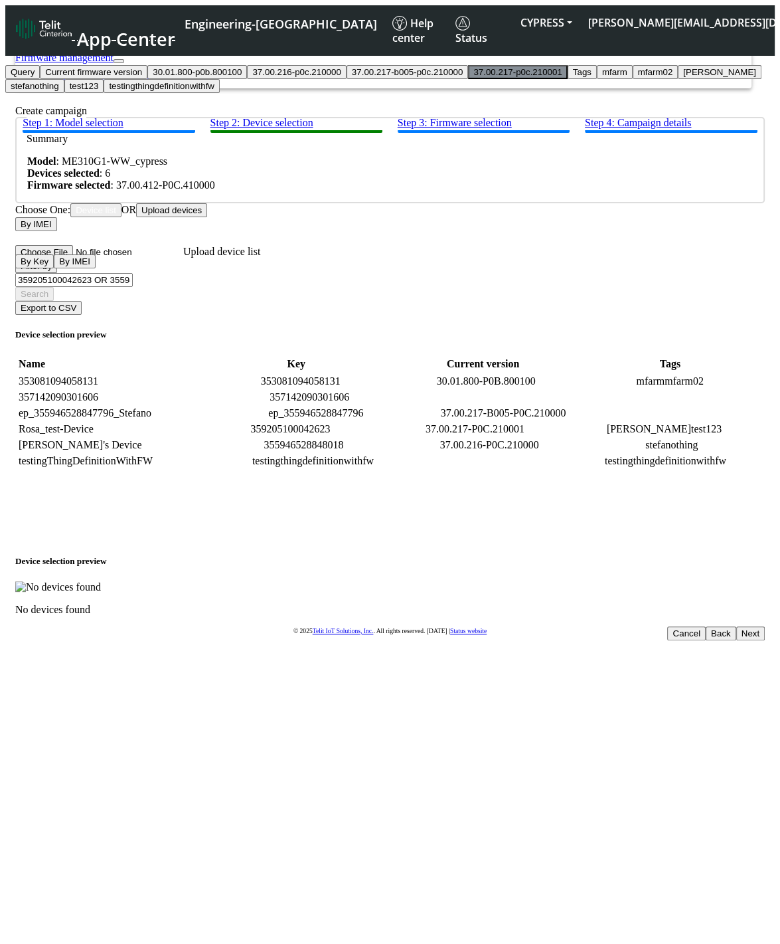
click at [474, 77] on span "37.00.217-p0c.210001" at bounding box center [518, 72] width 88 height 10
type input "37.00.217-p0c.210001"
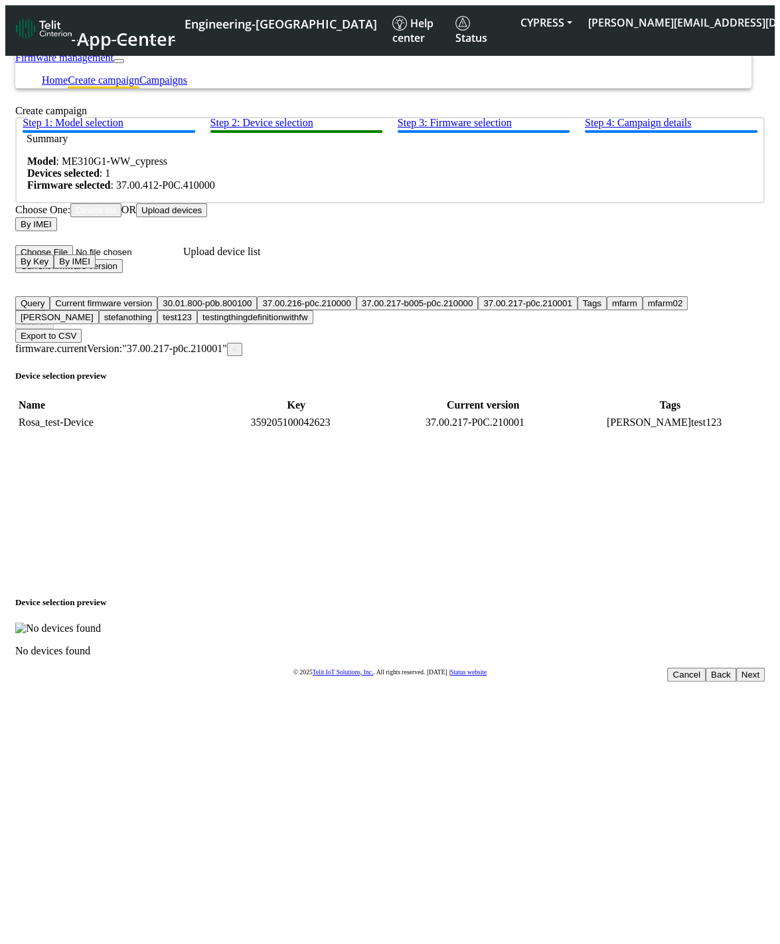
click at [123, 273] on button "Current firmware version" at bounding box center [69, 266] width 108 height 14
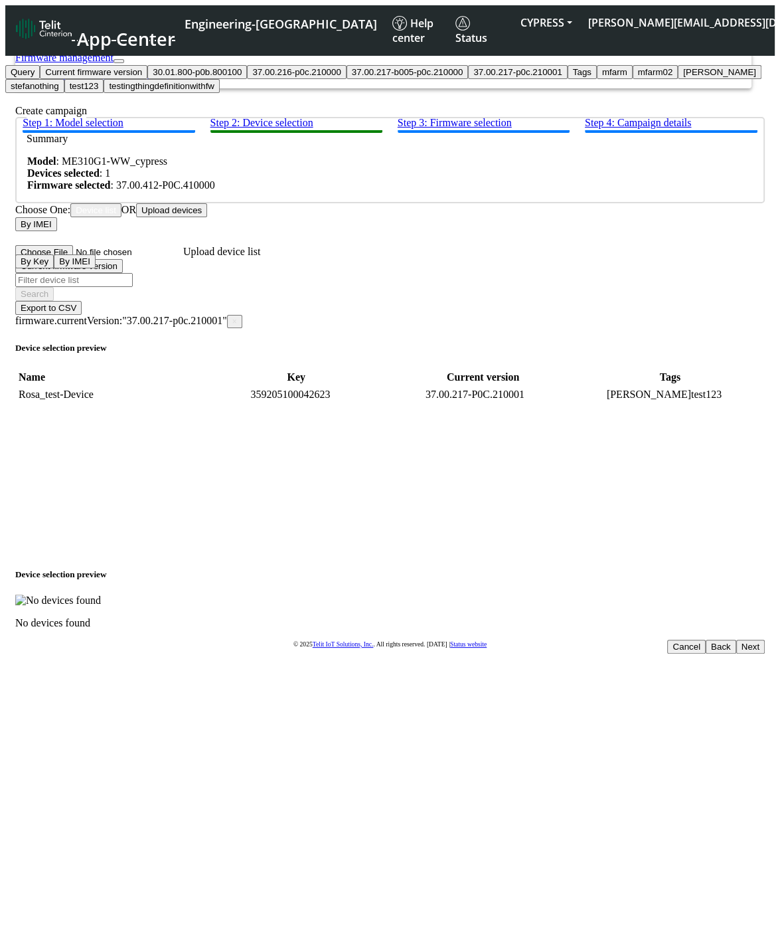
click at [555, 496] on tbody "Rosa_test-Device 359205100042623 37.00.217-P0C.210001 [PERSON_NAME] test123" at bounding box center [390, 470] width 747 height 166
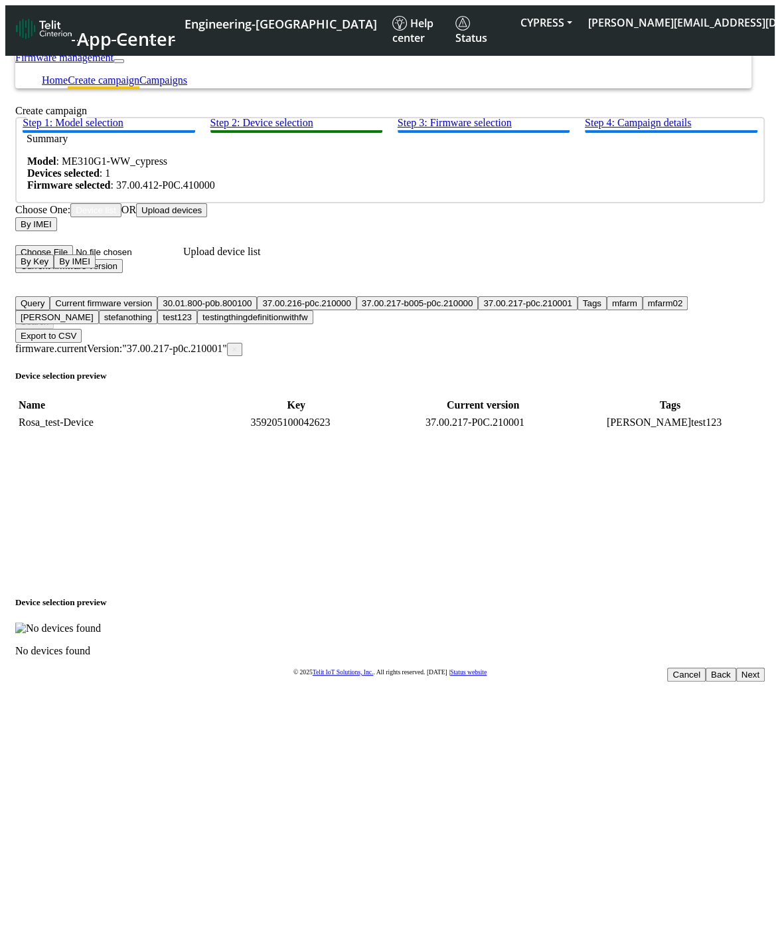
click at [242, 343] on span "firmware.currentVersion:"37.00.217-p0c.210001" ×" at bounding box center [128, 348] width 227 height 11
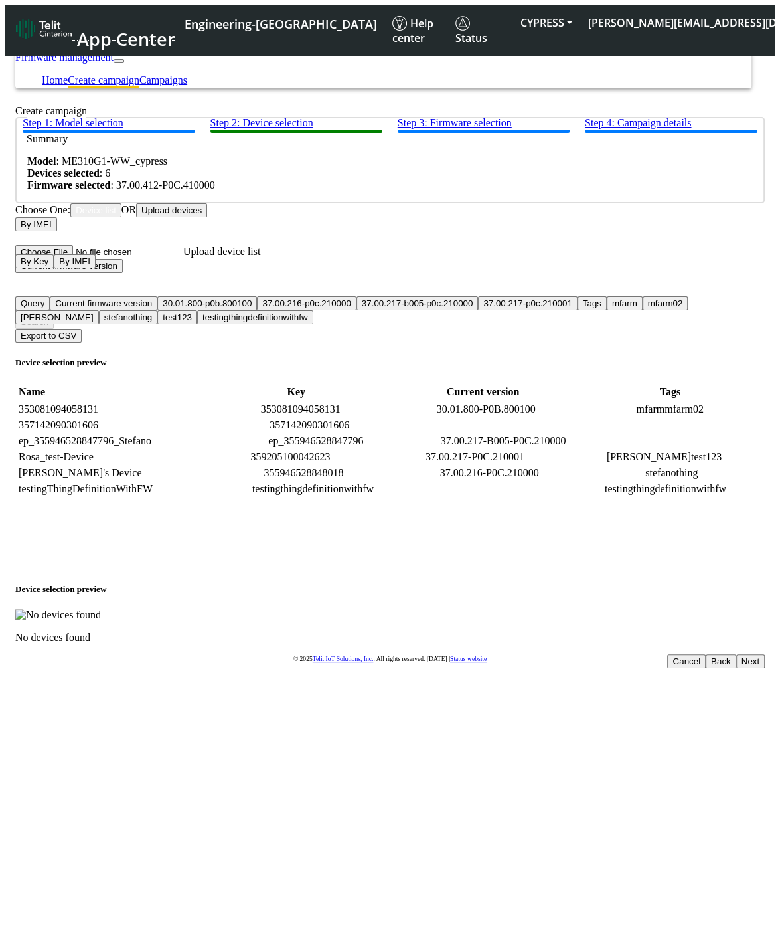
click at [146, 464] on td "Rosa_test-Device" at bounding box center [107, 456] width 178 height 13
click at [290, 464] on td "359205100042623" at bounding box center [290, 456] width 187 height 13
copy td "359205100042623"
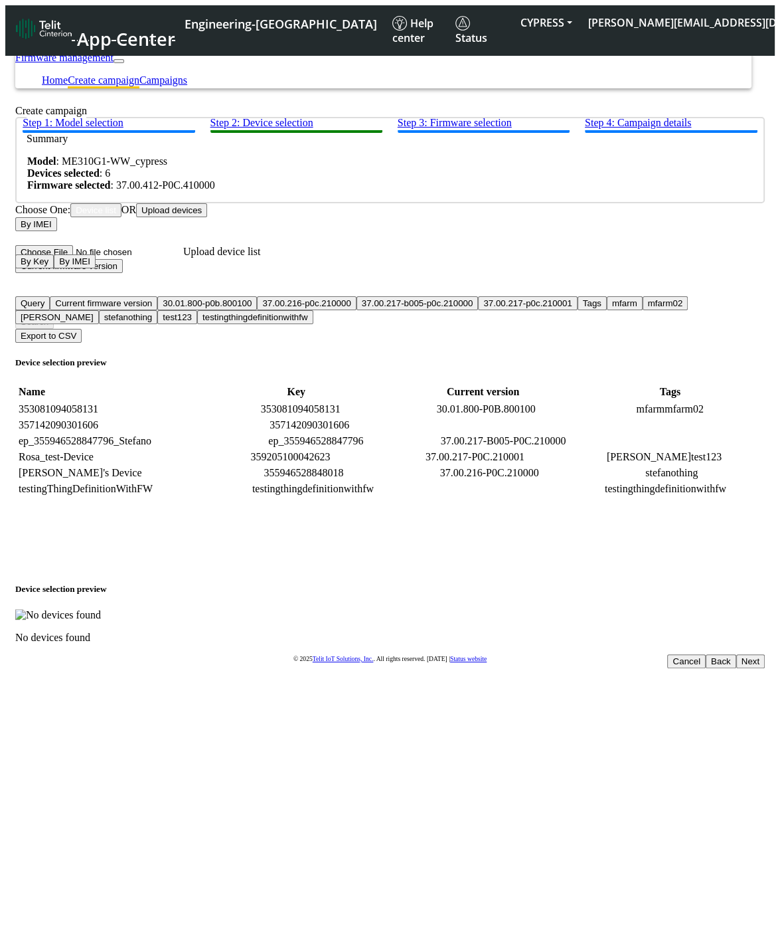
click at [133, 315] on input "Filter device list" at bounding box center [74, 308] width 118 height 14
paste input "359205100042623"
click at [332, 480] on td "355946528848018" at bounding box center [304, 472] width 188 height 13
copy td "355946528848018"
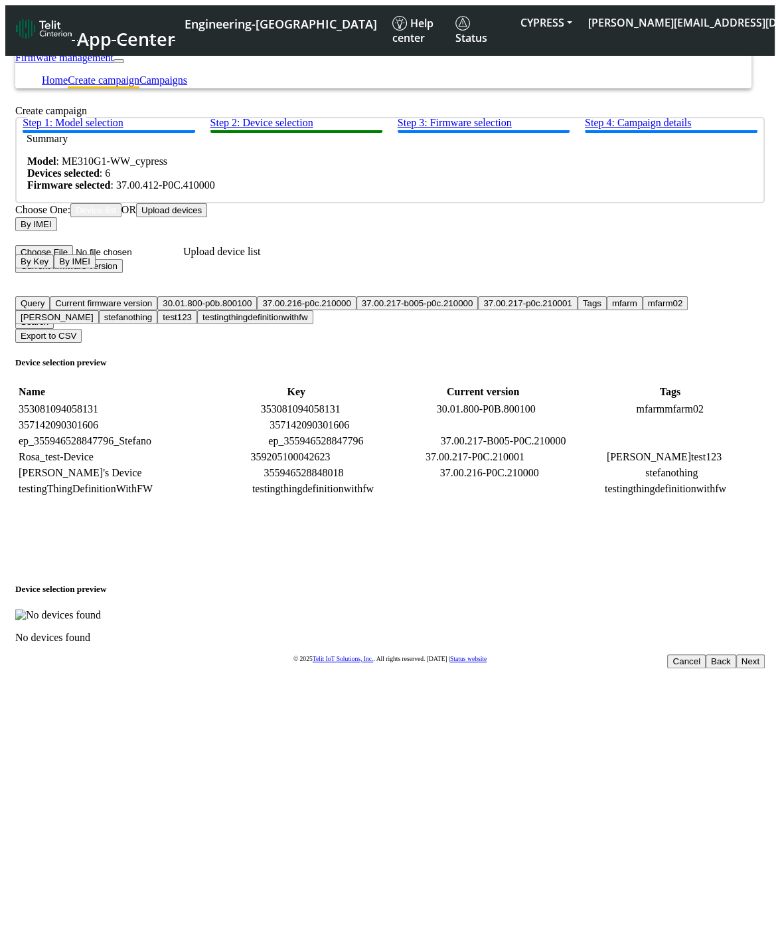
click at [133, 314] on input "359205100042623" at bounding box center [74, 308] width 118 height 14
paste input "355946528848018"
type input "359205100042623 OR 355946528848018"
click at [54, 327] on button "Search" at bounding box center [34, 322] width 39 height 14
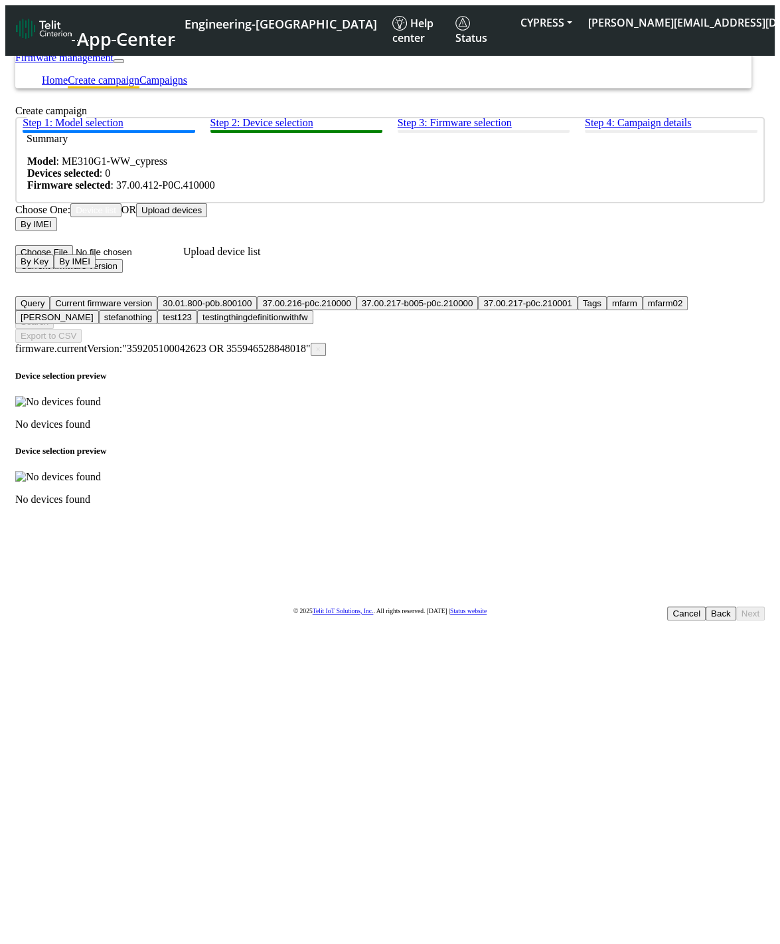
click at [123, 273] on button "Current firmware version" at bounding box center [69, 266] width 108 height 14
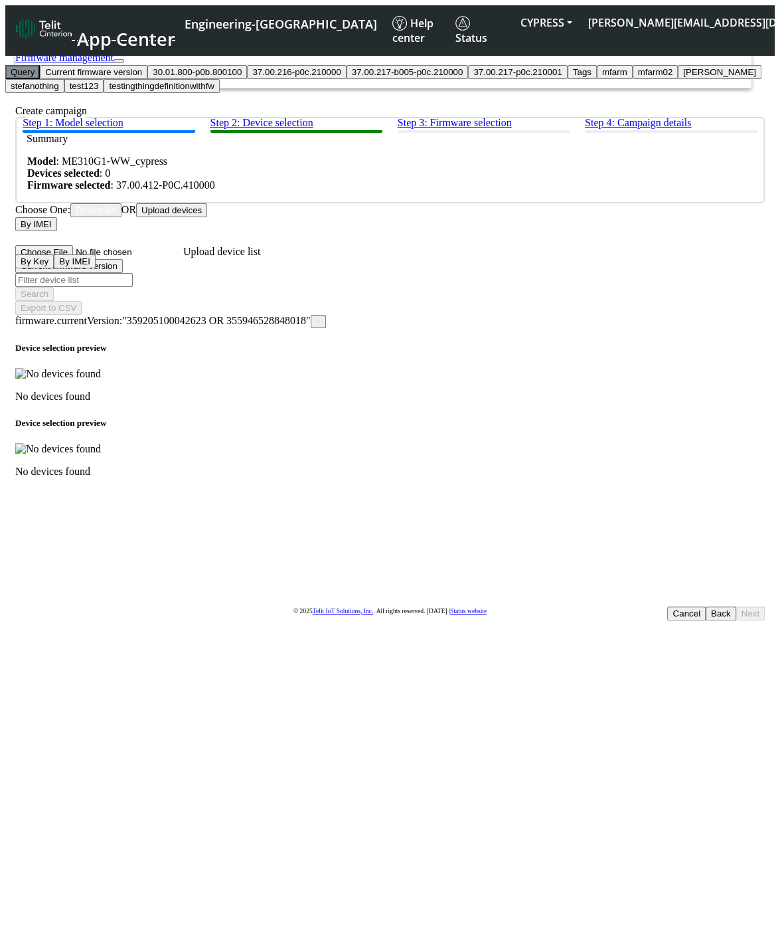
click at [40, 79] on button "Query" at bounding box center [22, 72] width 35 height 14
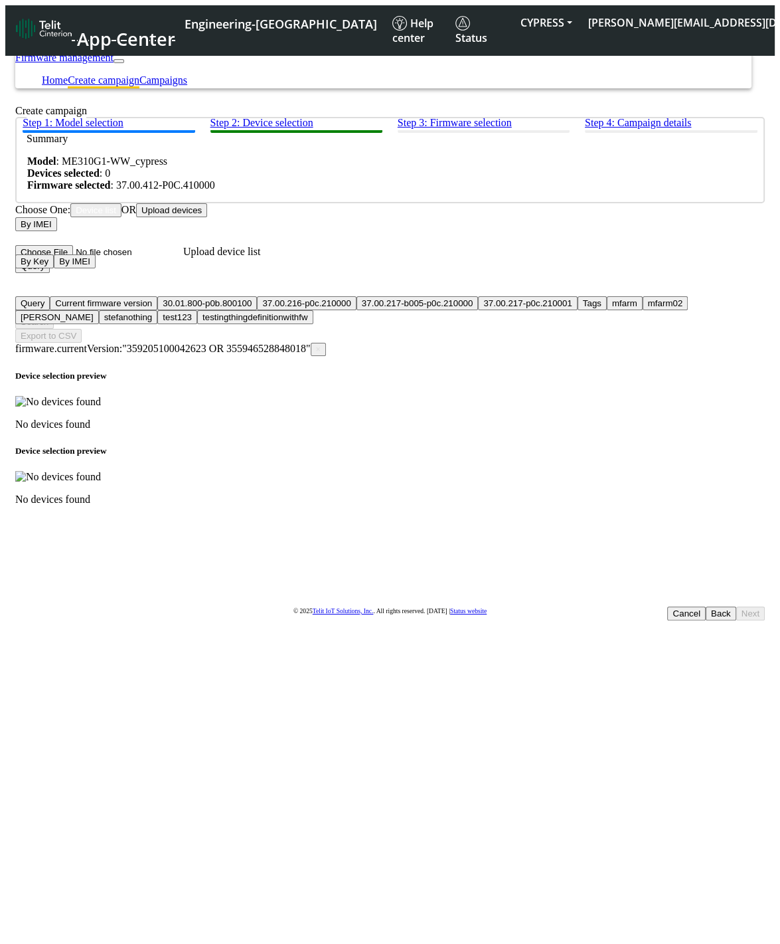
click at [321, 345] on span "×" at bounding box center [318, 349] width 5 height 9
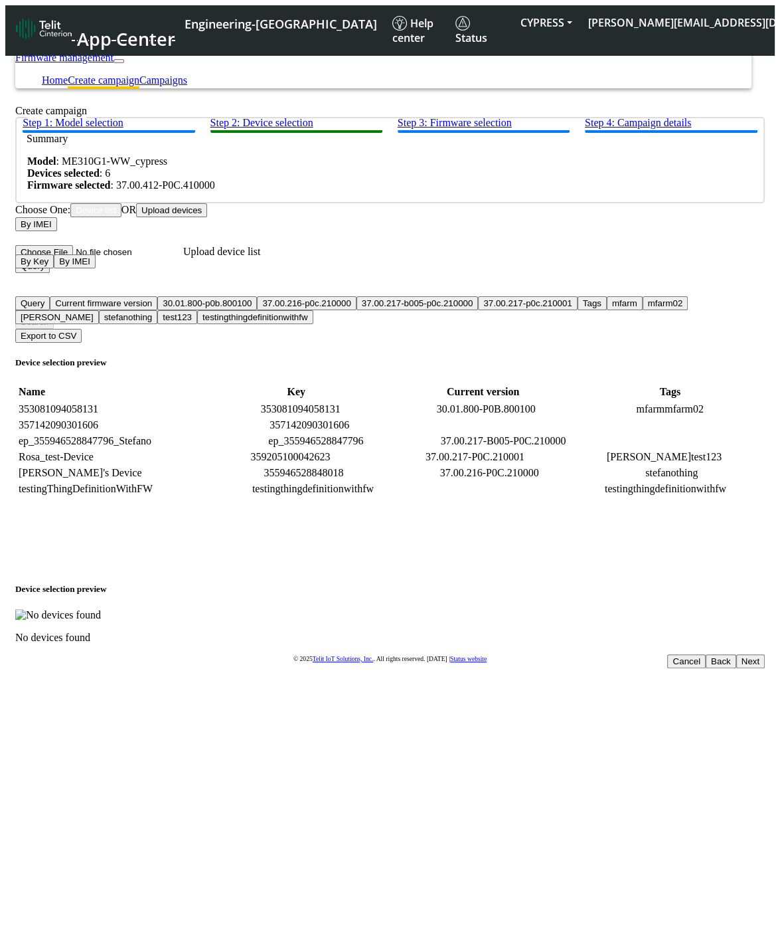
click at [361, 341] on div at bounding box center [391, 360] width 64 height 64
click at [133, 315] on input "Filter device list" at bounding box center [74, 308] width 118 height 14
paste input "355946528848018"
click at [335, 464] on td "359205100042623" at bounding box center [290, 456] width 187 height 13
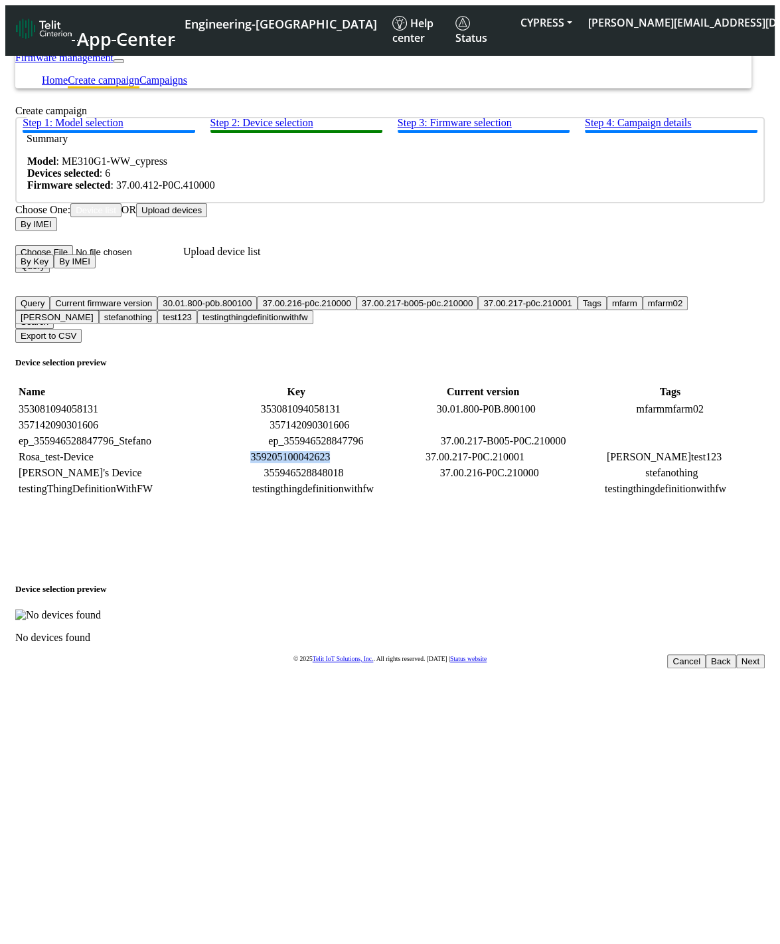
copy td "359205100042623"
click at [369, 308] on app-device-selection "Choose One: Device list OR Upload devices By IMEI By Key By IMEI Upload device …" at bounding box center [390, 423] width 750 height 440
click at [133, 315] on input "355946528848018 OR" at bounding box center [74, 308] width 118 height 14
paste input "359205100042623"
type input "355946528848018 OR 359205100042623"
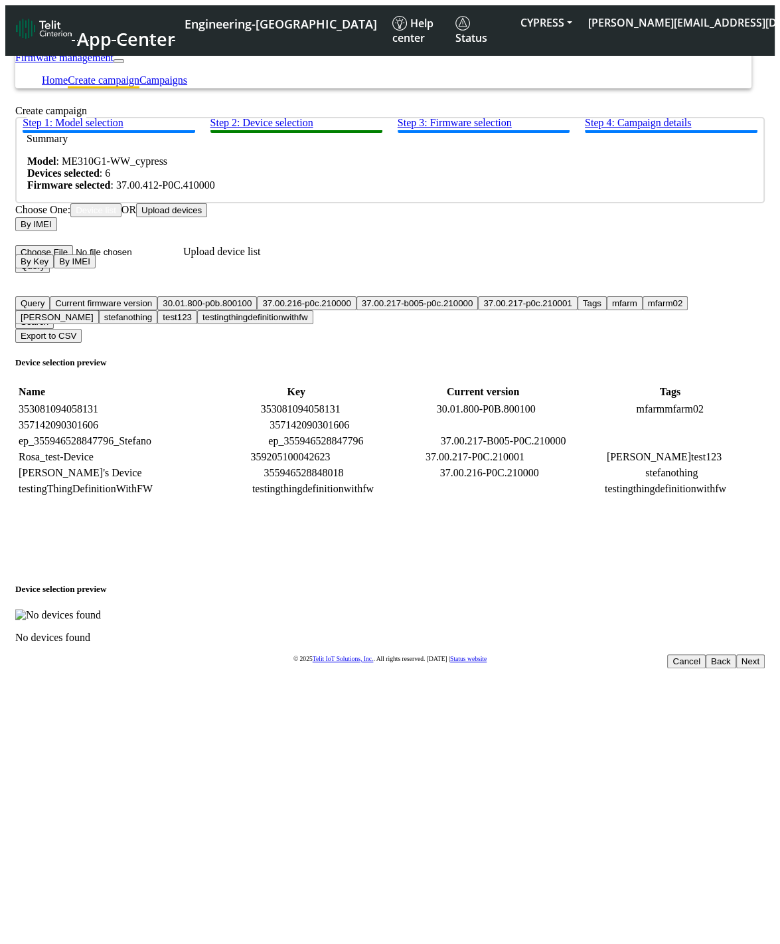
click at [737, 654] on button "Next" at bounding box center [751, 661] width 29 height 14
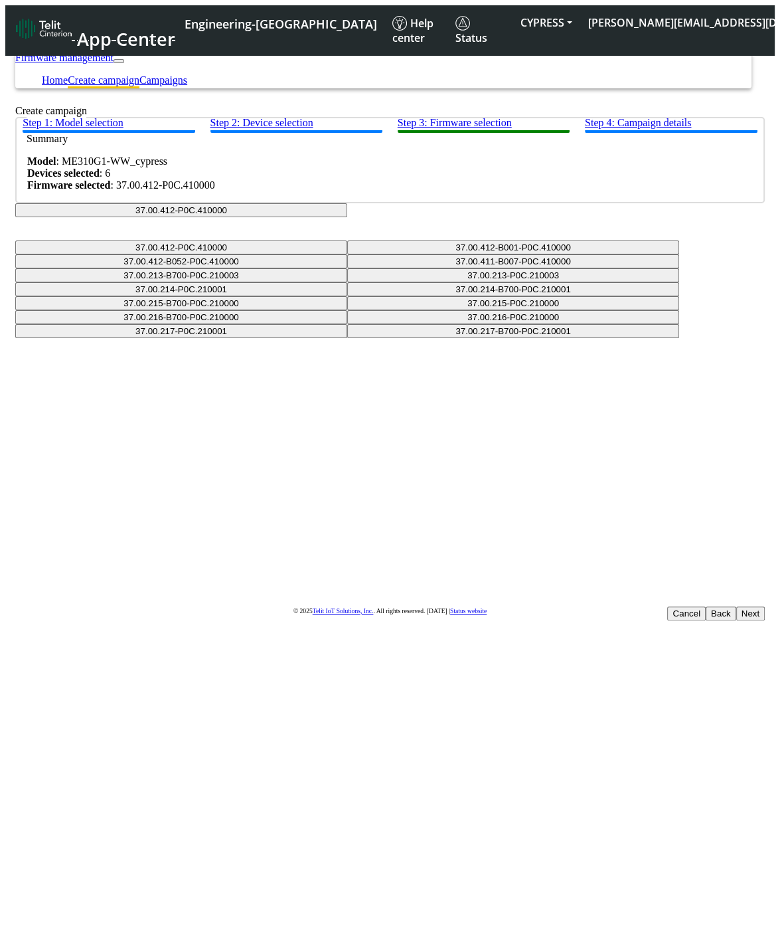
click at [706, 606] on button "Back" at bounding box center [721, 613] width 31 height 14
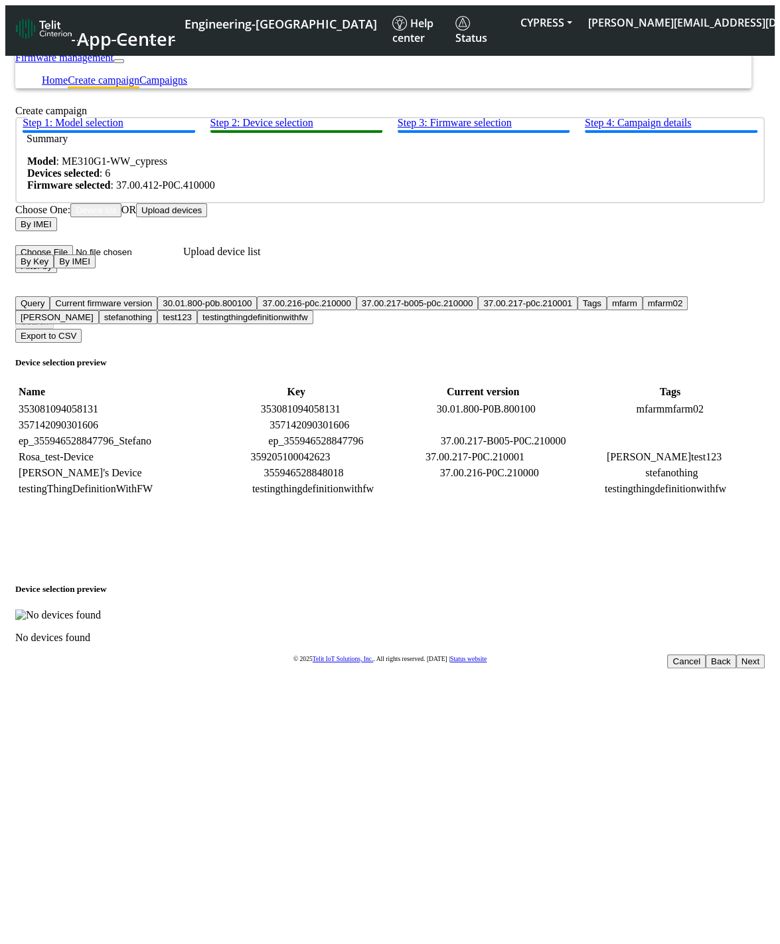
scroll to position [48, 0]
click at [314, 480] on td "355946528848018" at bounding box center [304, 472] width 188 height 13
copy td "355946528848018"
click at [133, 313] on input "Filter device list" at bounding box center [74, 308] width 118 height 14
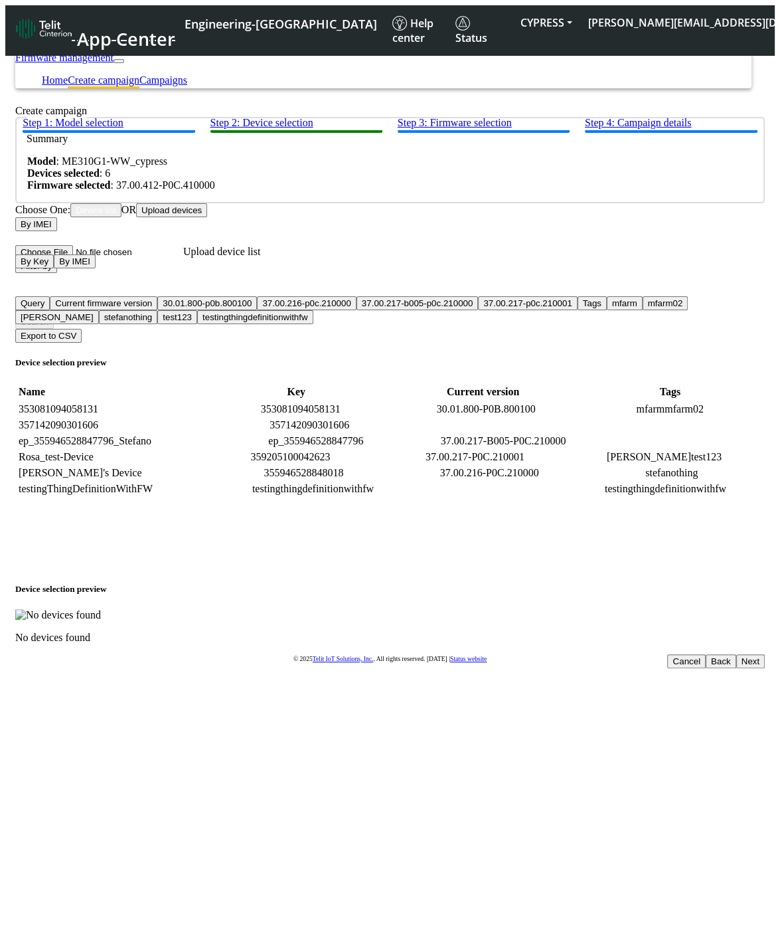
paste input "355946528848018"
click at [335, 464] on td "359205100042623" at bounding box center [290, 456] width 187 height 13
copy td "359205100042623"
click at [133, 315] on input "355946528848018 OR" at bounding box center [74, 308] width 118 height 14
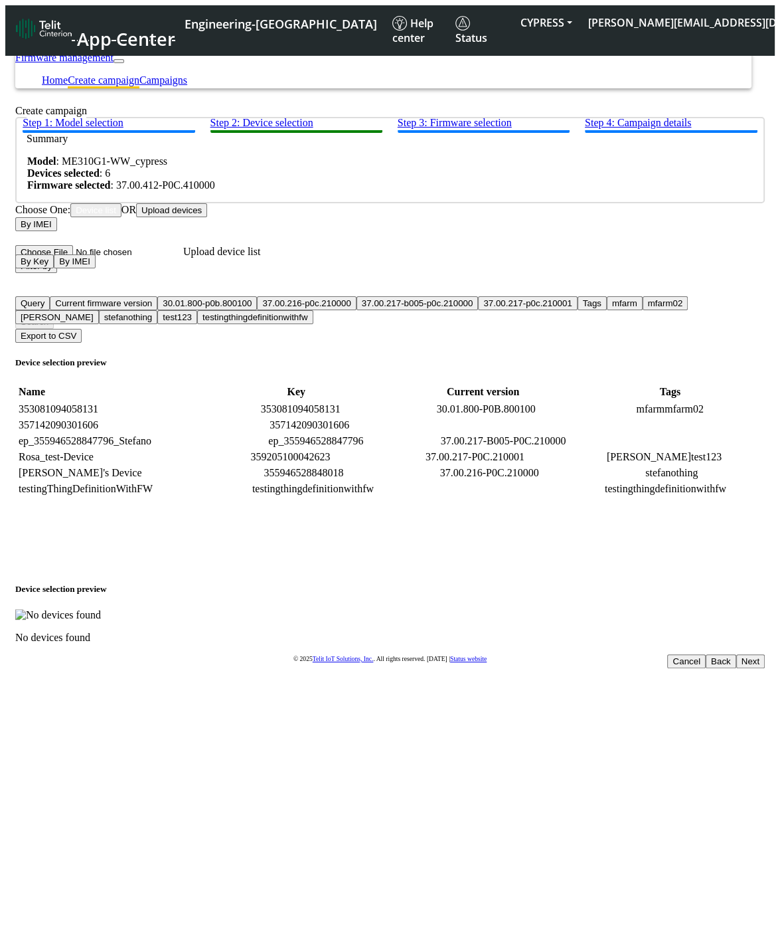
paste input "359205100042623"
type input "355946528848018 OR 359205100042623"
click at [57, 273] on button "Filter by" at bounding box center [36, 266] width 42 height 14
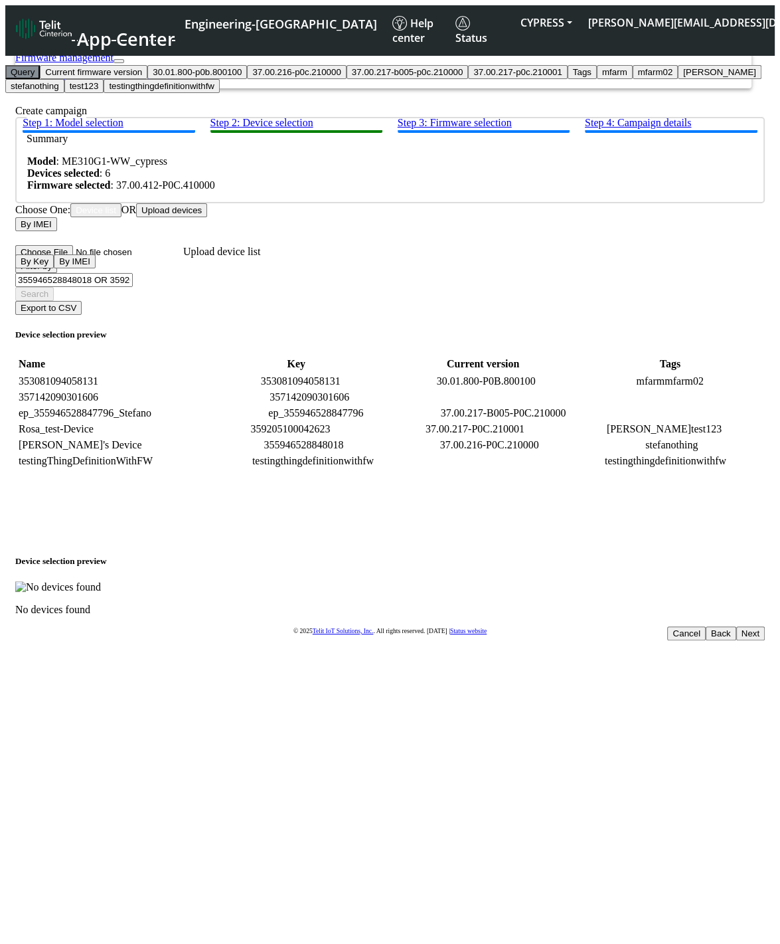
click at [40, 79] on button "Query" at bounding box center [22, 72] width 35 height 14
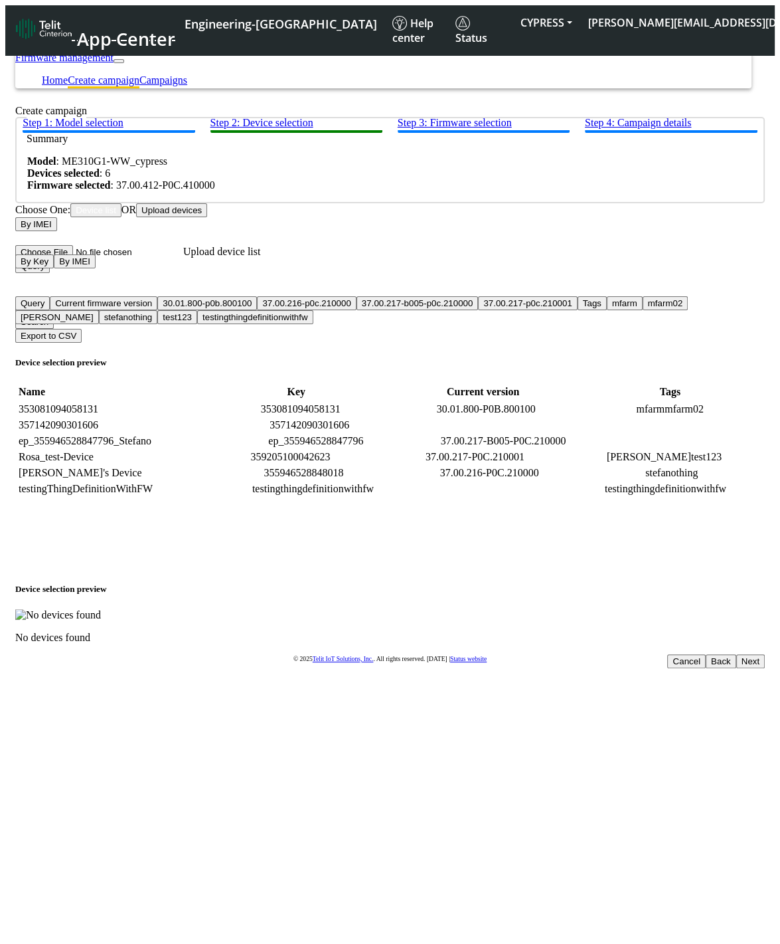
click at [54, 320] on button "Search" at bounding box center [34, 322] width 39 height 14
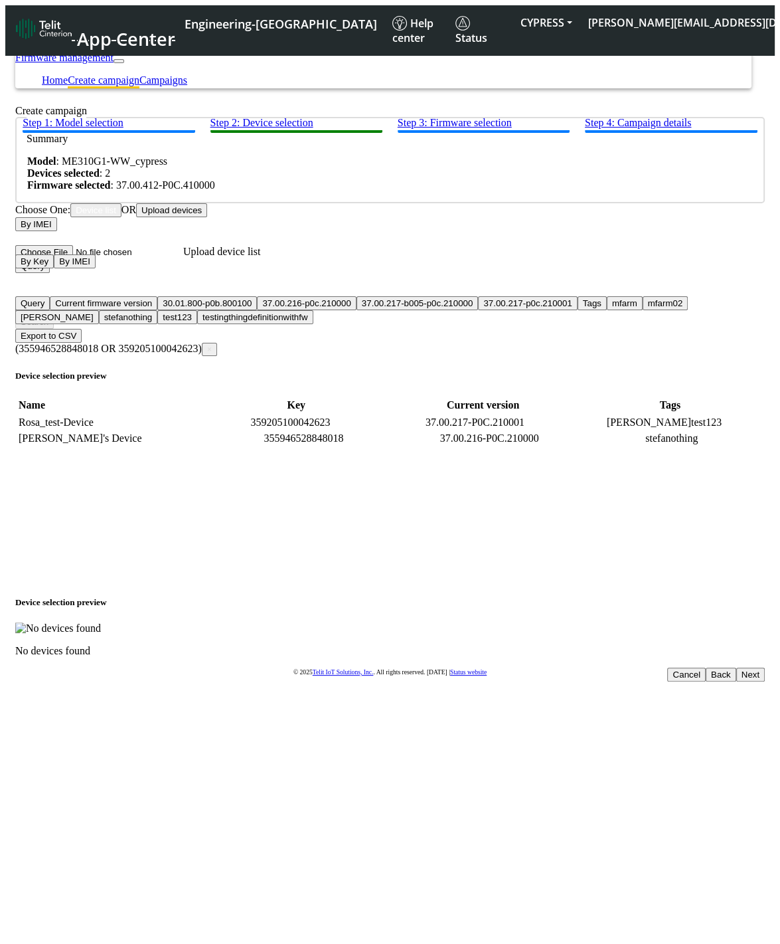
click at [737, 668] on button "Next" at bounding box center [751, 675] width 29 height 14
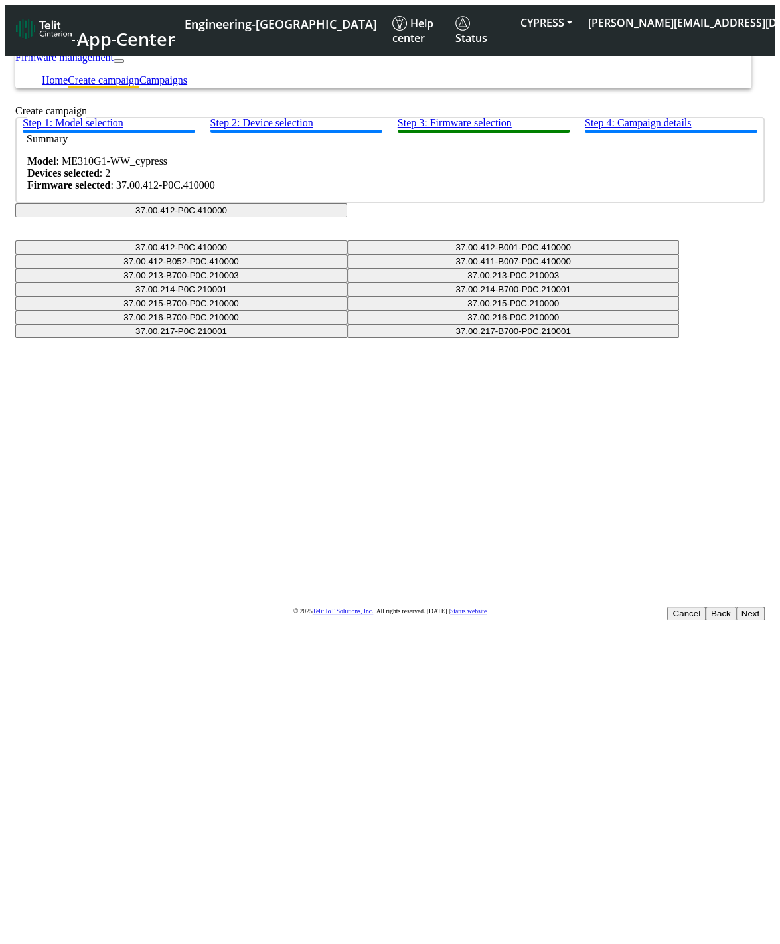
click at [347, 217] on button "37.00.412-P0C.410000" at bounding box center [181, 210] width 332 height 14
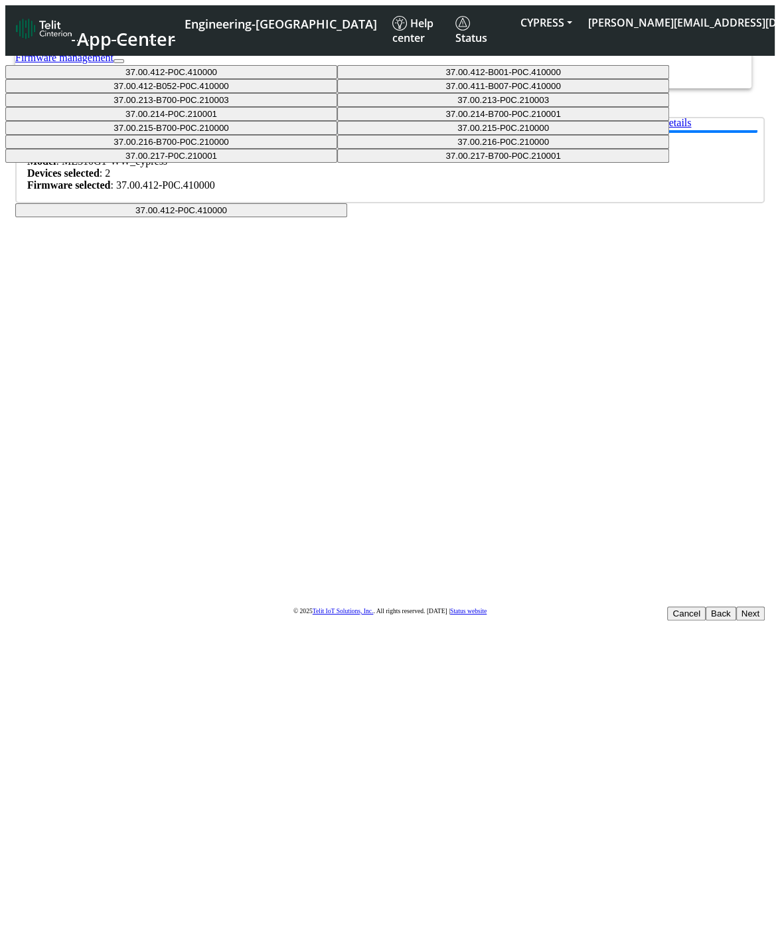
scroll to position [110, 0]
click at [382, 163] on button "37.00.217-B700-P0C.210001" at bounding box center [503, 156] width 332 height 14
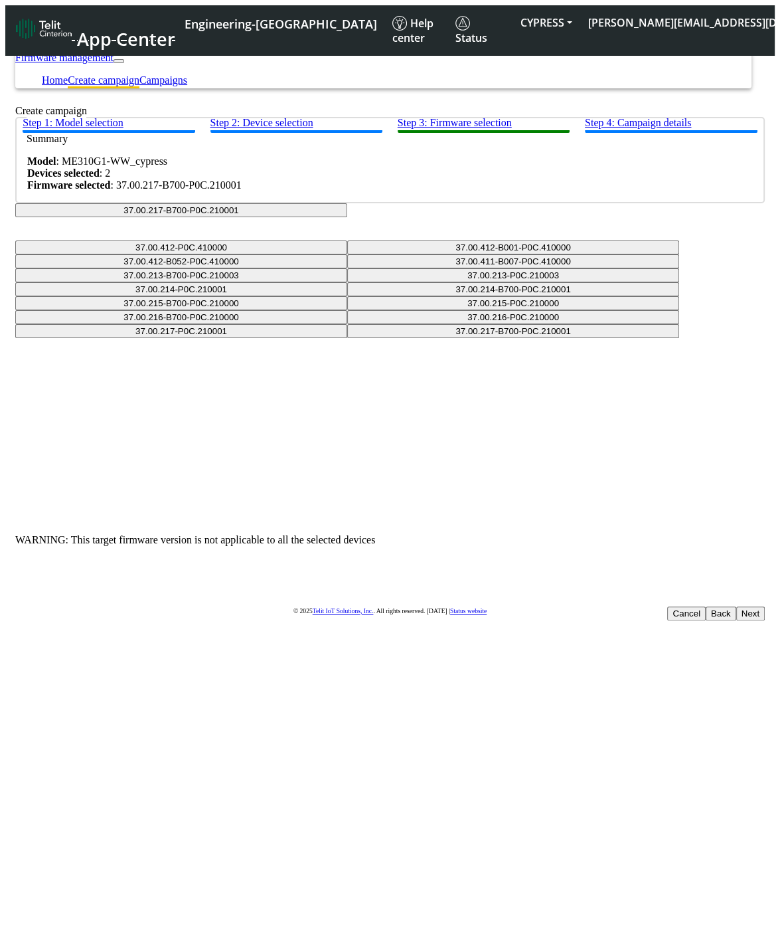
click at [347, 217] on button "37.00.217-B700-P0C.210001" at bounding box center [181, 210] width 332 height 14
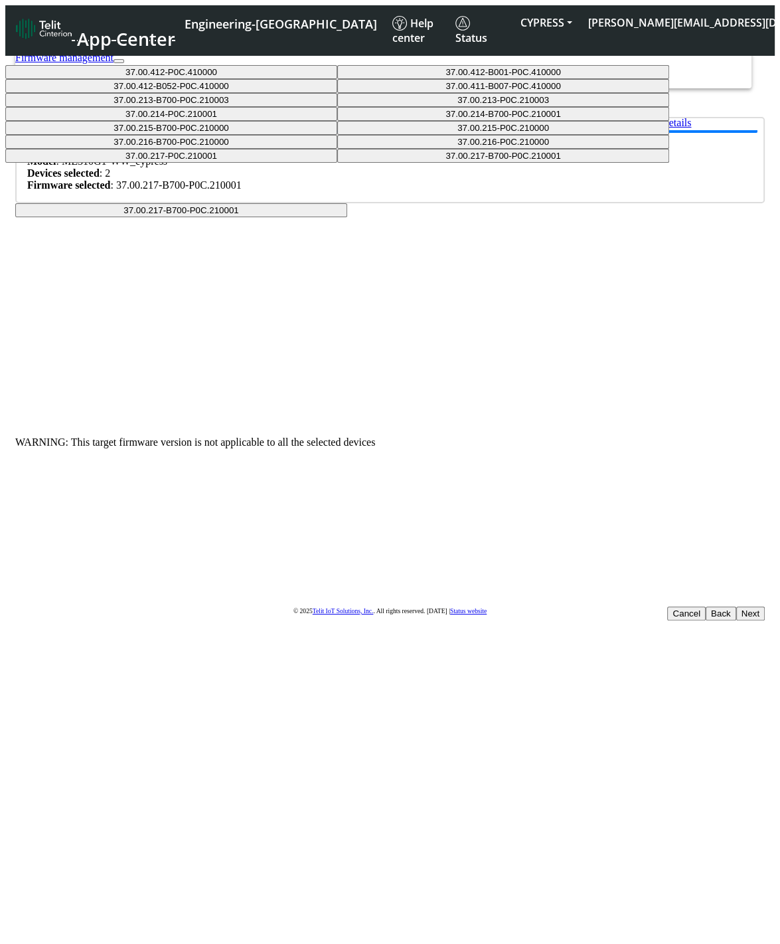
click at [414, 121] on button "37.00.214-B700-P0C.210001" at bounding box center [503, 114] width 332 height 14
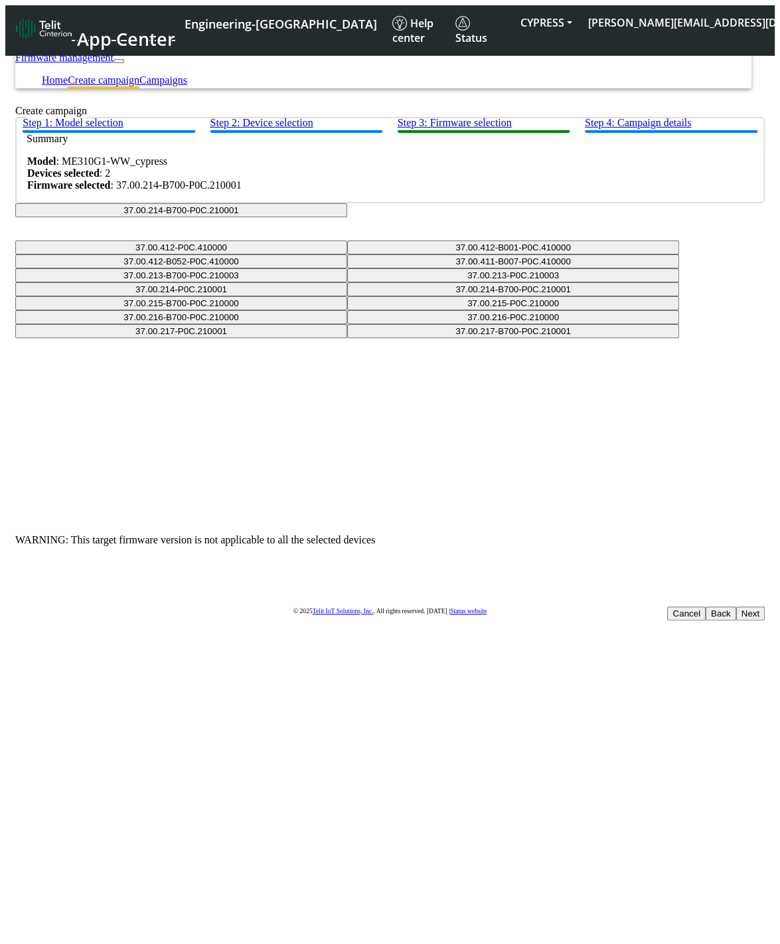
click at [395, 277] on div "Step 1: Model selection Step 2: Device selection Step 3: Firmware selection Ste…" at bounding box center [390, 331] width 750 height 429
click at [347, 217] on button "37.00.214-B700-P0C.210001" at bounding box center [181, 210] width 332 height 14
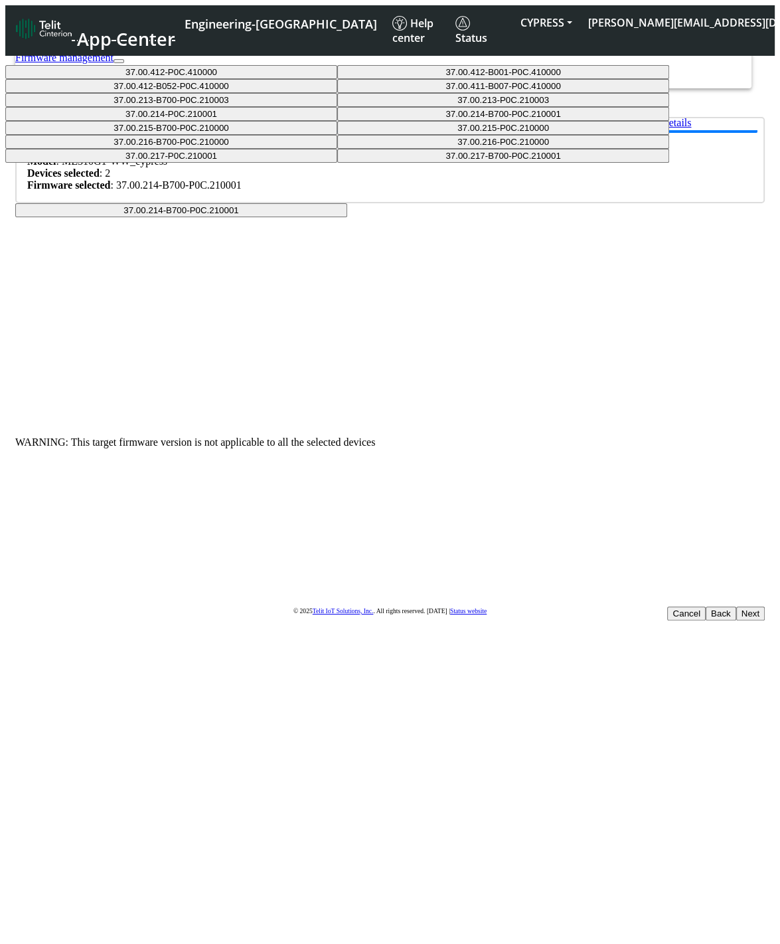
click at [337, 79] on button "37.00.412-P0C.410000" at bounding box center [171, 72] width 332 height 14
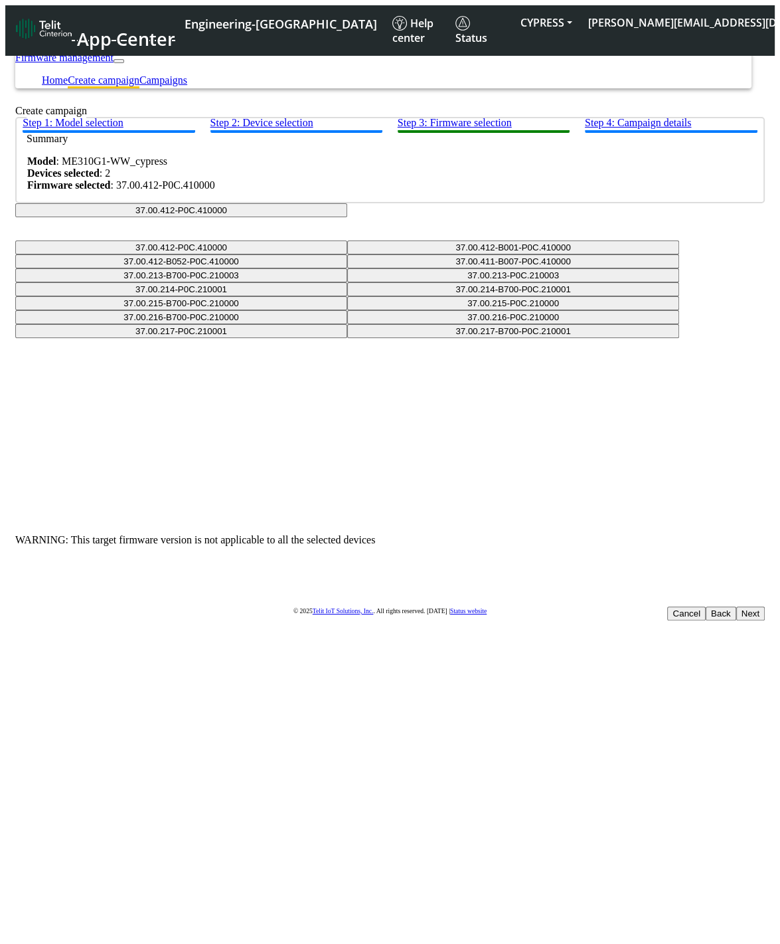
click at [347, 217] on button "37.00.412-P0C.410000" at bounding box center [181, 210] width 332 height 14
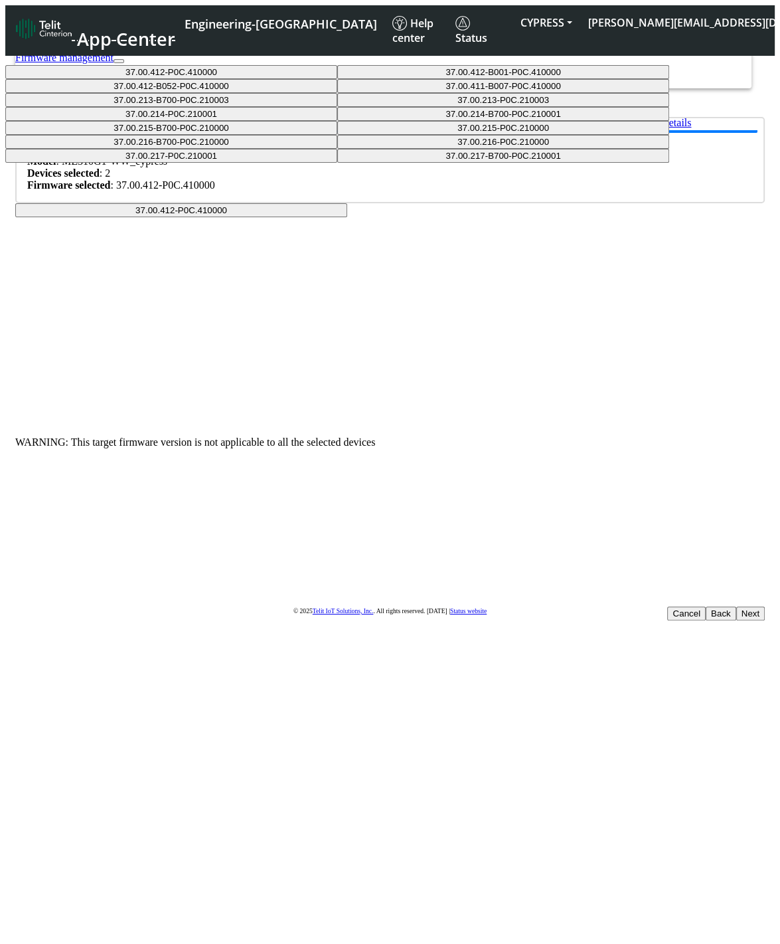
click at [337, 93] on button "37.00.412-B052-P0C.410000" at bounding box center [171, 86] width 332 height 14
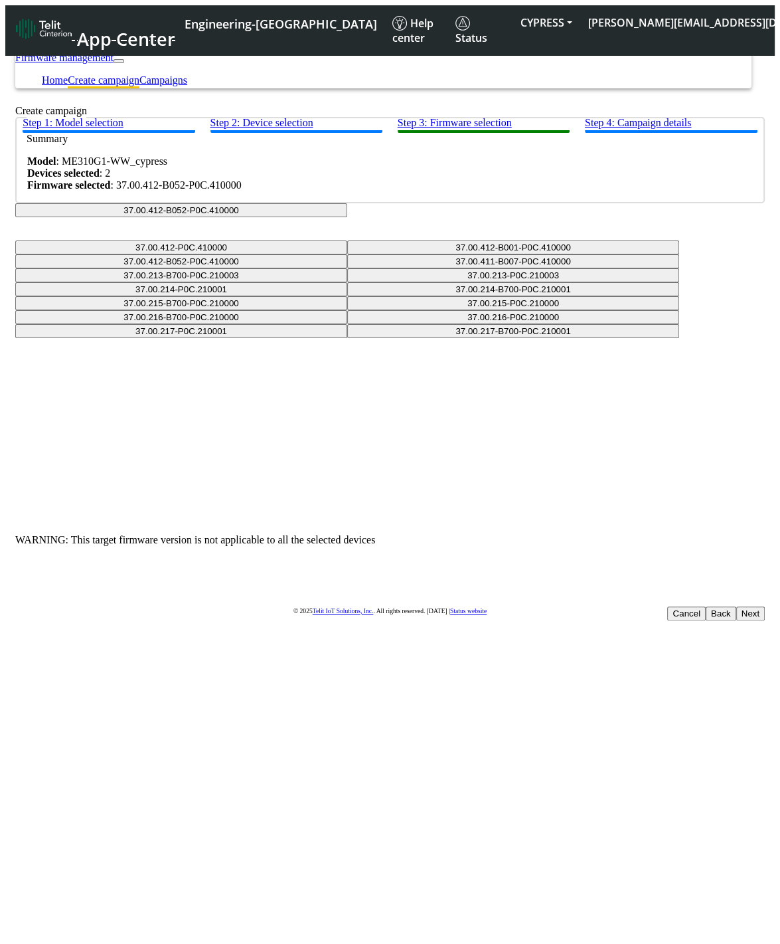
click at [347, 217] on button "37.00.412-B052-P0C.410000" at bounding box center [181, 210] width 332 height 14
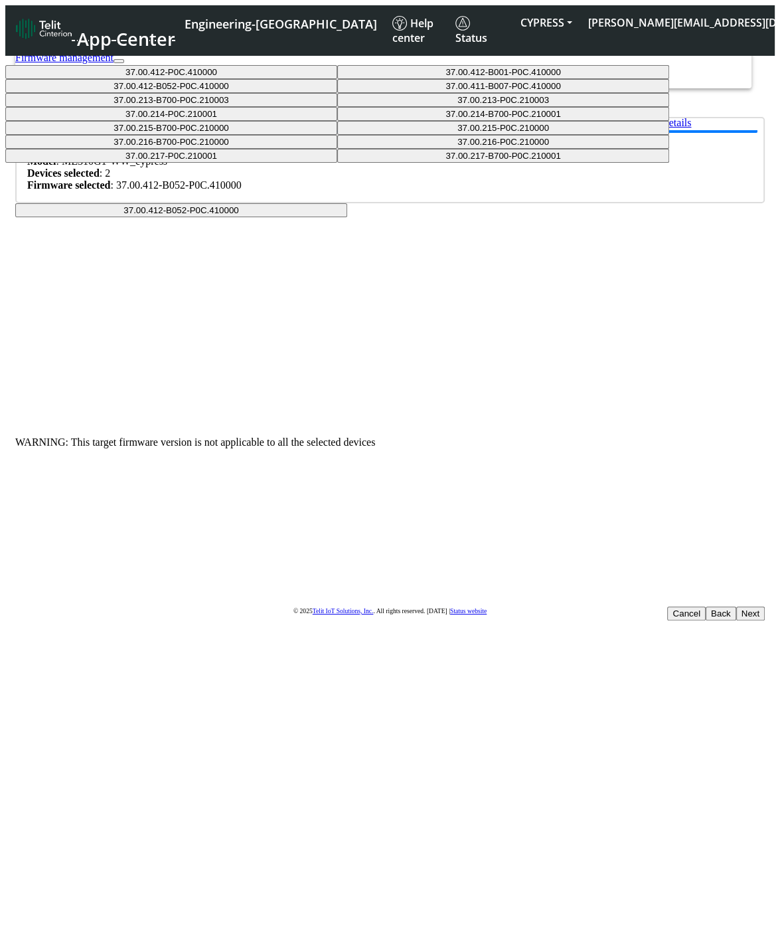
click at [415, 93] on button "37.00.411-B007-P0C.410000" at bounding box center [503, 86] width 332 height 14
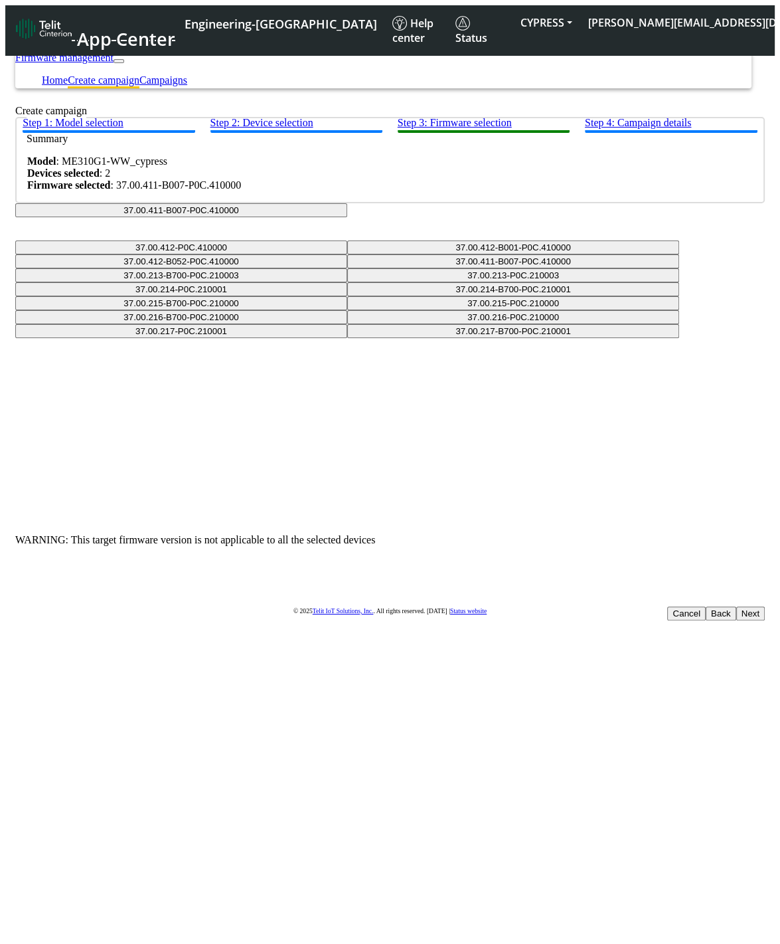
click at [347, 217] on button "37.00.411-B007-P0C.410000" at bounding box center [181, 210] width 332 height 14
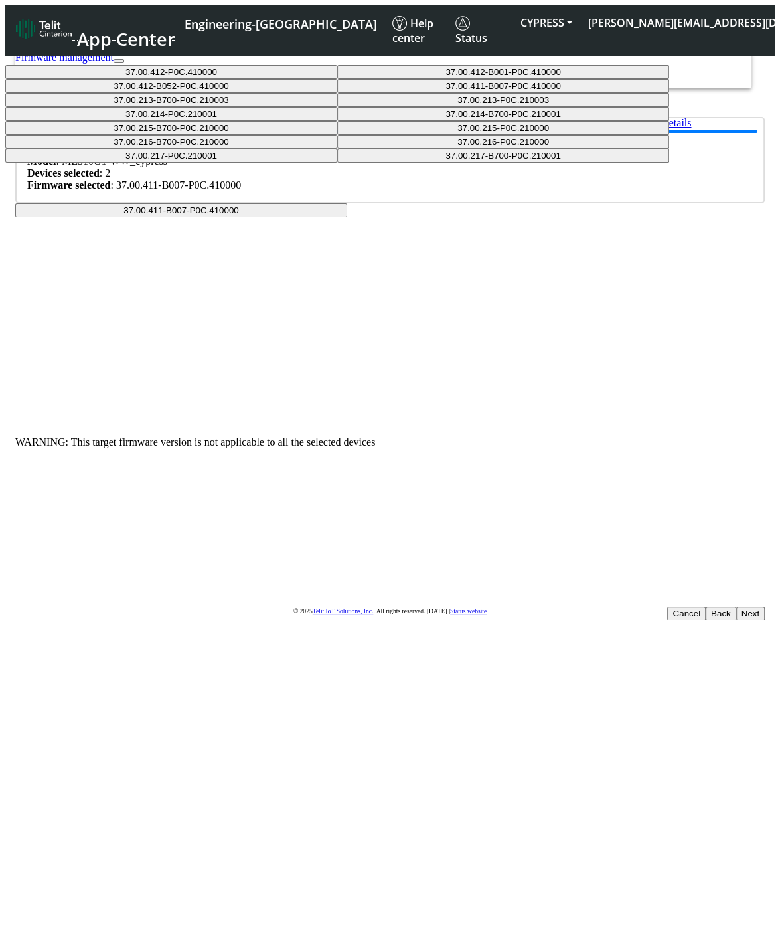
click at [387, 149] on button "37.00.216-P0C.210000" at bounding box center [503, 142] width 332 height 14
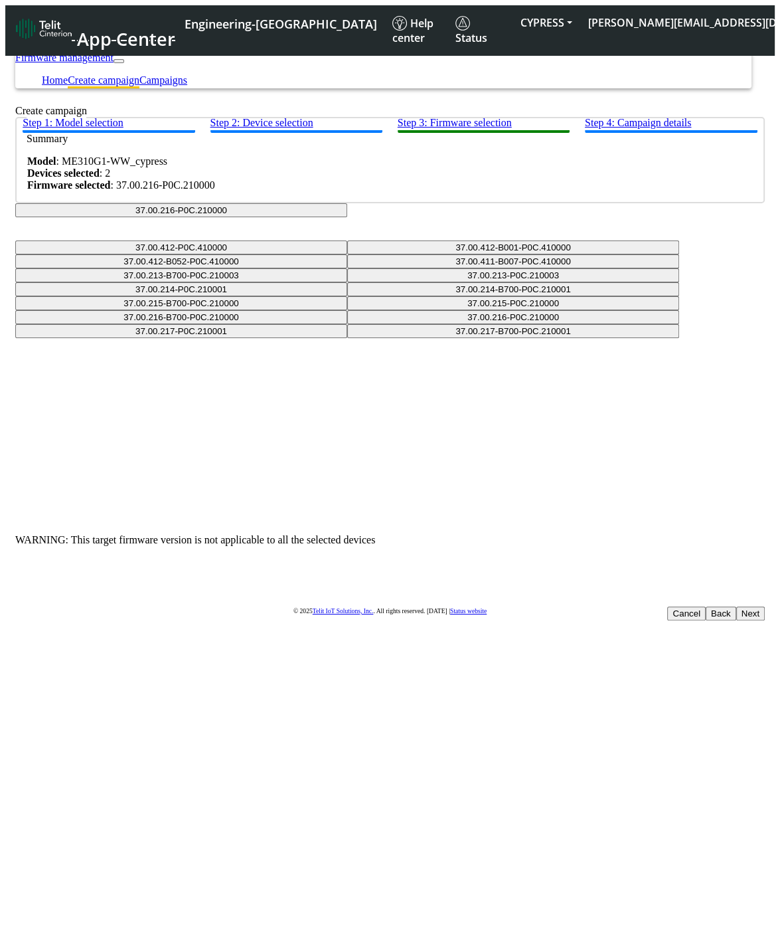
click at [347, 217] on button "37.00.216-P0C.210000" at bounding box center [181, 210] width 332 height 14
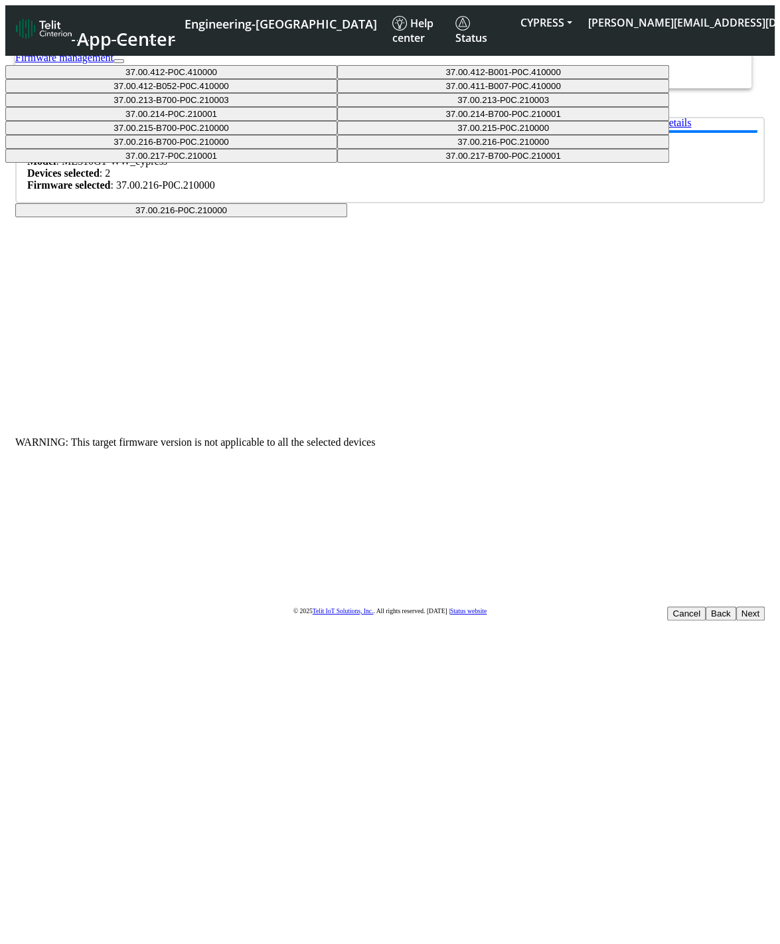
click at [337, 107] on button "37.00.213-B700-P0C.210003" at bounding box center [171, 100] width 332 height 14
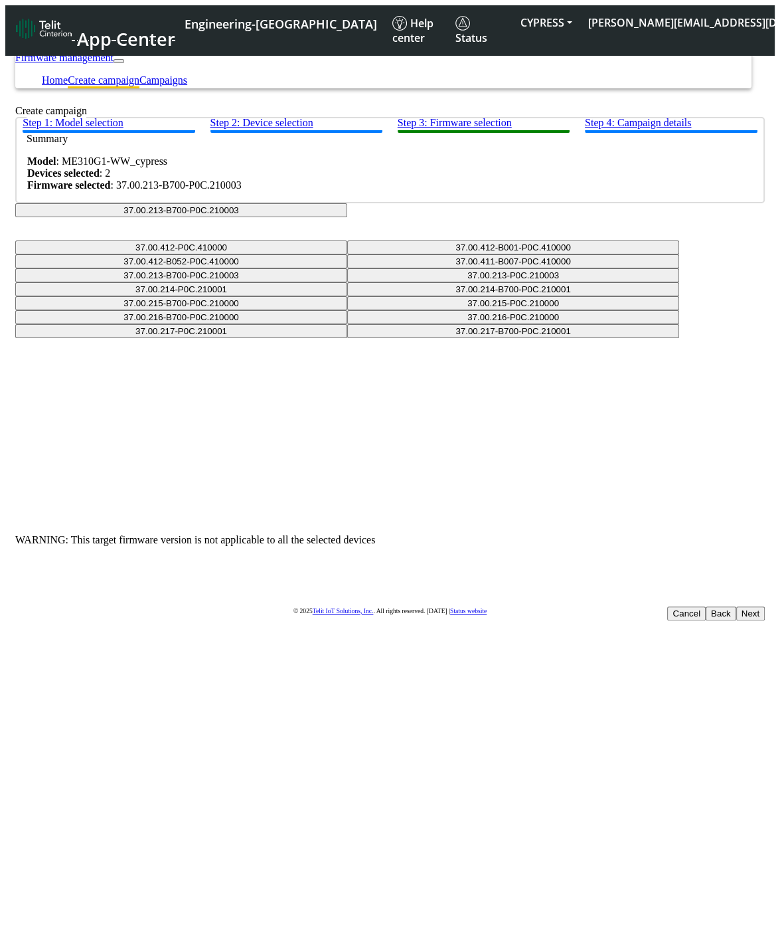
click at [347, 217] on button "37.00.213-B700-P0C.210003" at bounding box center [181, 210] width 332 height 14
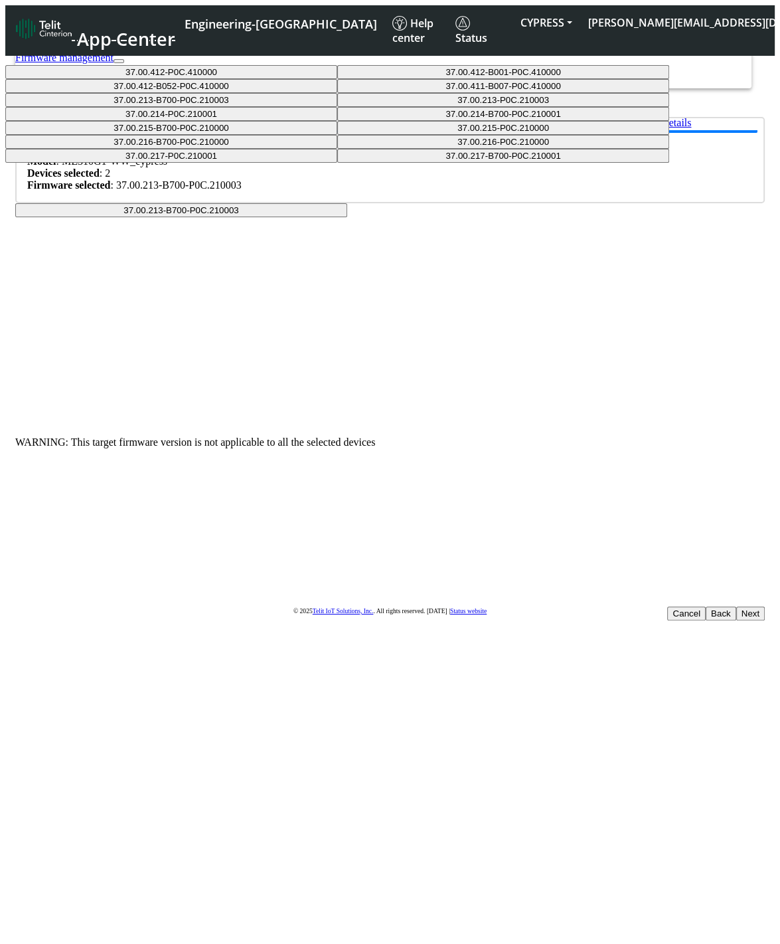
click at [337, 149] on button "37.00.216-B700-P0C.210000" at bounding box center [171, 142] width 332 height 14
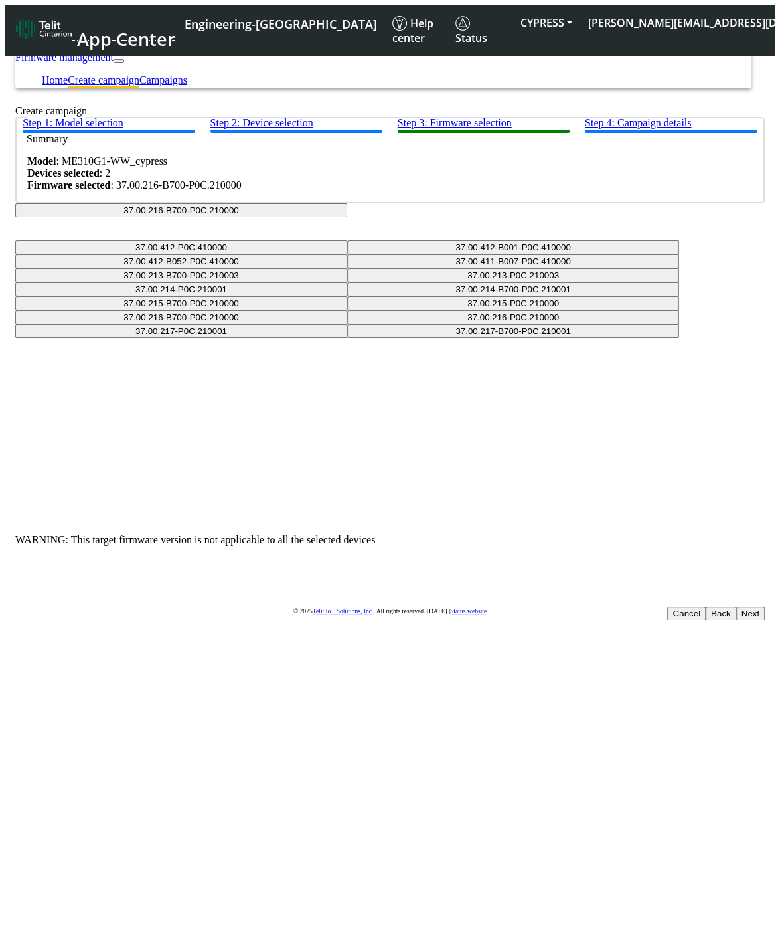
drag, startPoint x: 405, startPoint y: 299, endPoint x: 404, endPoint y: 382, distance: 83.0
click at [347, 217] on button "37.00.216-B700-P0C.210000" at bounding box center [181, 210] width 332 height 14
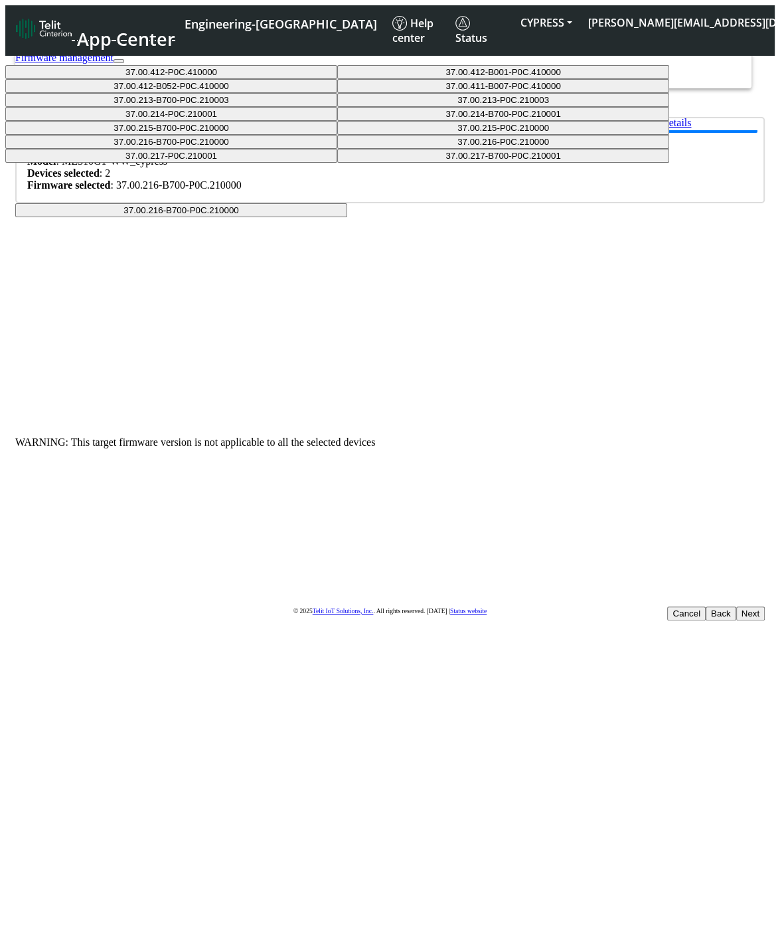
click at [391, 149] on button "37.00.216-P0C.210000" at bounding box center [503, 142] width 332 height 14
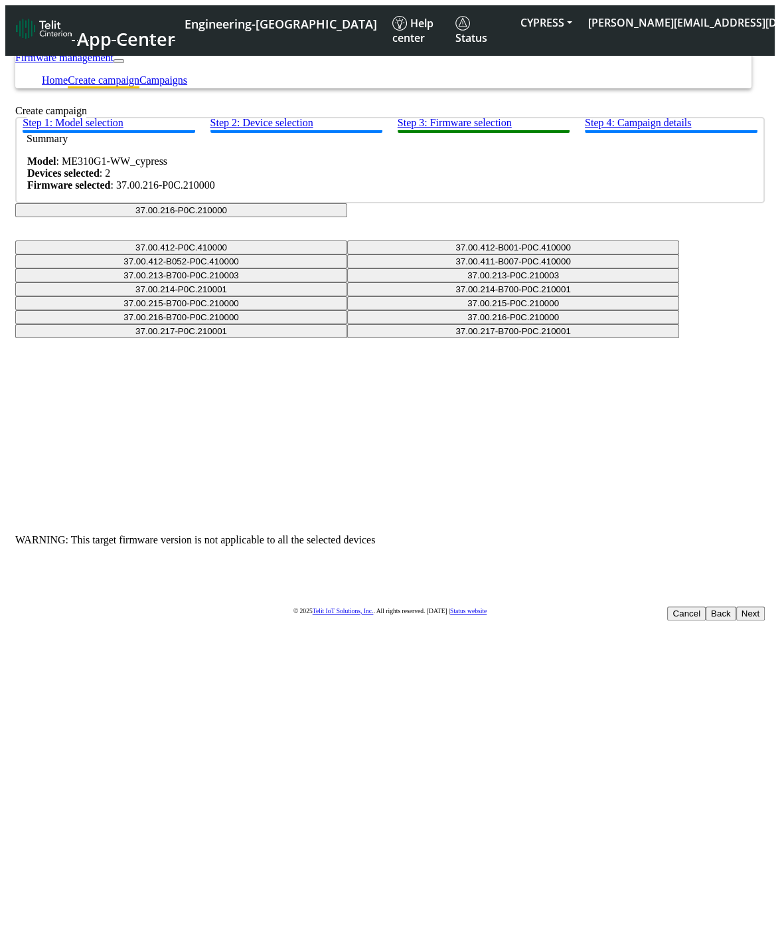
drag, startPoint x: 437, startPoint y: 282, endPoint x: 442, endPoint y: 361, distance: 79.2
click at [347, 217] on button "37.00.216-P0C.210000" at bounding box center [181, 210] width 332 height 14
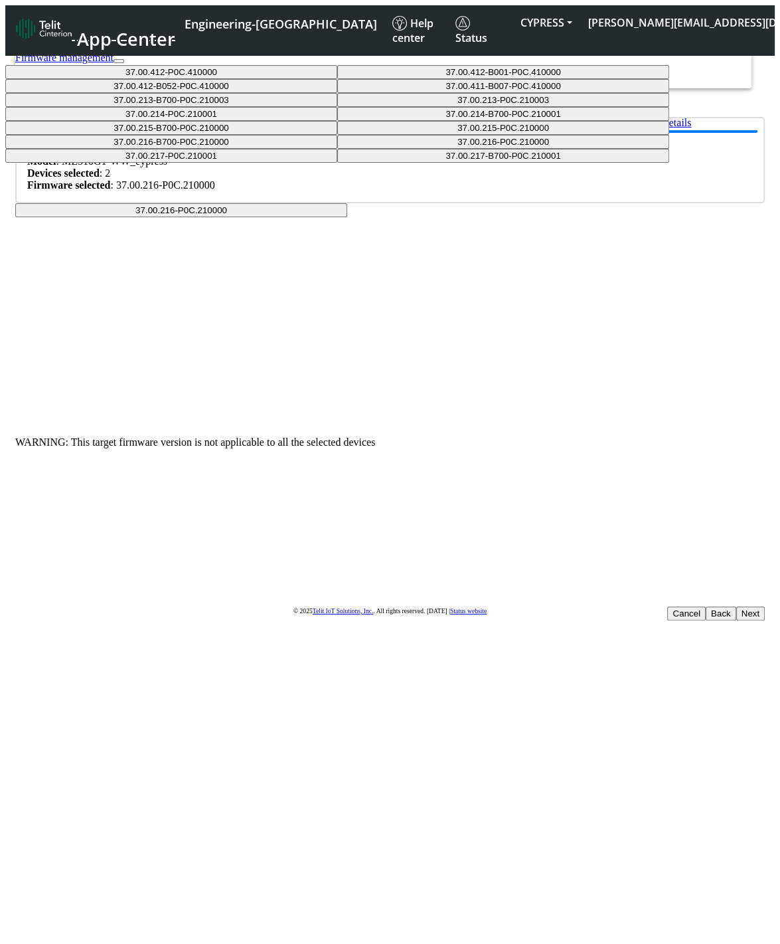
click at [383, 149] on button "37.00.216-P0C.210000" at bounding box center [503, 142] width 332 height 14
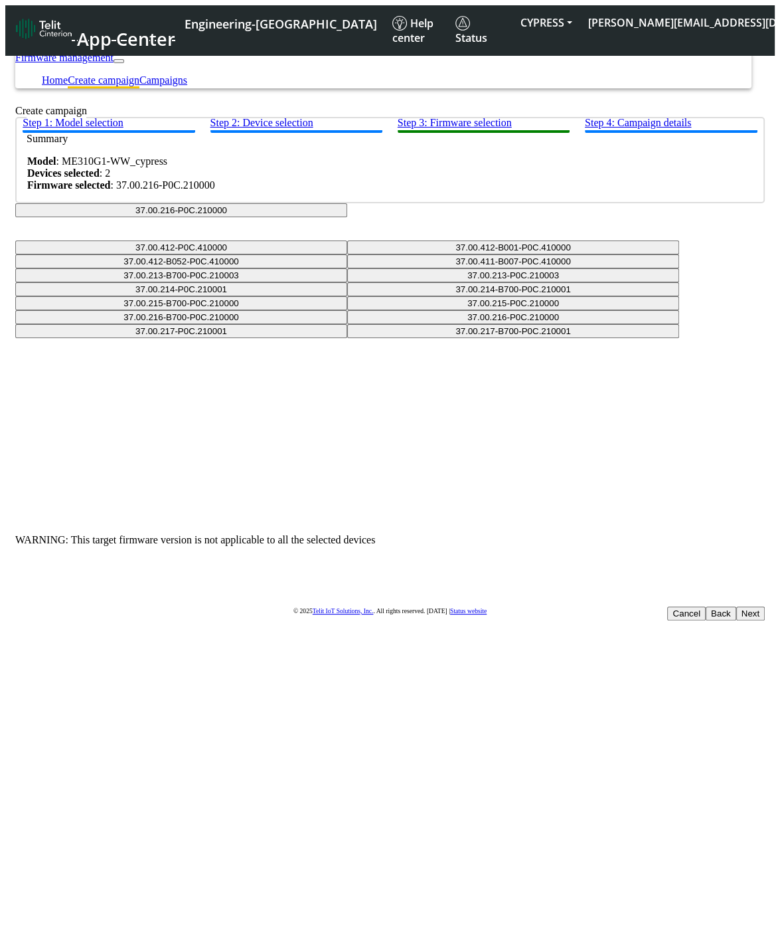
click at [706, 606] on button "Back" at bounding box center [721, 613] width 31 height 14
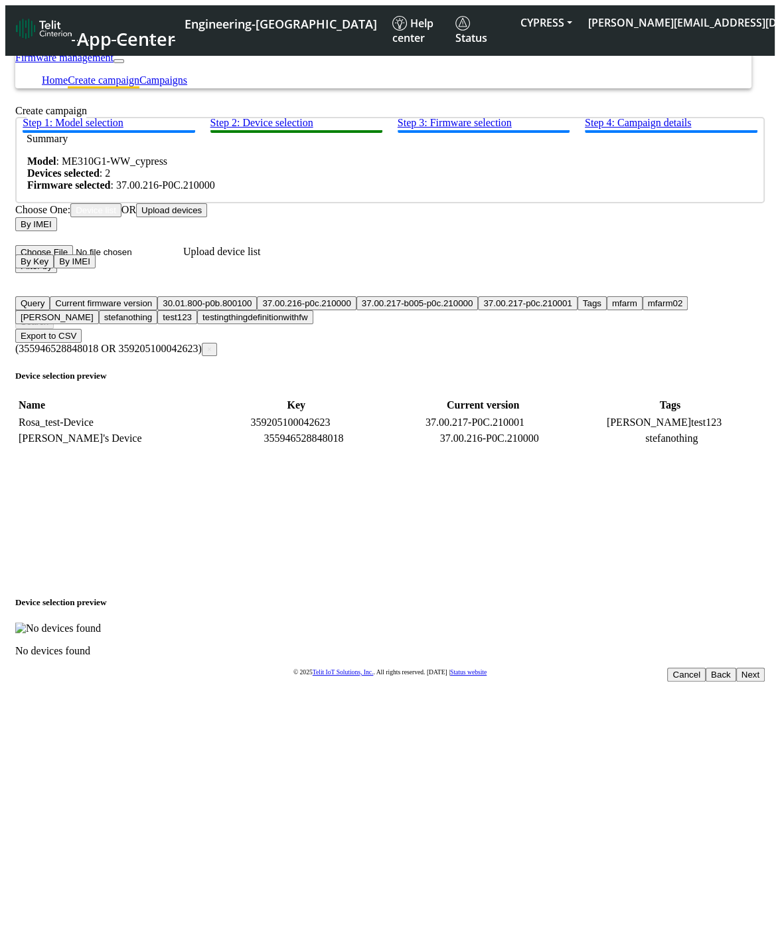
click at [706, 668] on button "Back" at bounding box center [721, 675] width 31 height 14
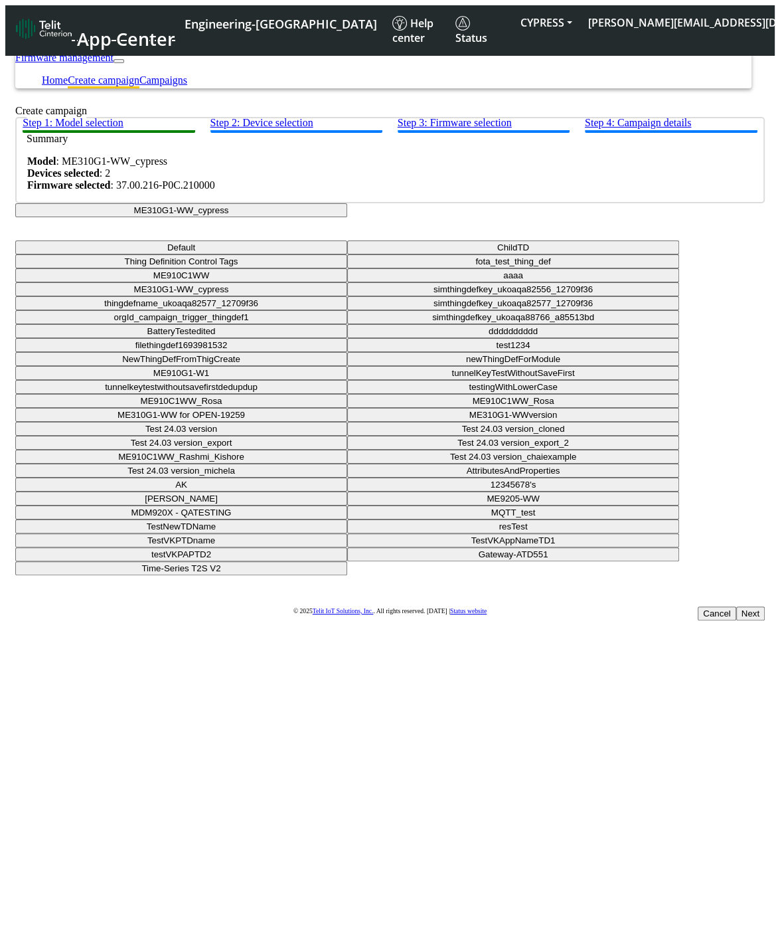
click at [737, 606] on button "Next" at bounding box center [751, 613] width 29 height 14
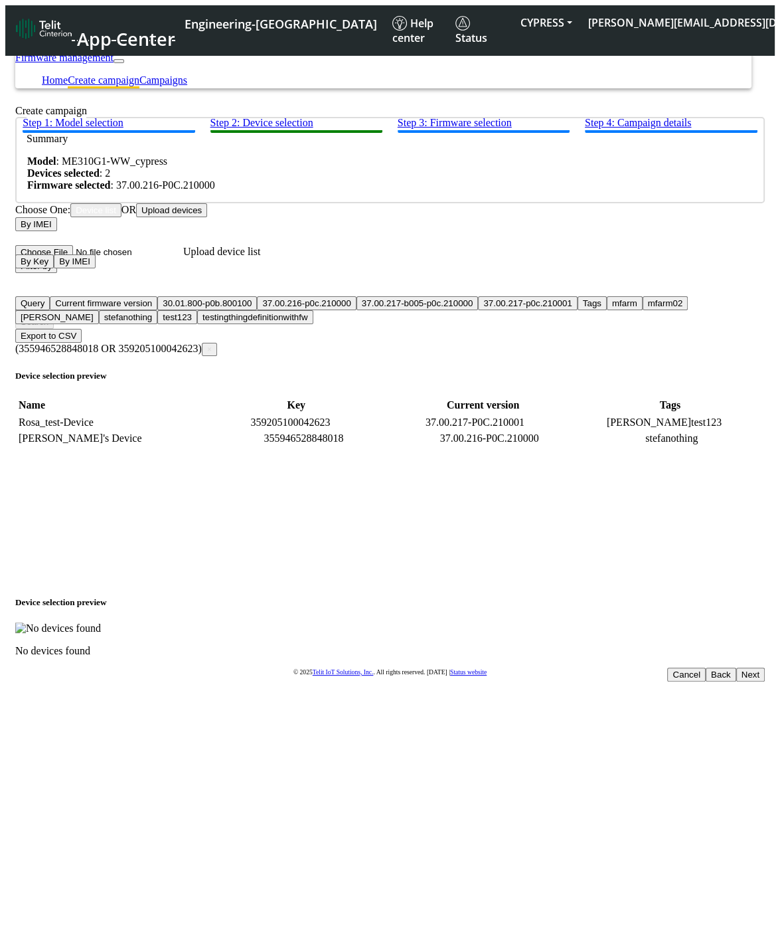
click at [212, 345] on span "×" at bounding box center [209, 349] width 5 height 9
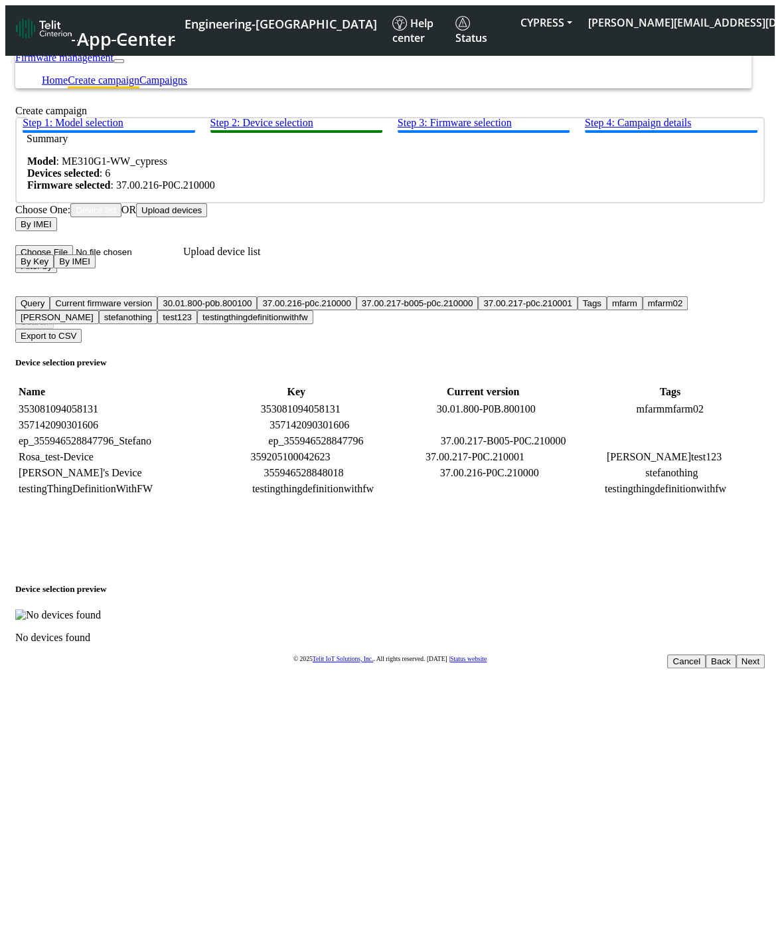
scroll to position [48, 0]
click at [484, 464] on td "37.00.217-P0C.210001" at bounding box center [475, 456] width 180 height 13
copy td "37.00.217-P0C.210001"
